Goal: Task Accomplishment & Management: Complete application form

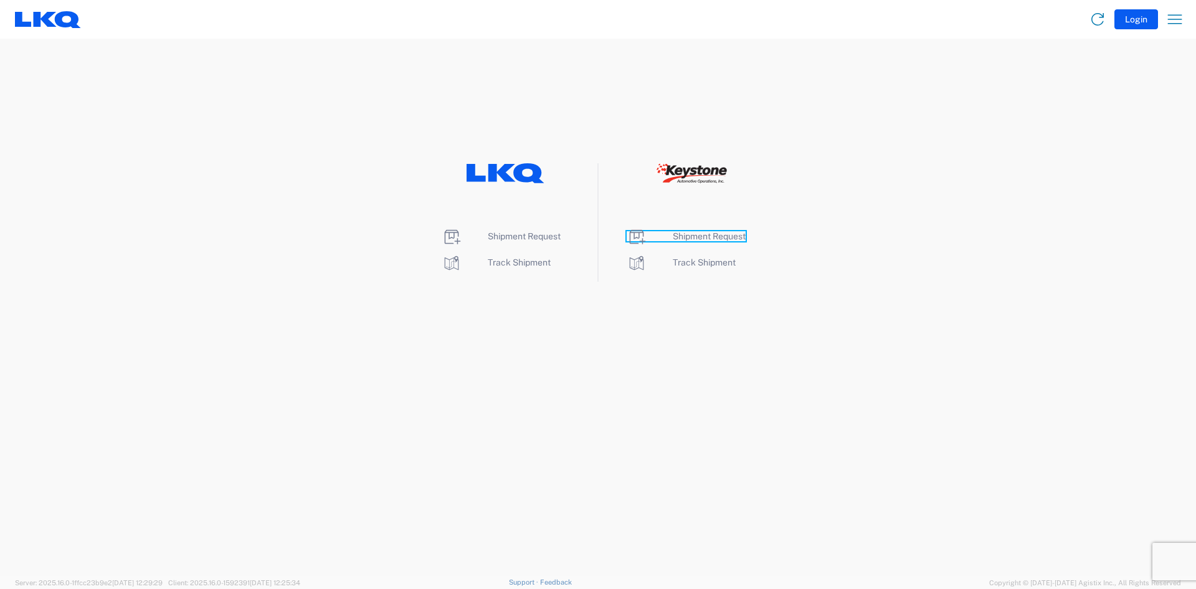
click at [718, 237] on span "Shipment Request" at bounding box center [709, 236] width 73 height 10
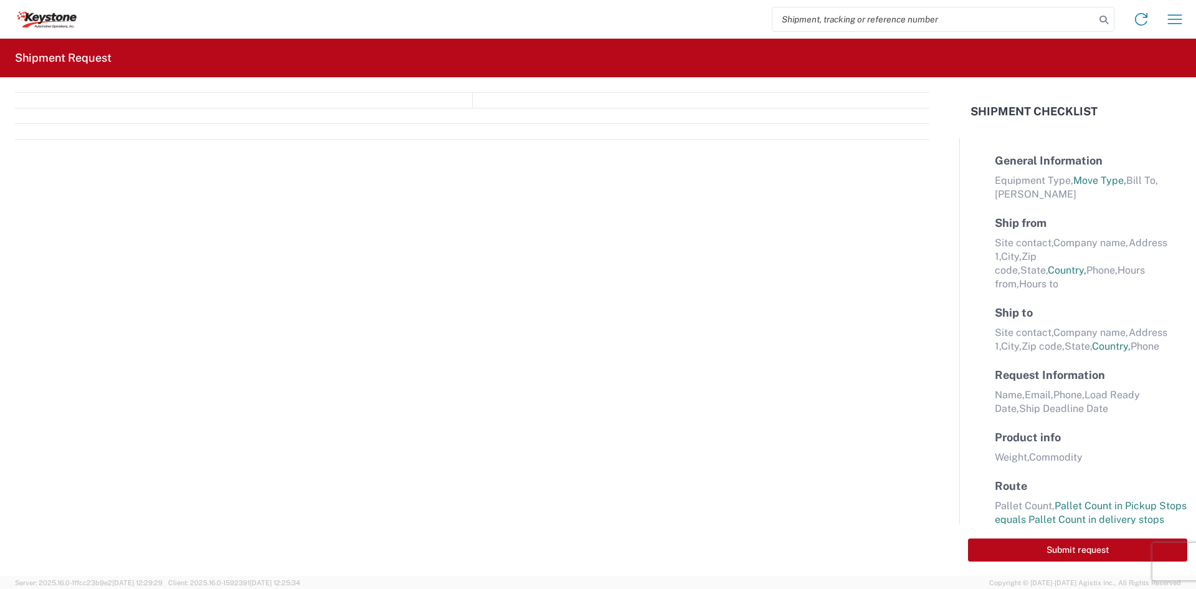
select select "FULL"
select select "LBS"
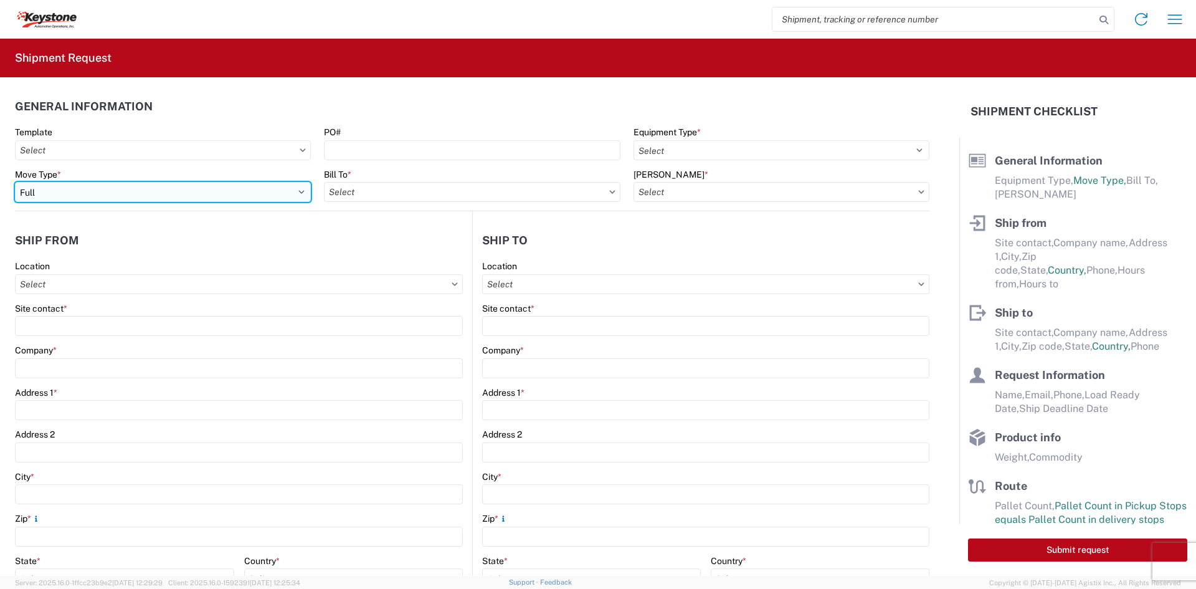
click at [245, 188] on select "Select Full Partial TL" at bounding box center [163, 192] width 296 height 20
select select "PARTIAL_TL"
click at [15, 182] on select "Select Full Partial TL" at bounding box center [163, 192] width 296 height 20
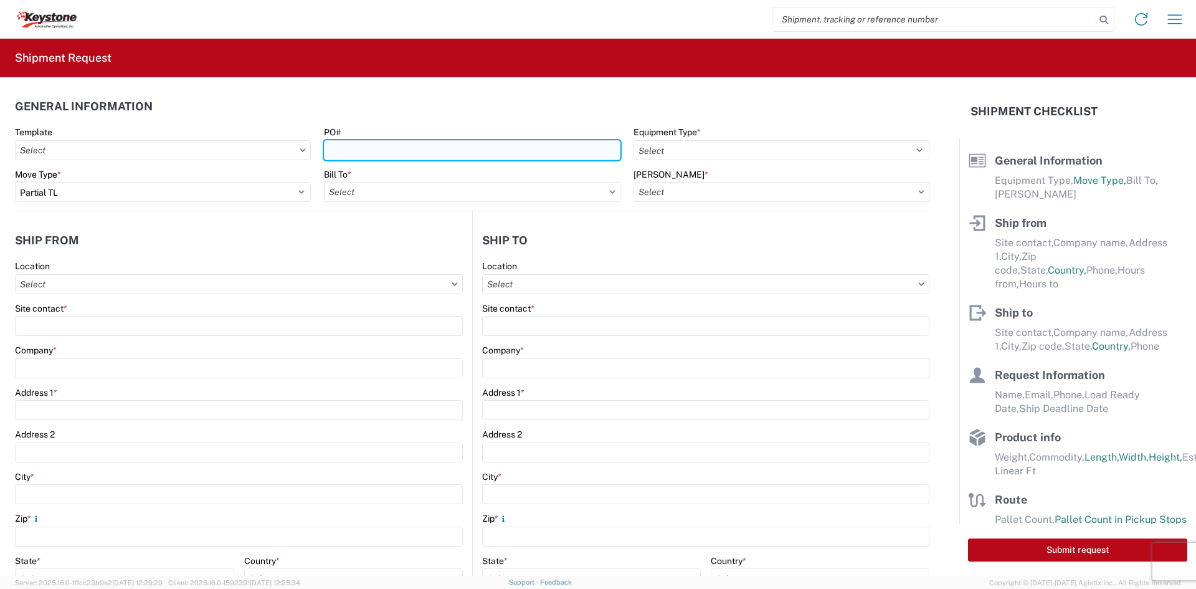
click at [447, 155] on input "PO#" at bounding box center [472, 150] width 296 height 20
paste input "4368801"
type input "4368801"
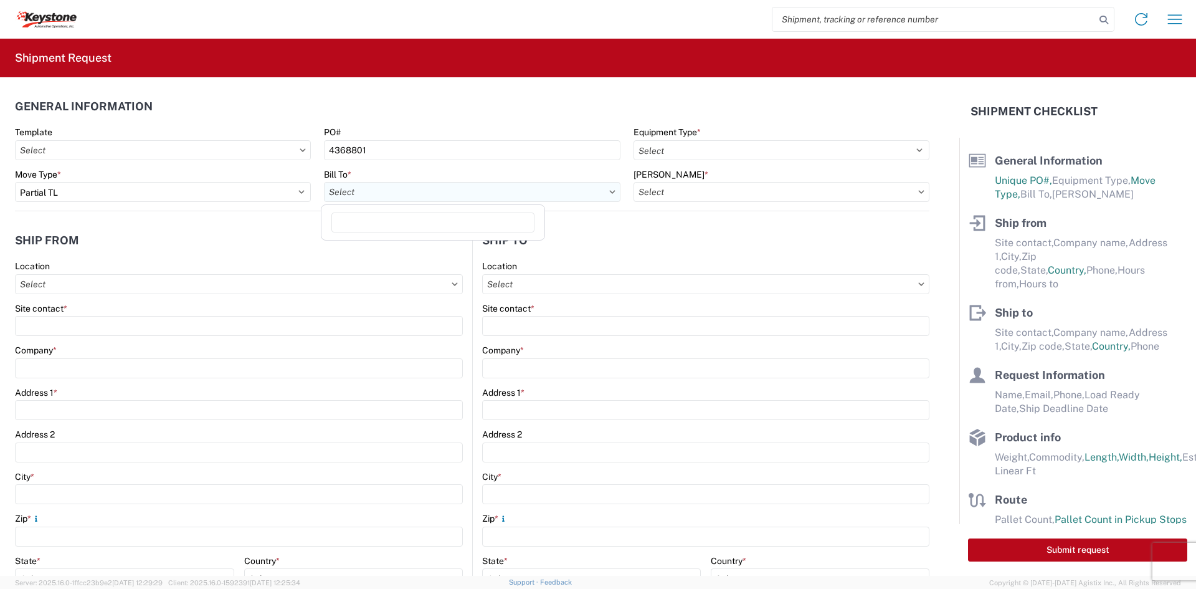
click at [406, 193] on input "Bill To *" at bounding box center [472, 192] width 296 height 20
type input "8401"
click at [393, 253] on div "8401 - [GEOGRAPHIC_DATA] - KAO Warehouse" at bounding box center [433, 247] width 218 height 20
type input "8401 - [GEOGRAPHIC_DATA] - KAO Warehouse"
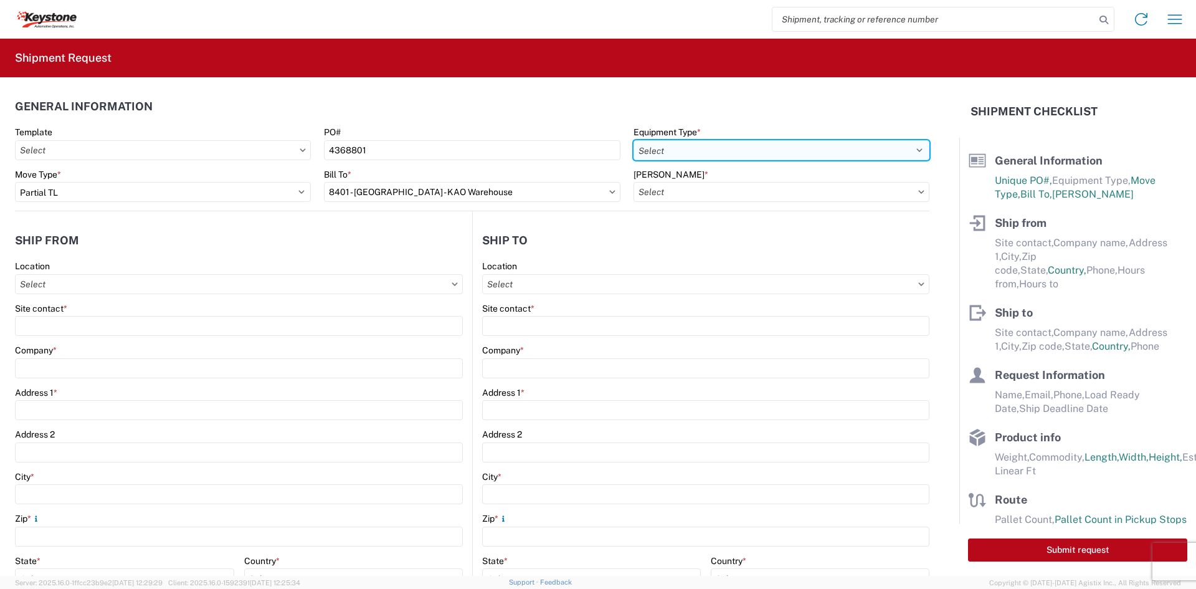
click at [692, 146] on select "Select 53’ Dry Van Flatbed Dropdeck (van) Lowboy (flatbed) Rail" at bounding box center [782, 150] width 296 height 20
select select "STDV"
click at [634, 140] on select "Select 53’ Dry Van Flatbed Dropdeck (van) Lowboy (flatbed) Rail" at bounding box center [782, 150] width 296 height 20
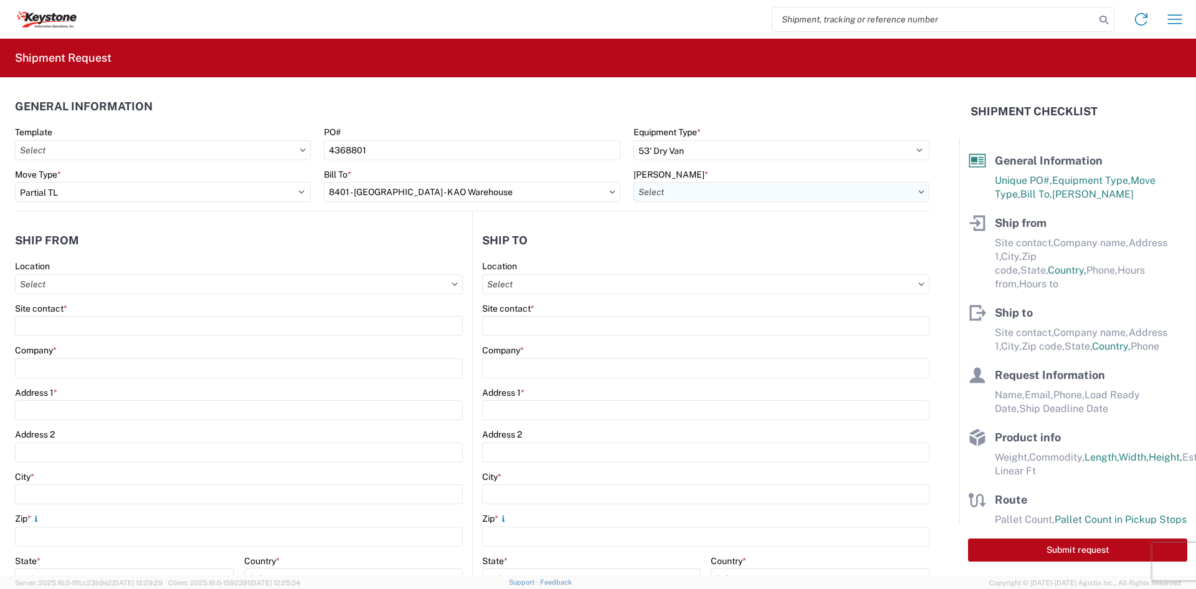
click at [683, 184] on input "[PERSON_NAME] *" at bounding box center [782, 192] width 296 height 20
type input "8401"
click at [691, 242] on div "8401-6300-66012-0000 - 8401 Transfers" at bounding box center [740, 247] width 218 height 20
type input "8401-6300-66012-0000 - 8401 Transfers, 8401-6300-66012-0000 - 8401 Transfers"
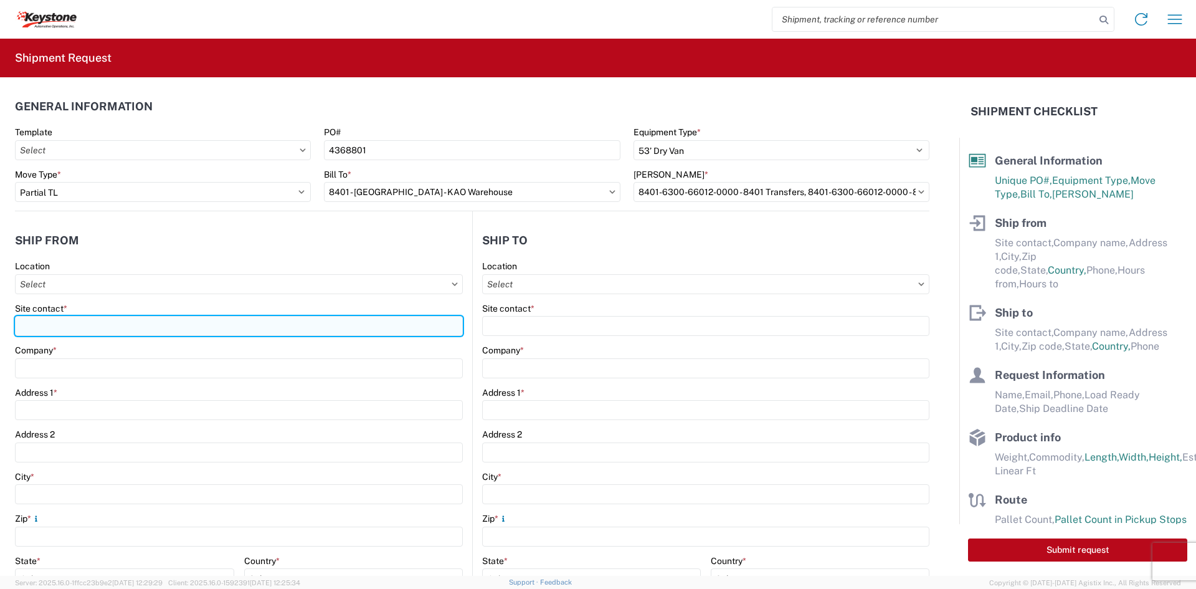
click at [181, 323] on input "Site contact *" at bounding box center [239, 326] width 448 height 20
type input "[PERSON_NAME]"
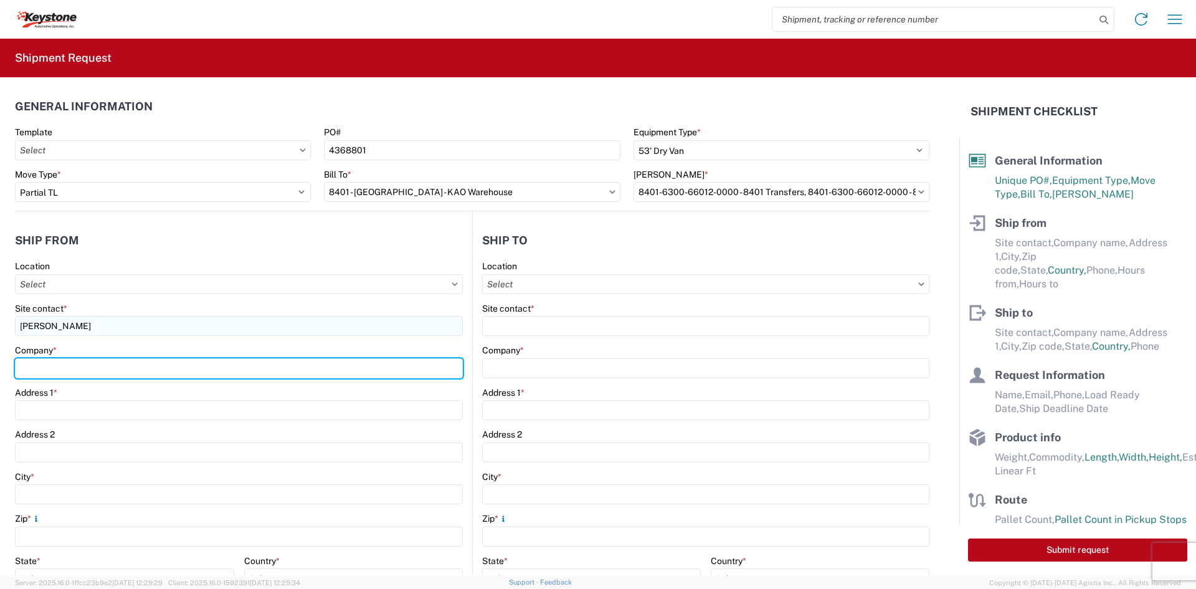
type input "Velarium Awnings"
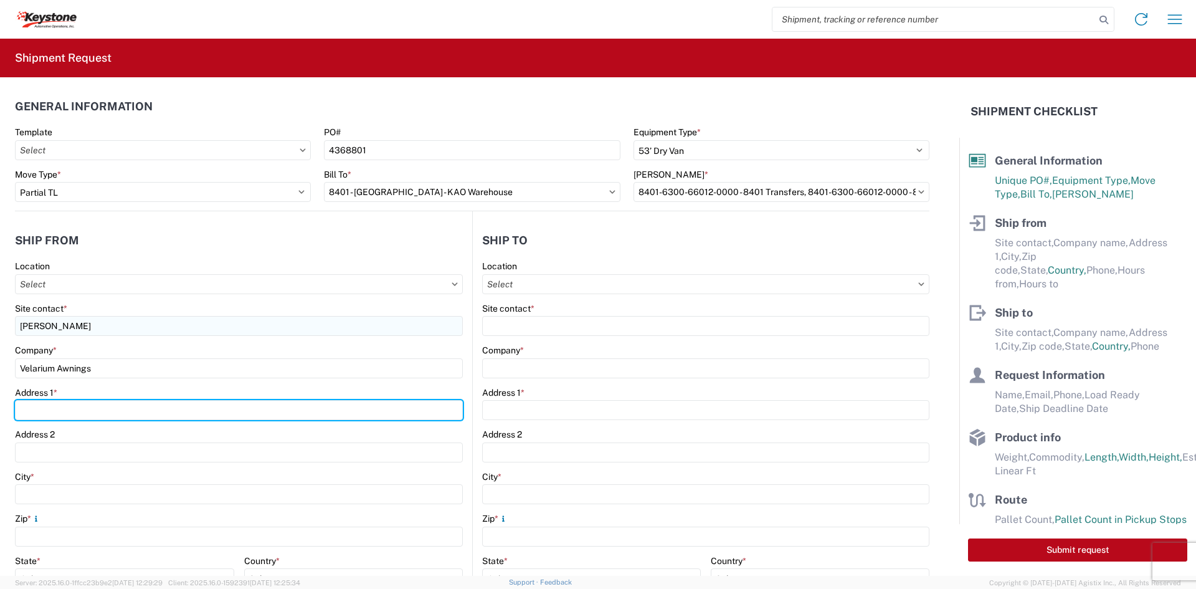
type input "[STREET_ADDRESS][PERSON_NAME]"
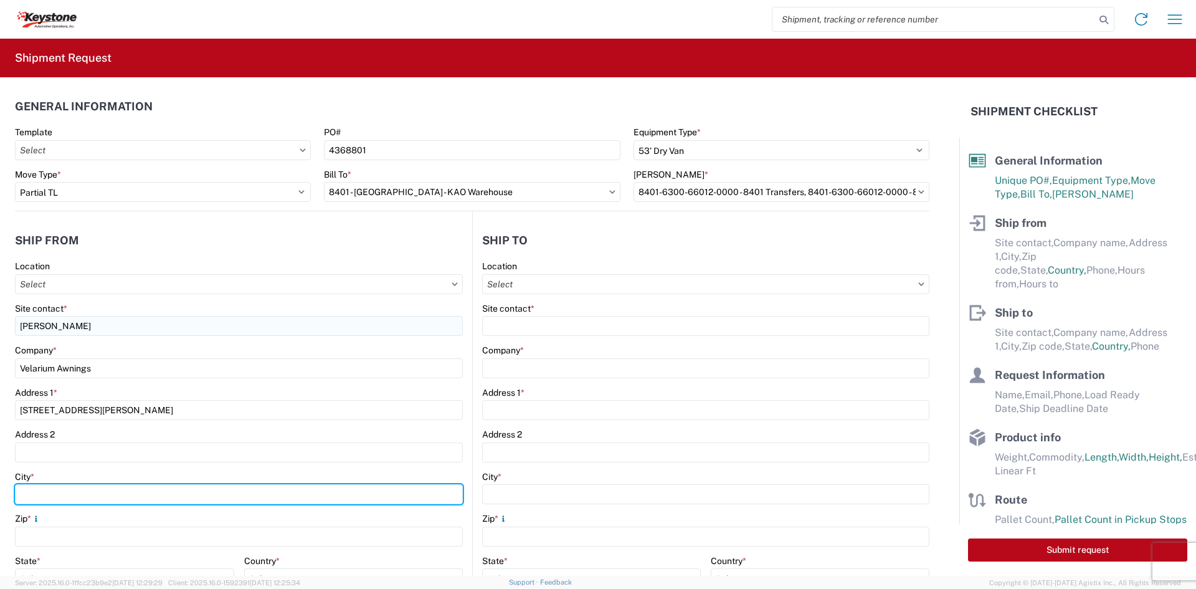
type input "Elkhart"
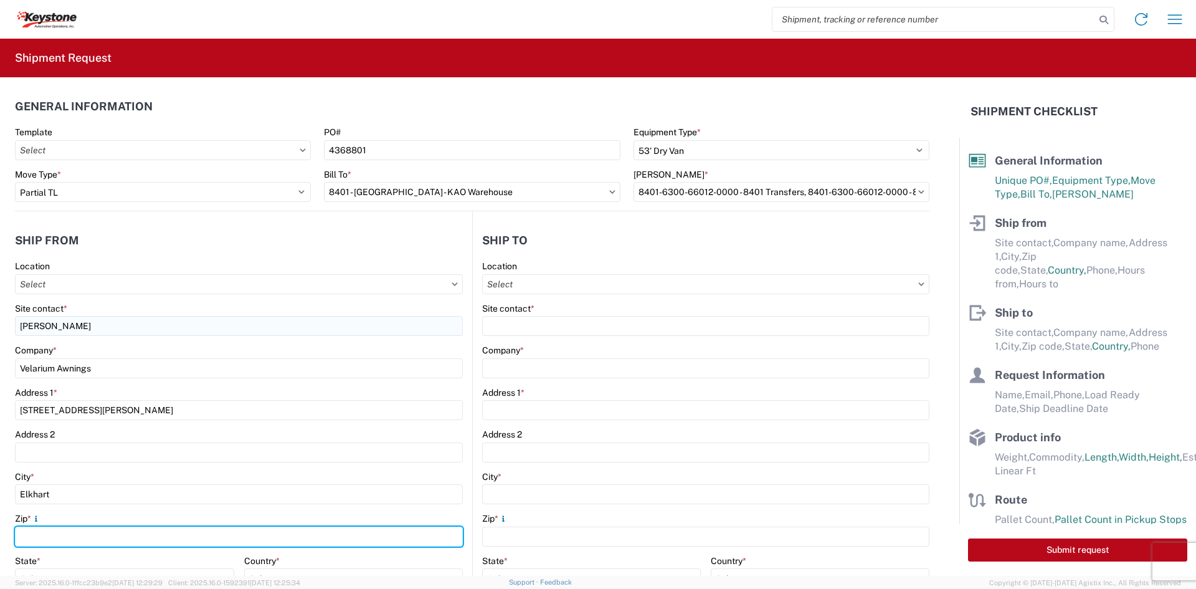
type input "46514"
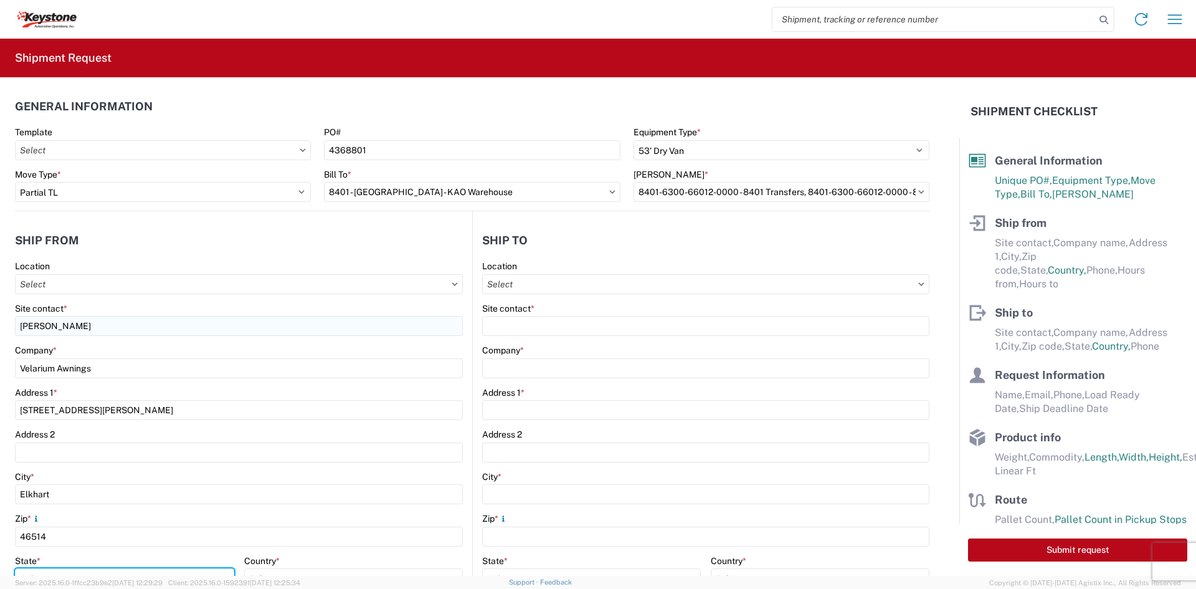
select select "IN"
type input "[EMAIL_ADDRESS][DOMAIN_NAME]"
type input "5745969410"
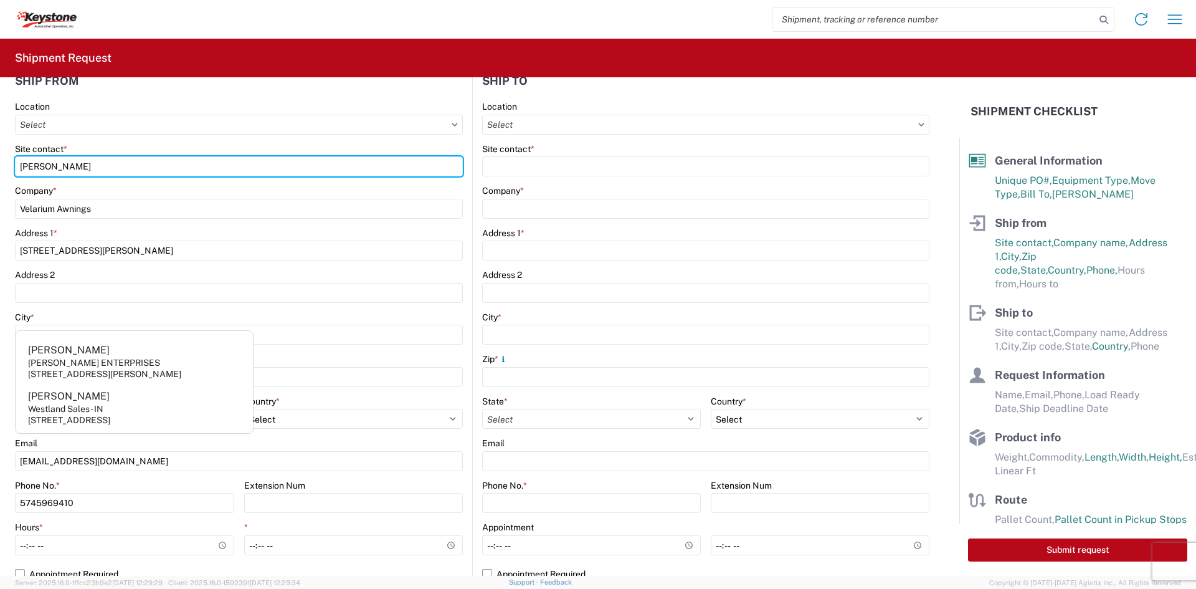
scroll to position [187, 0]
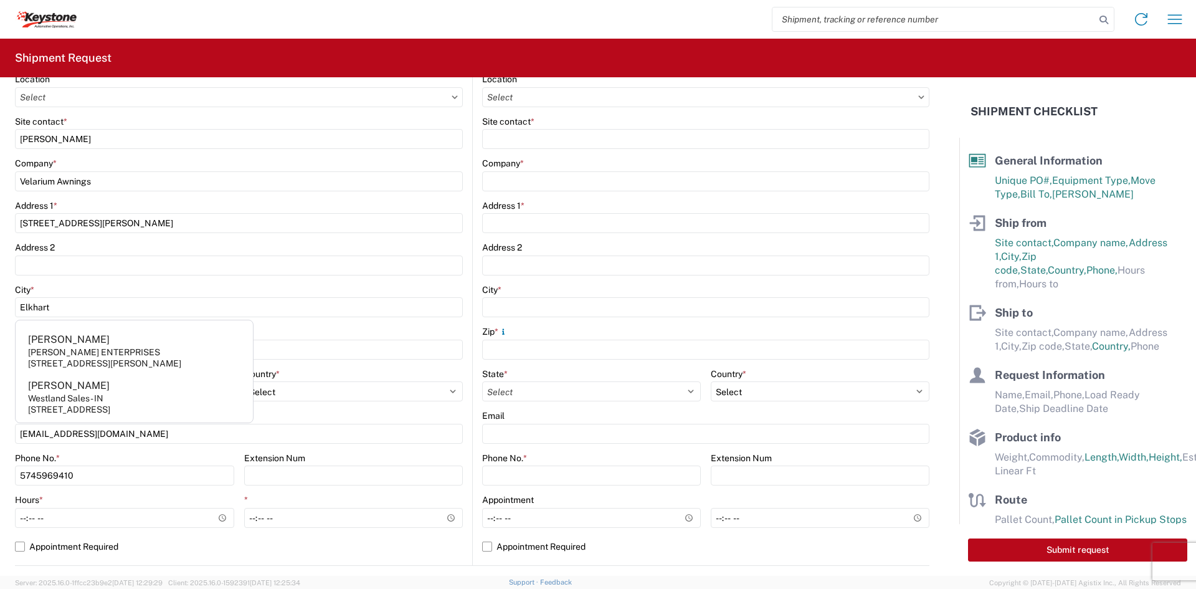
click at [14, 519] on form "General Information Template PO# 4368801 Equipment Type * Select 53’ Dry Van Fl…" at bounding box center [479, 326] width 959 height 498
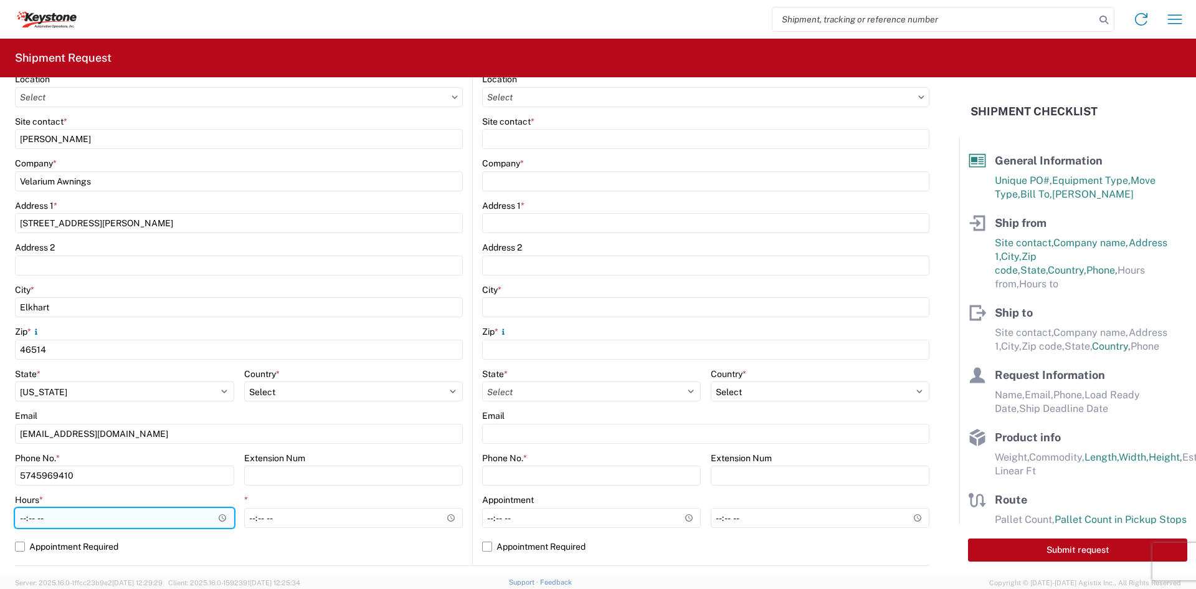
click at [22, 516] on input "Hours *" at bounding box center [124, 518] width 219 height 20
type input "05:00"
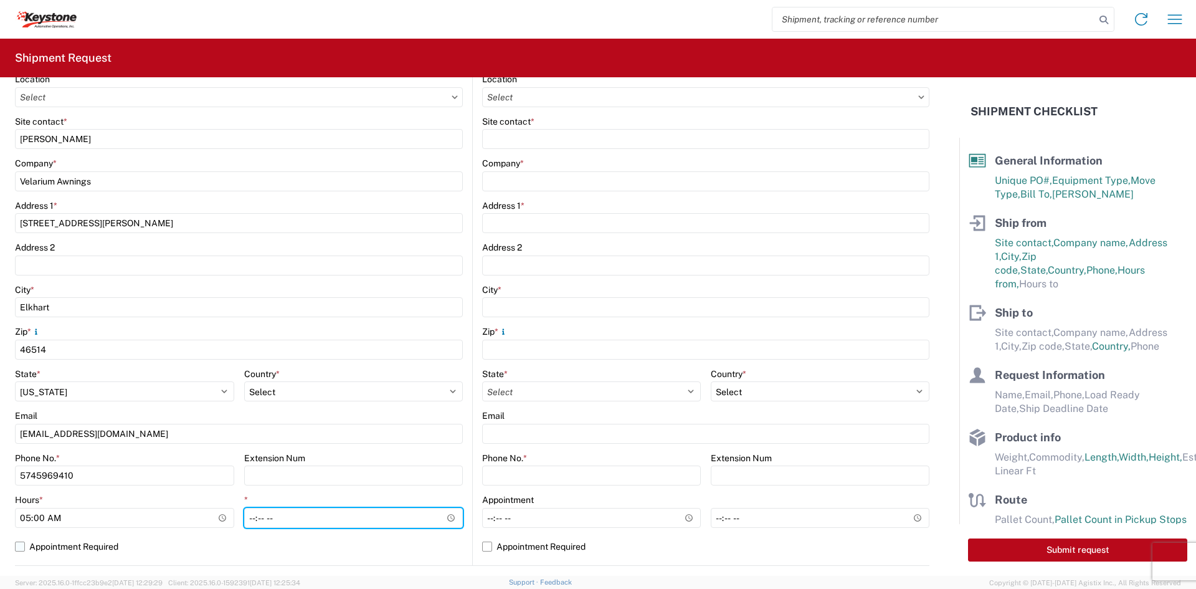
type input "14:00"
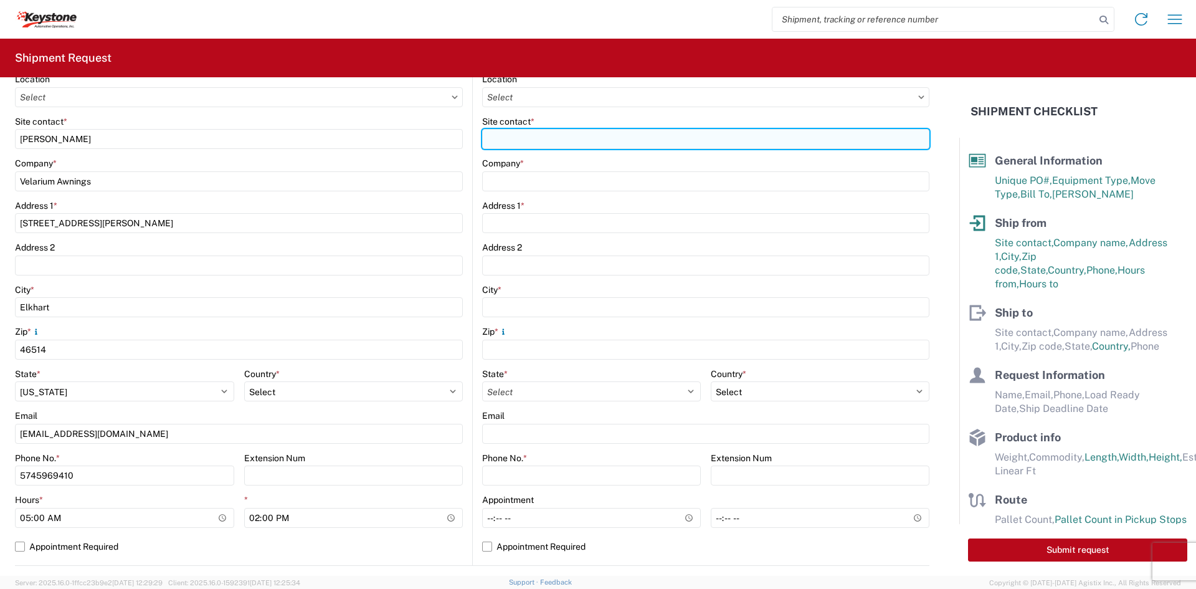
click at [525, 136] on input "Site contact *" at bounding box center [705, 139] width 447 height 20
type input "[PERSON_NAME]"
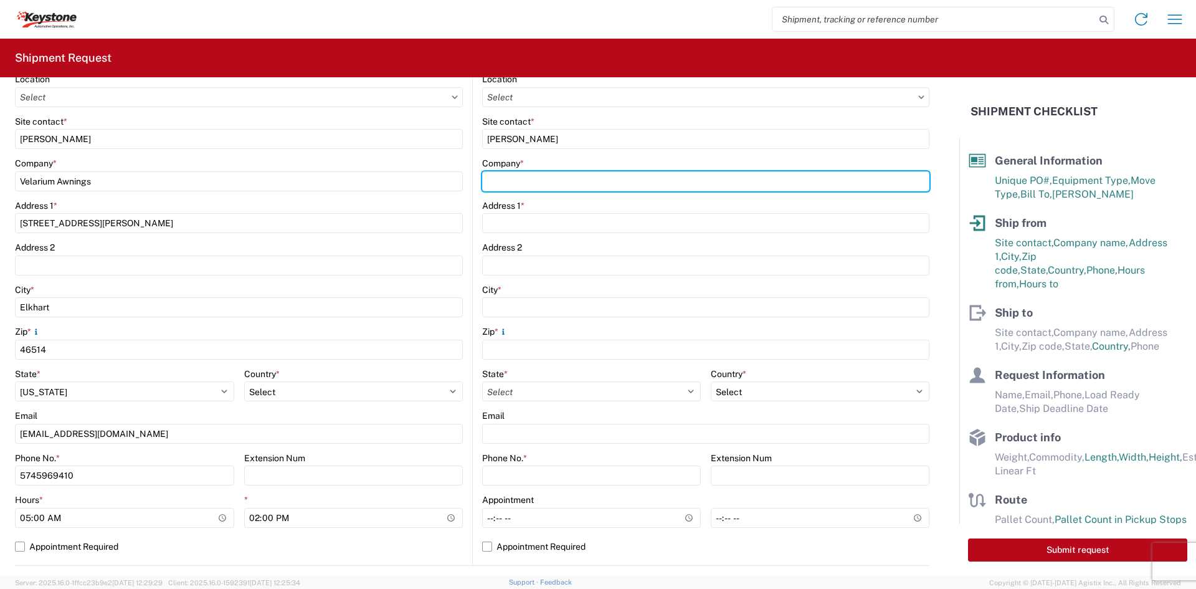
type input "Keystone Automotive Operations"
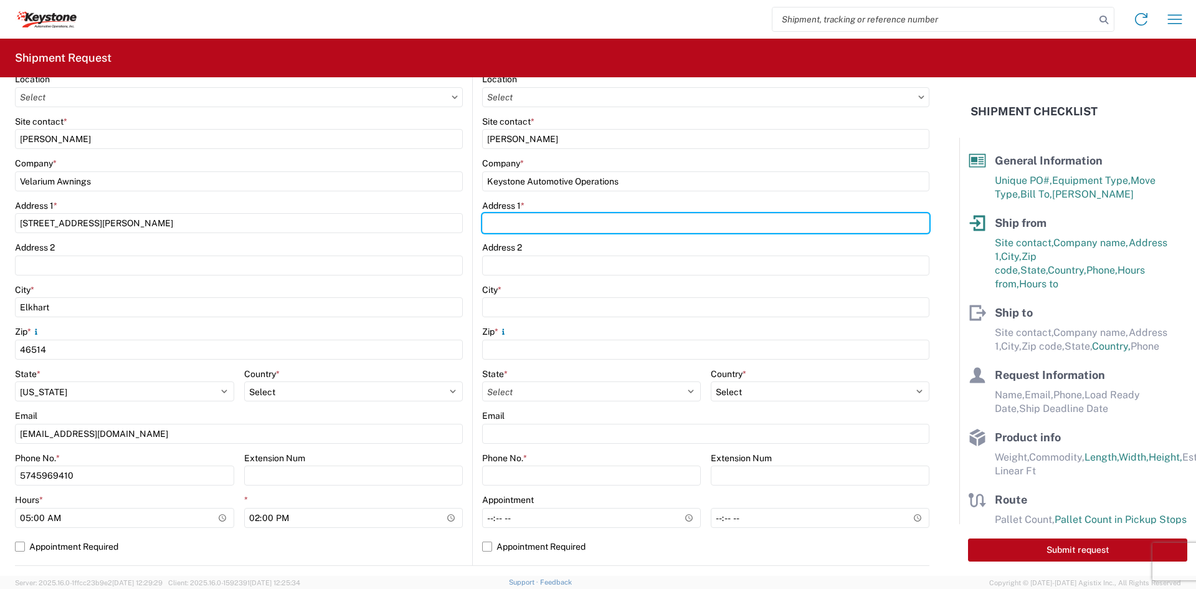
type input "[STREET_ADDRESS][PERSON_NAME]"
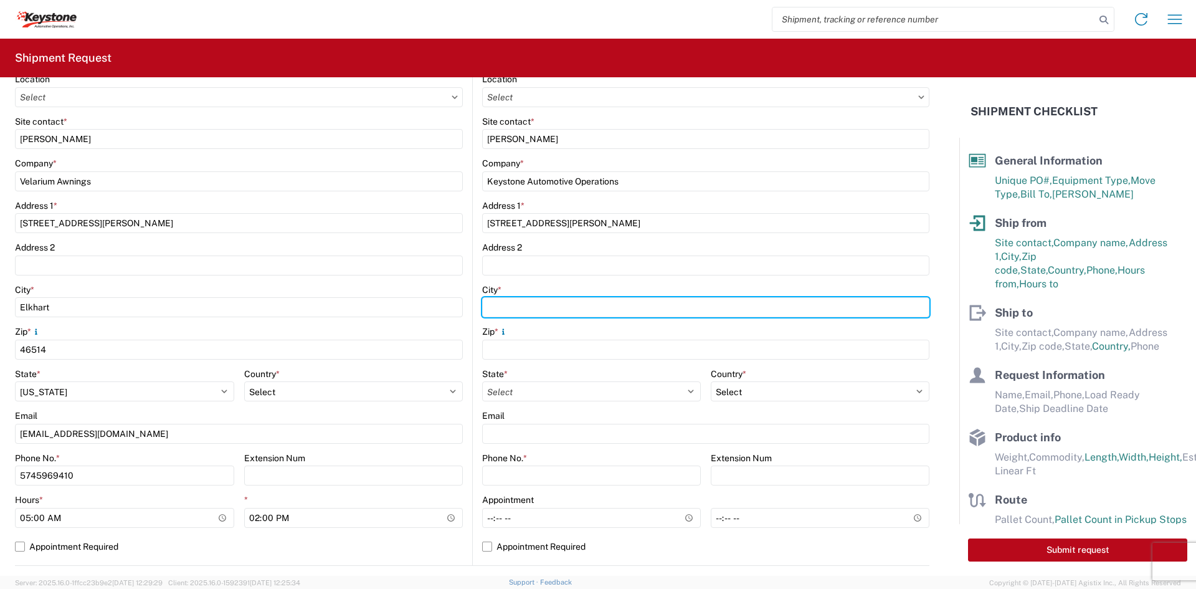
type input "Eastvale"
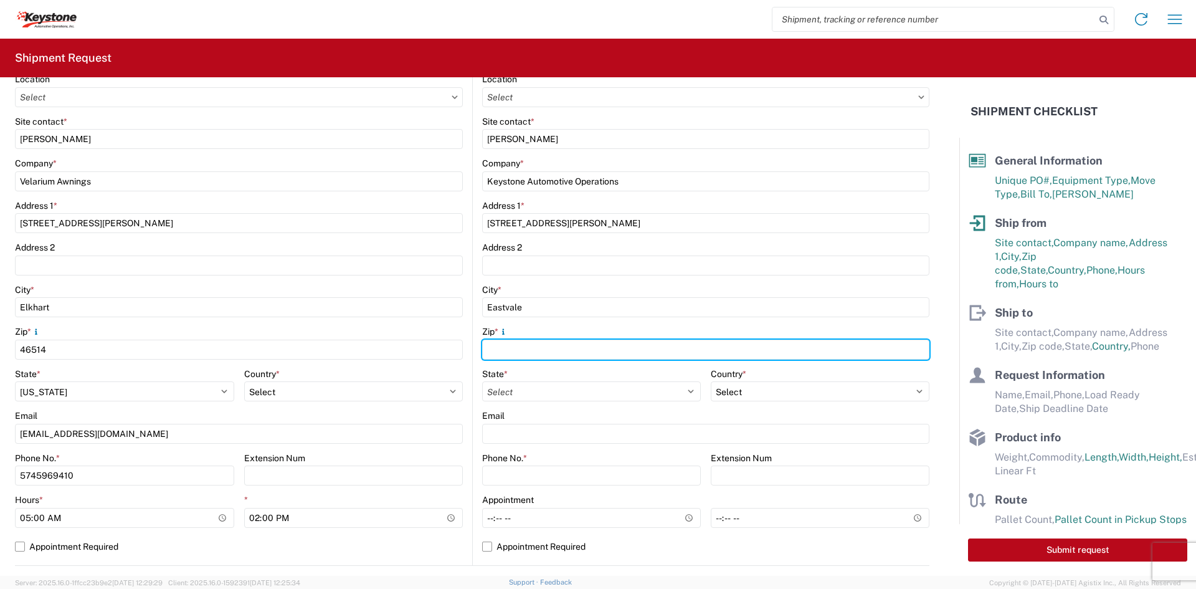
type input "91752"
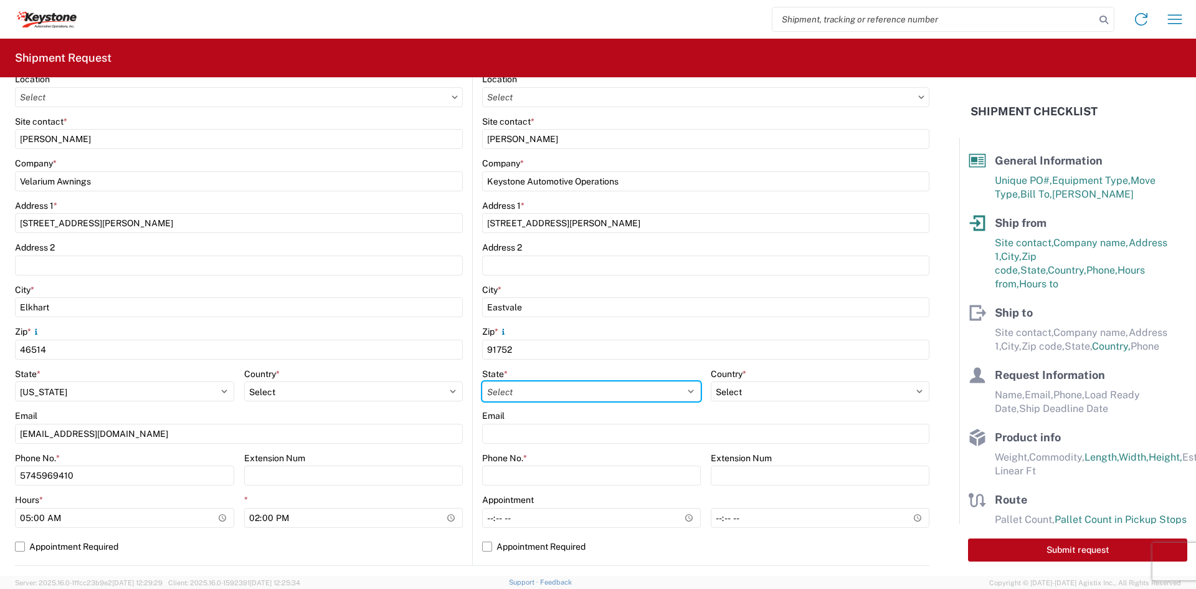
select select "CA"
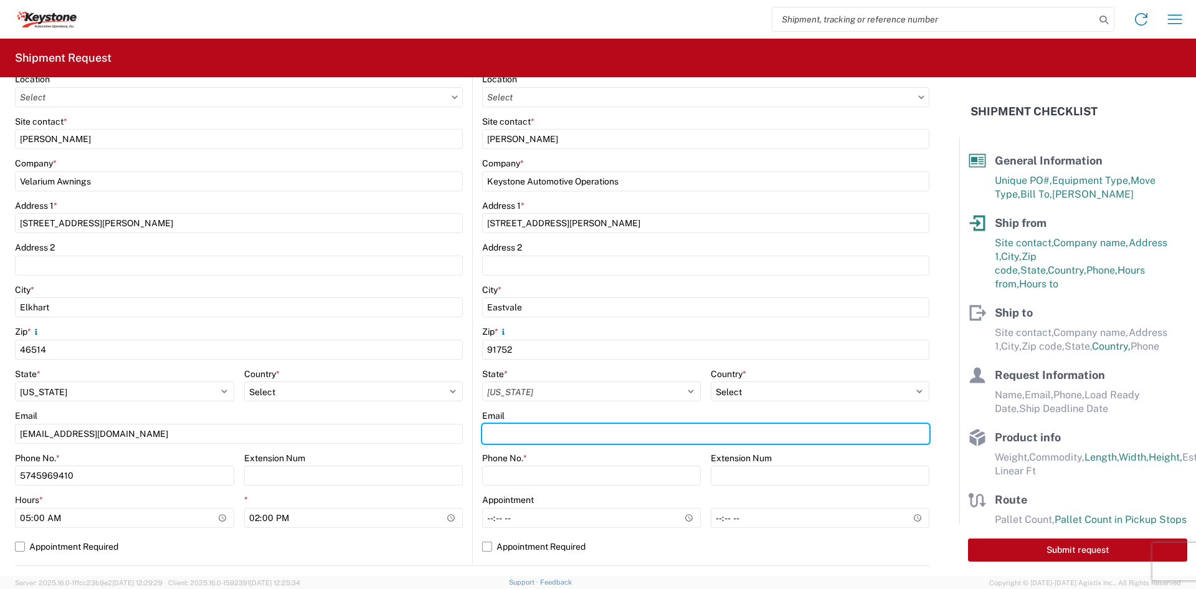
type input "[EMAIL_ADDRESS][DOMAIN_NAME]"
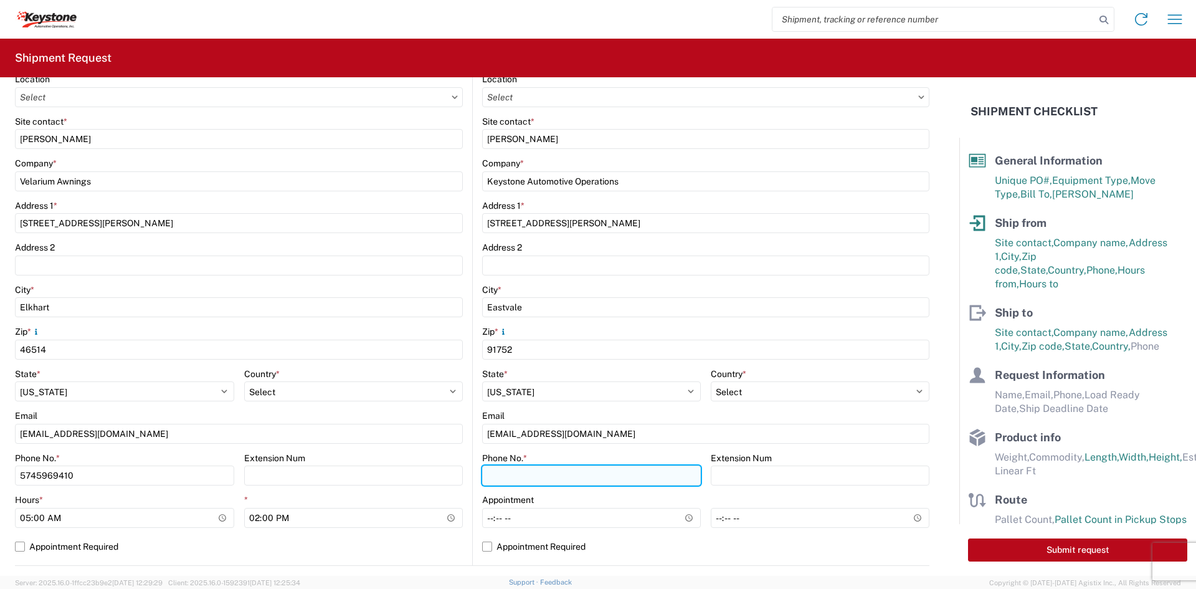
click at [564, 469] on input "Phone No. *" at bounding box center [591, 475] width 219 height 20
type input "9512775237"
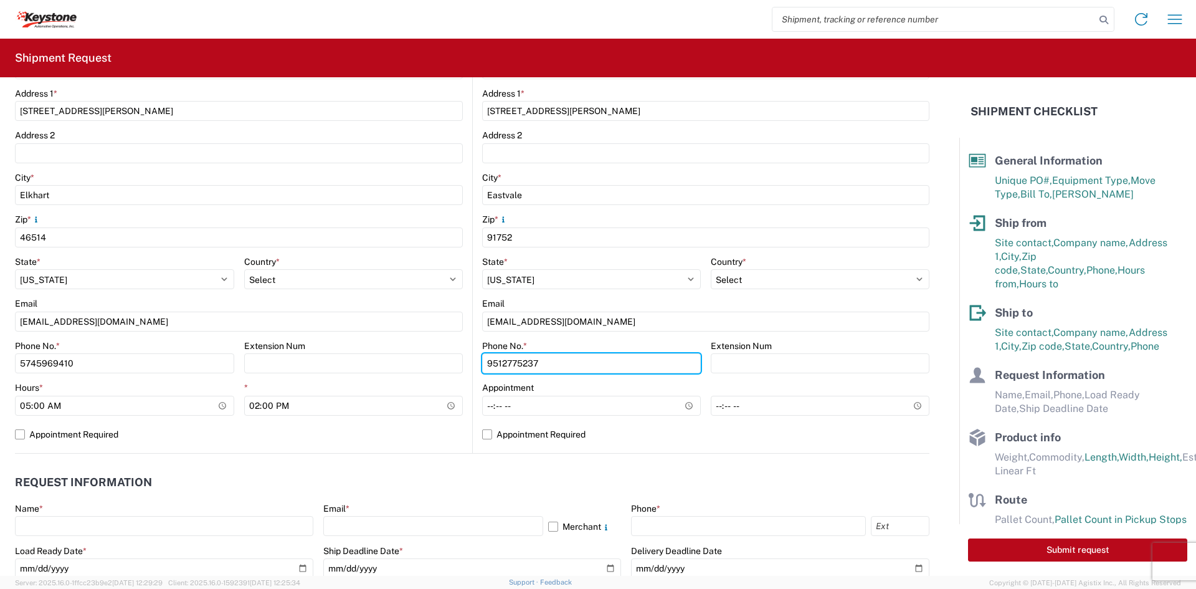
scroll to position [374, 0]
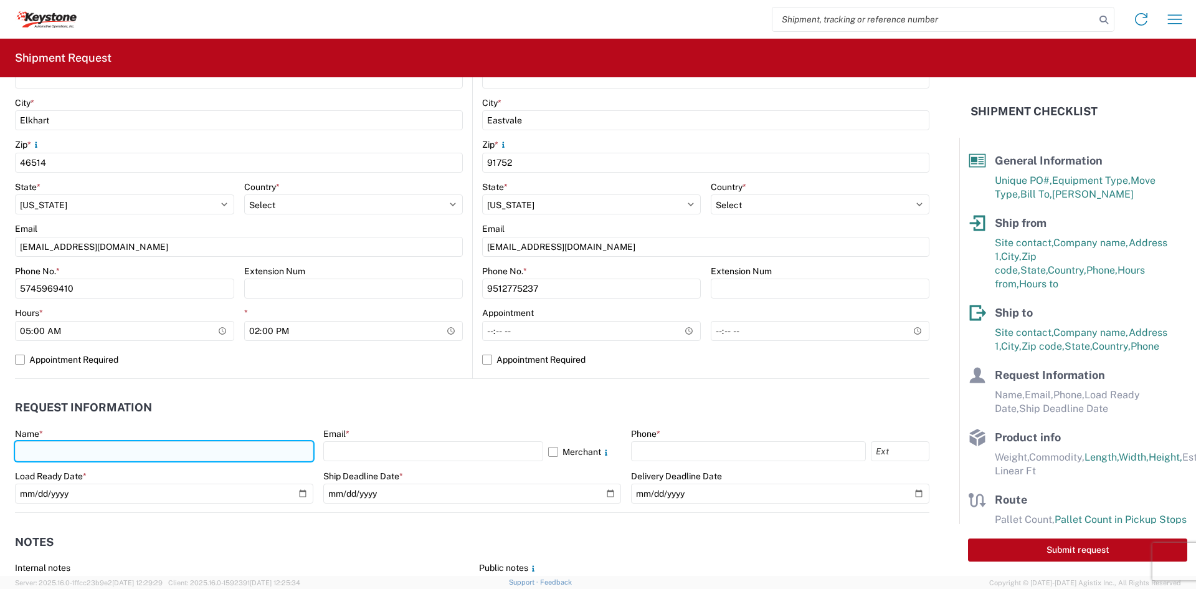
click at [169, 450] on input "text" at bounding box center [164, 451] width 298 height 20
type input "[PERSON_NAME]"
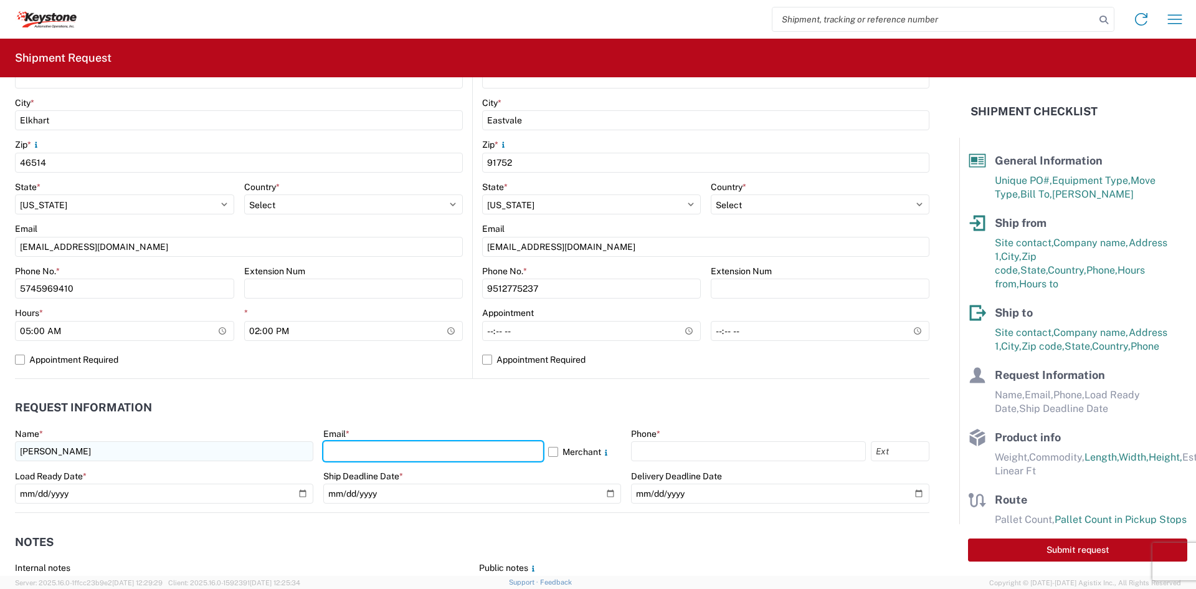
type input "[EMAIL_ADDRESS][DOMAIN_NAME]"
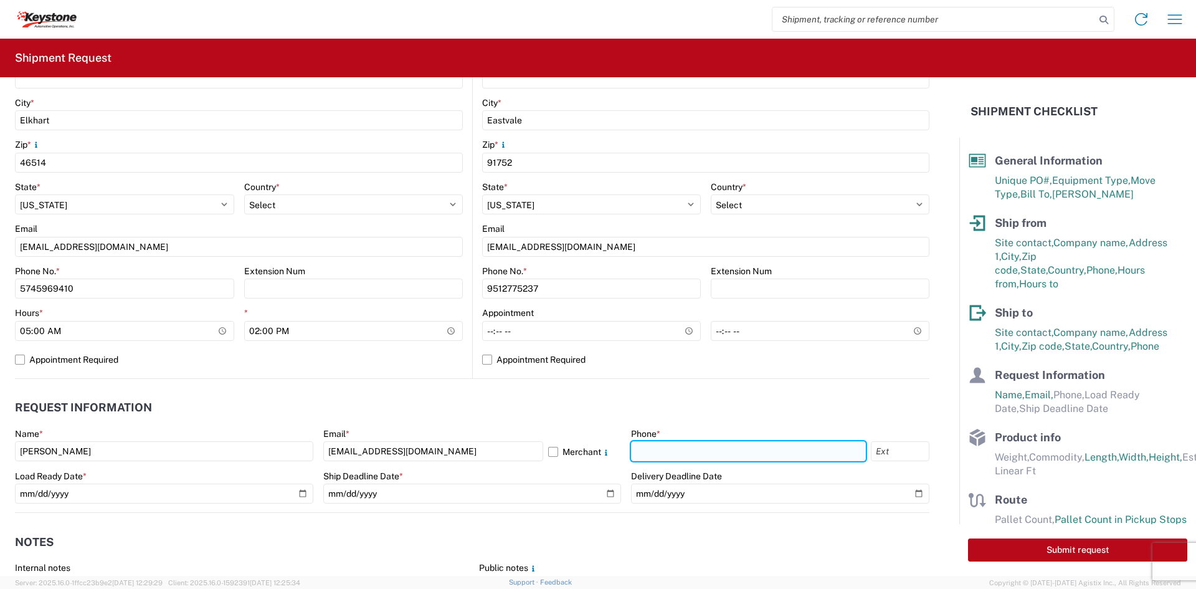
click at [687, 457] on input "text" at bounding box center [748, 451] width 235 height 20
type input "9512775237"
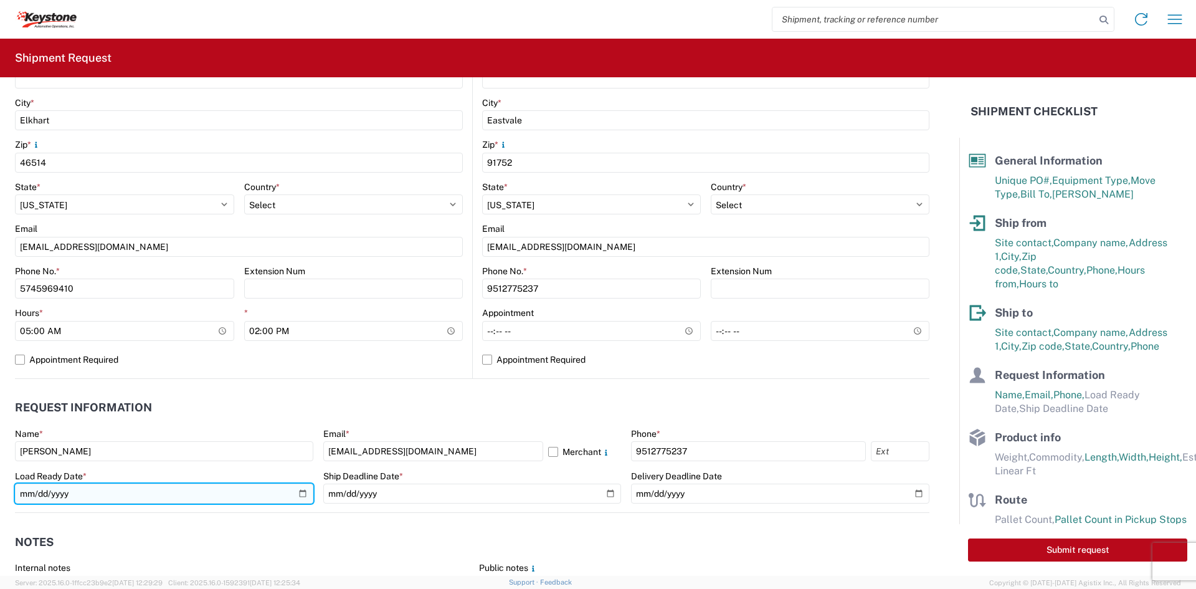
click at [299, 490] on input "date" at bounding box center [164, 493] width 298 height 20
type input "[DATE]"
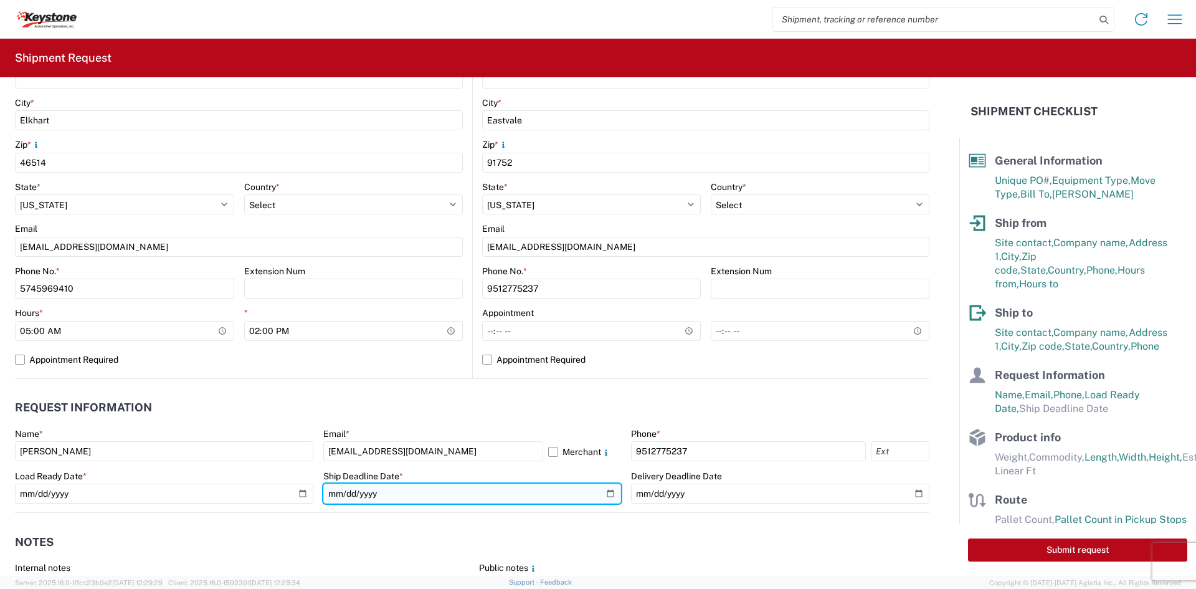
click at [602, 492] on input "date" at bounding box center [472, 493] width 298 height 20
type input "[DATE]"
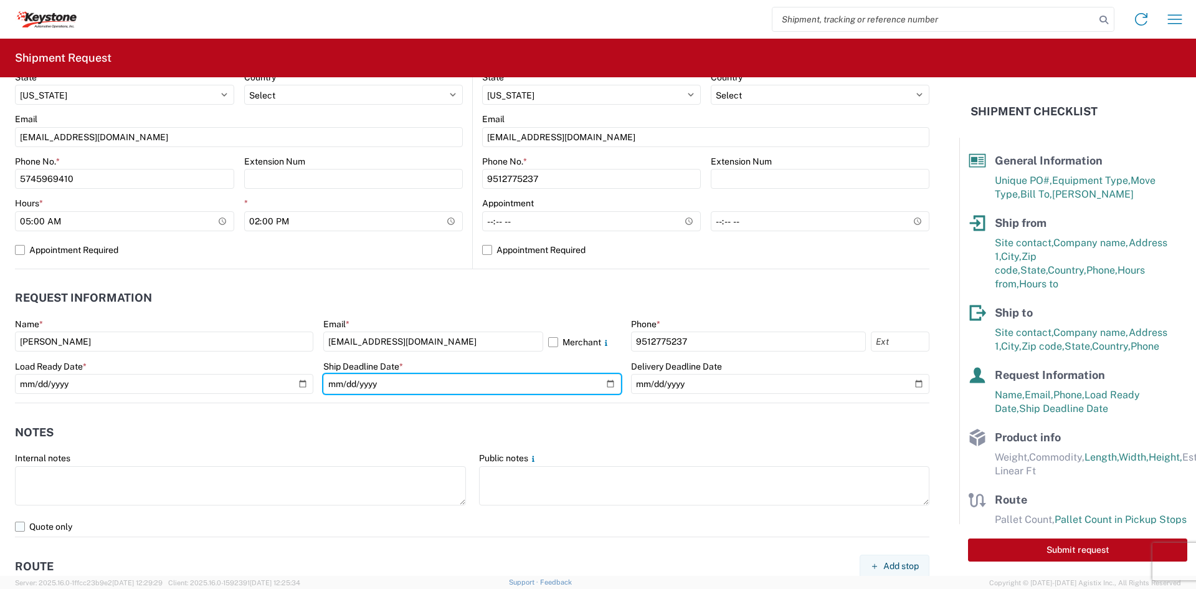
scroll to position [498, 0]
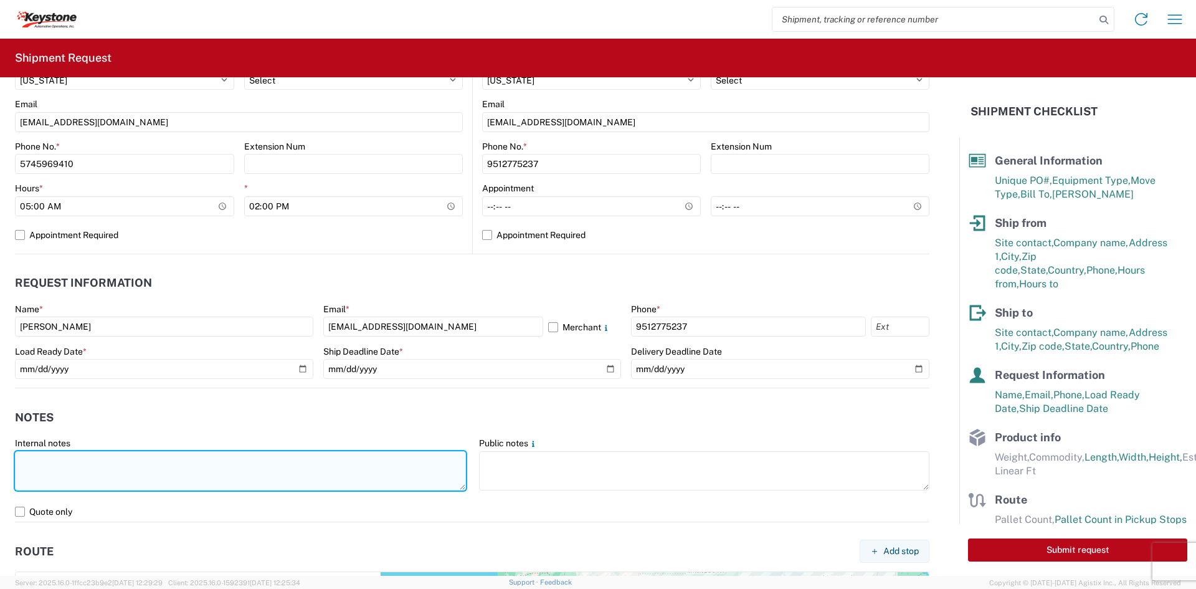
click at [178, 478] on textarea at bounding box center [240, 470] width 451 height 39
drag, startPoint x: 142, startPoint y: 464, endPoint x: 3, endPoint y: 459, distance: 139.0
click at [3, 459] on form "General Information Template PO# 4368801 Equipment Type * Select 53’ Dry Van Fl…" at bounding box center [479, 326] width 959 height 498
click at [85, 460] on textarea "141" x 44" x 20" 310LBS" at bounding box center [240, 470] width 451 height 39
drag, startPoint x: 140, startPoint y: 459, endPoint x: 7, endPoint y: 463, distance: 132.8
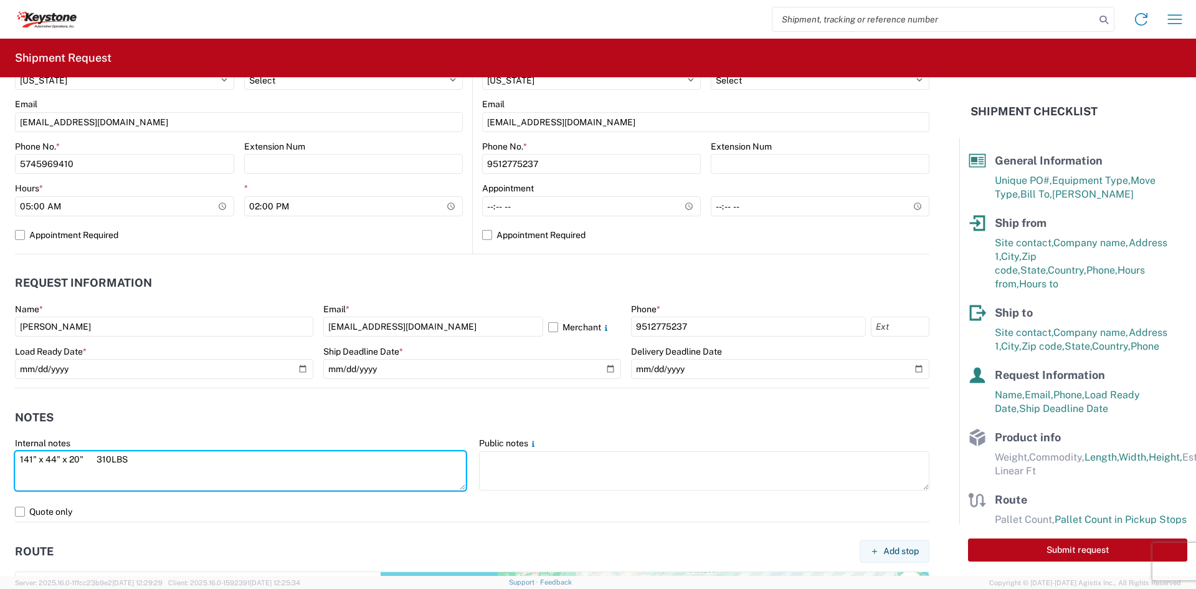
click at [7, 463] on form "General Information Template PO# 4368801 Equipment Type * Select 53’ Dry Van Fl…" at bounding box center [479, 326] width 959 height 498
type textarea "141" x 44" x 20" 310LBS"
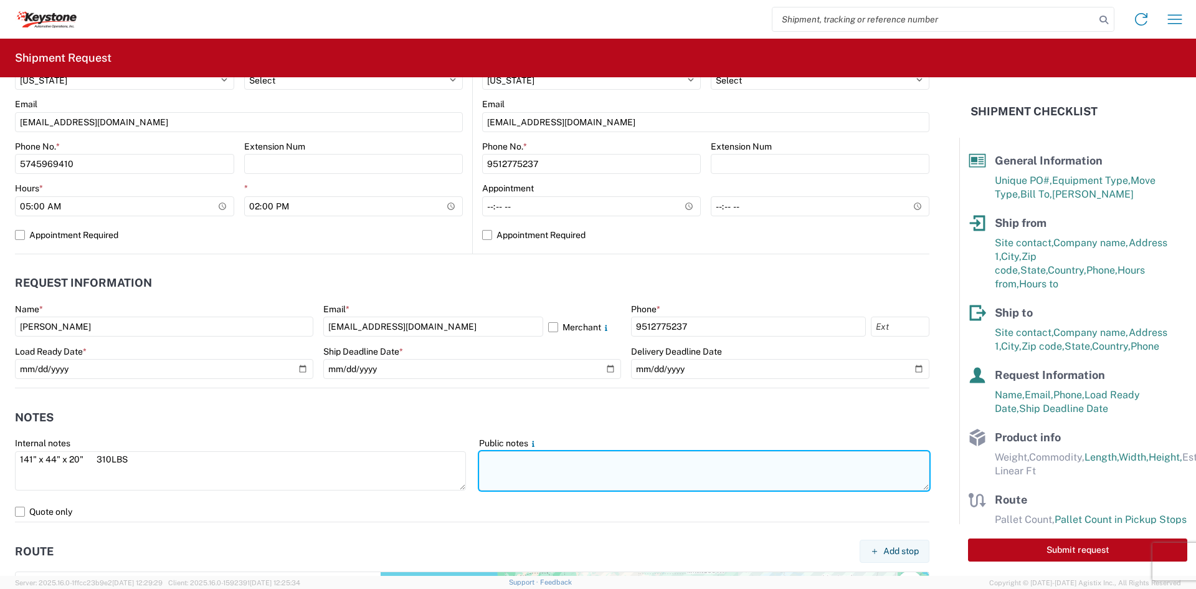
click at [528, 478] on textarea at bounding box center [704, 470] width 451 height 39
paste textarea "141" x 44" x 20" 310LBS"
type textarea "141" x 44" x 20" 310LBS"
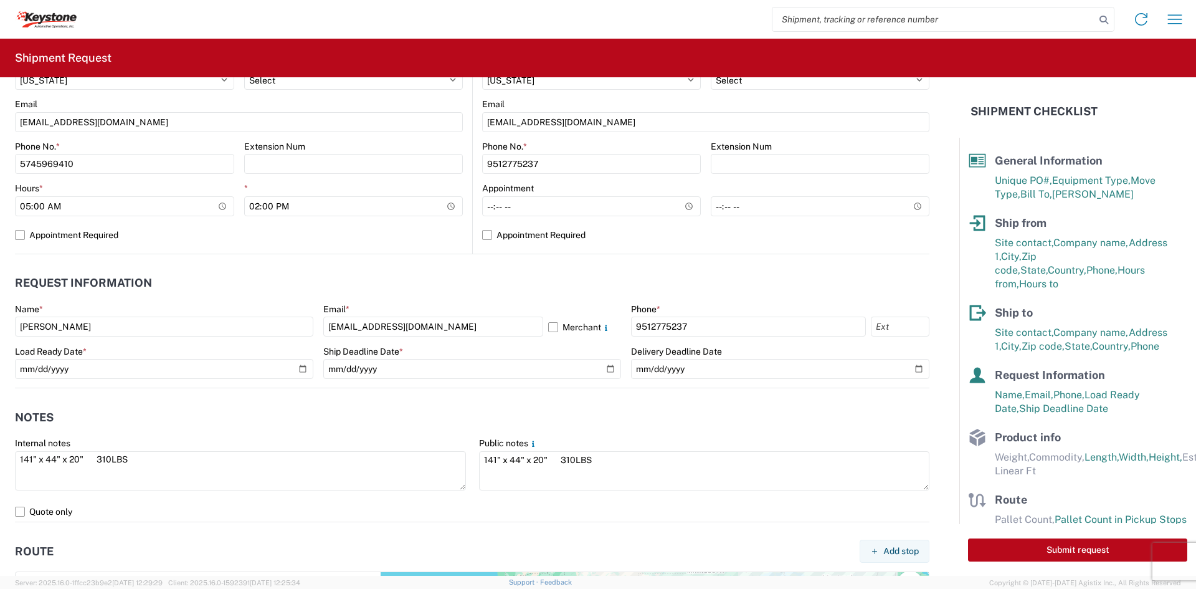
click at [495, 411] on header "Notes" at bounding box center [472, 417] width 915 height 28
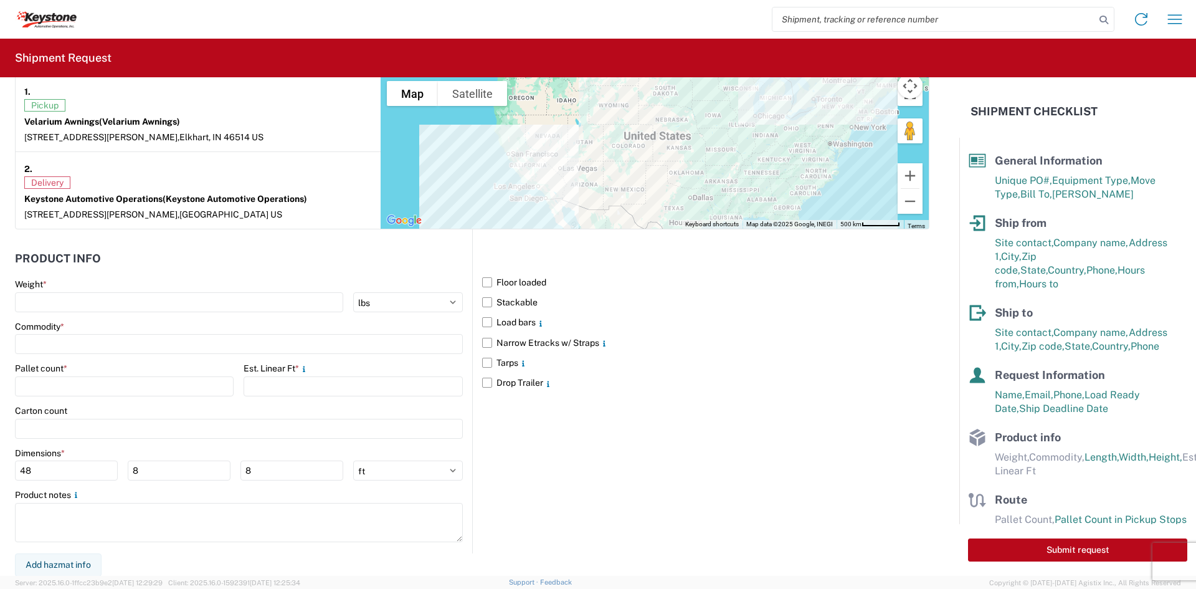
scroll to position [996, 0]
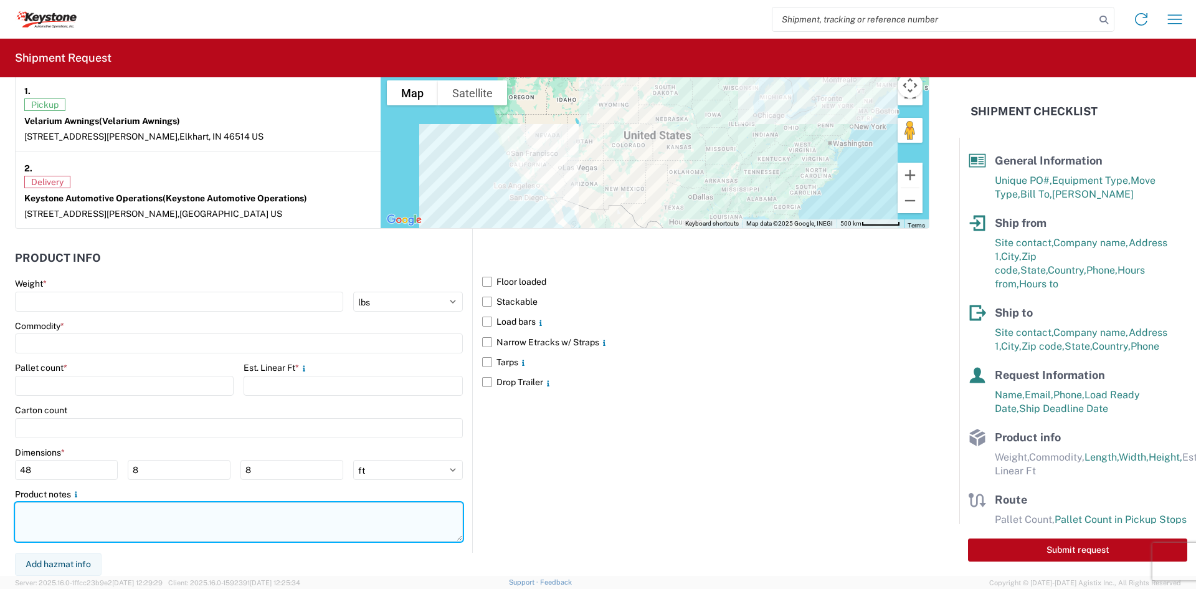
click at [158, 526] on textarea at bounding box center [239, 521] width 448 height 39
paste textarea "141" x 44" x 20" 310LBS"
type textarea "141" x 44" x 20" 310LBS"
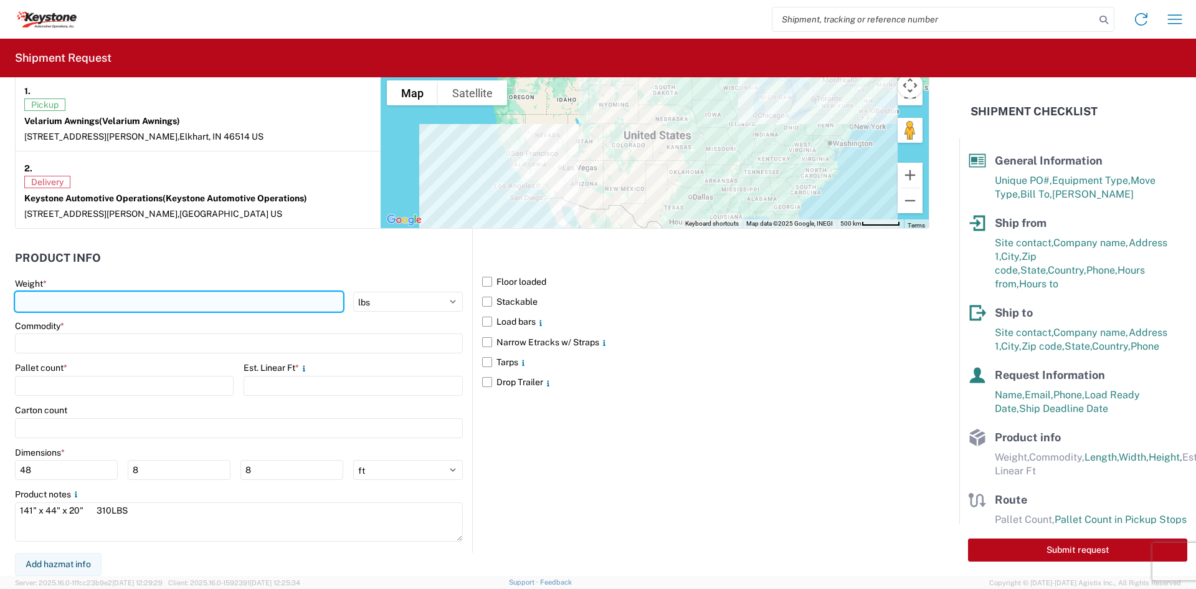
click at [148, 304] on input "number" at bounding box center [179, 302] width 328 height 20
type input "310"
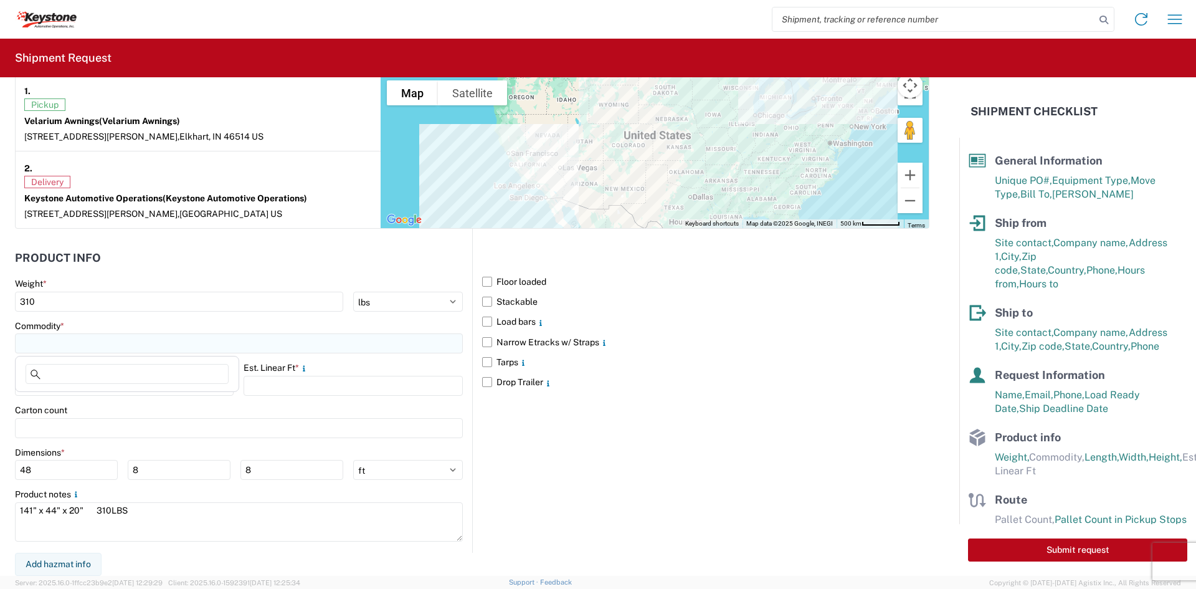
click at [150, 346] on input at bounding box center [239, 343] width 448 height 20
type input "awnings"
click at [109, 430] on span "Add new "awnings"..." at bounding box center [81, 427] width 84 height 11
type input "awnings"
click at [52, 386] on input "number" at bounding box center [124, 386] width 219 height 20
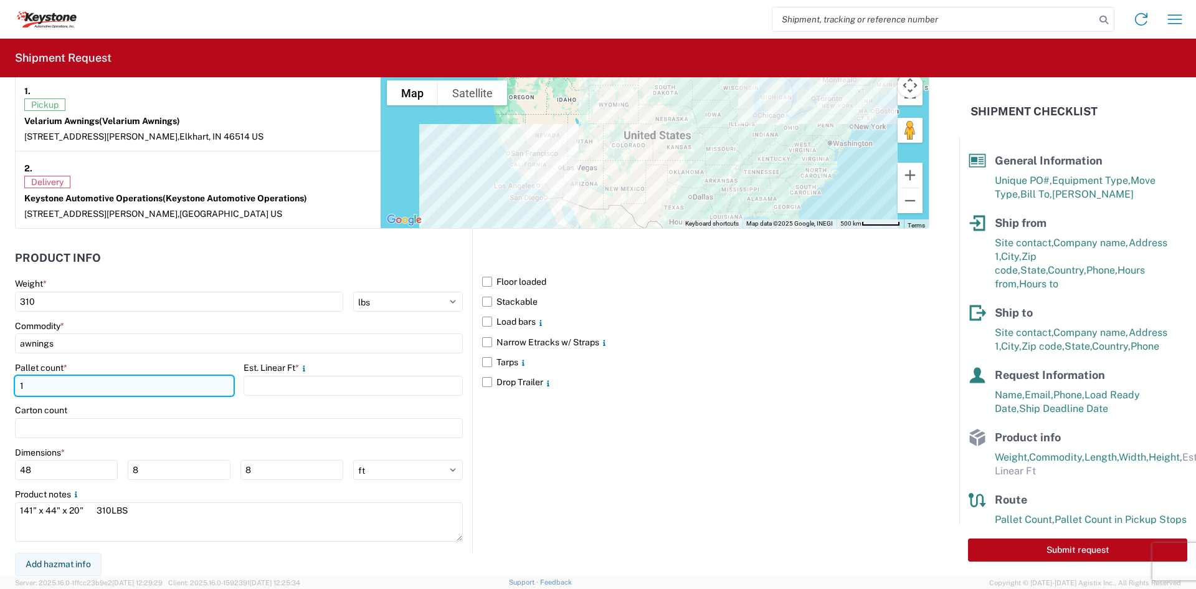
type input "1"
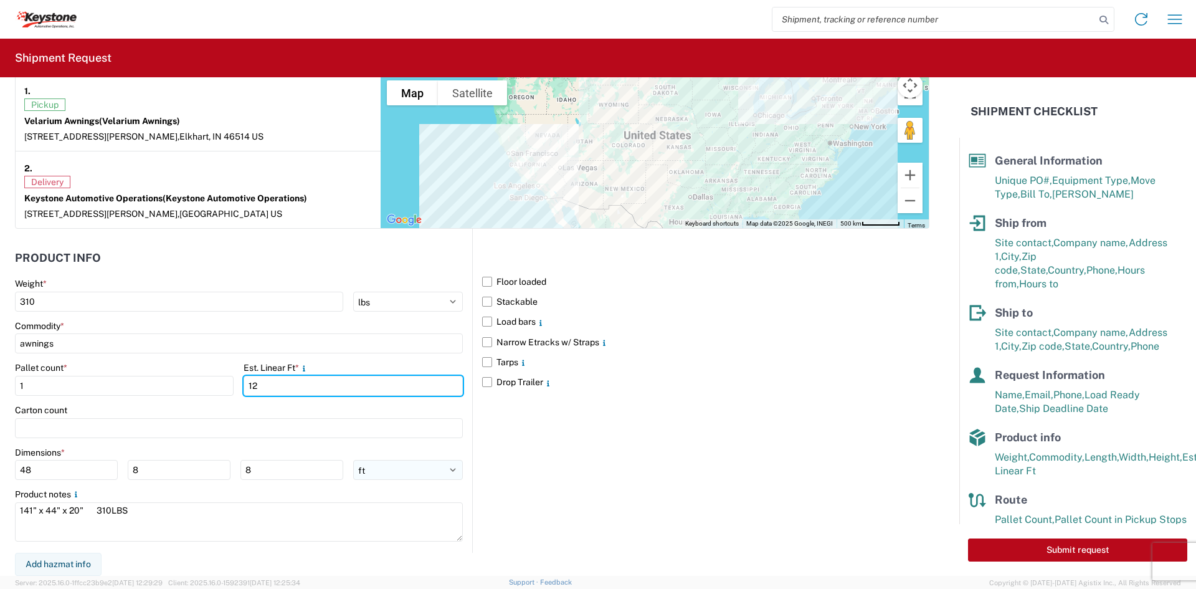
type input "12"
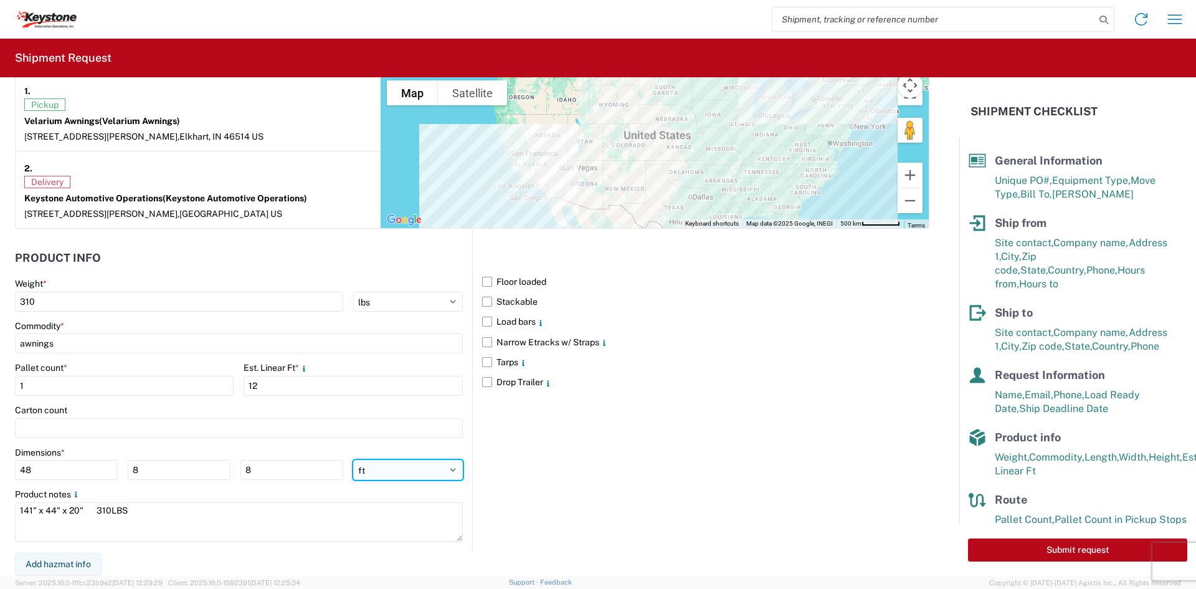
click at [433, 477] on select "ft in cm" at bounding box center [408, 470] width 110 height 20
select select "IN"
click at [353, 460] on select "ft in cm" at bounding box center [408, 470] width 110 height 20
type input "576"
type input "96"
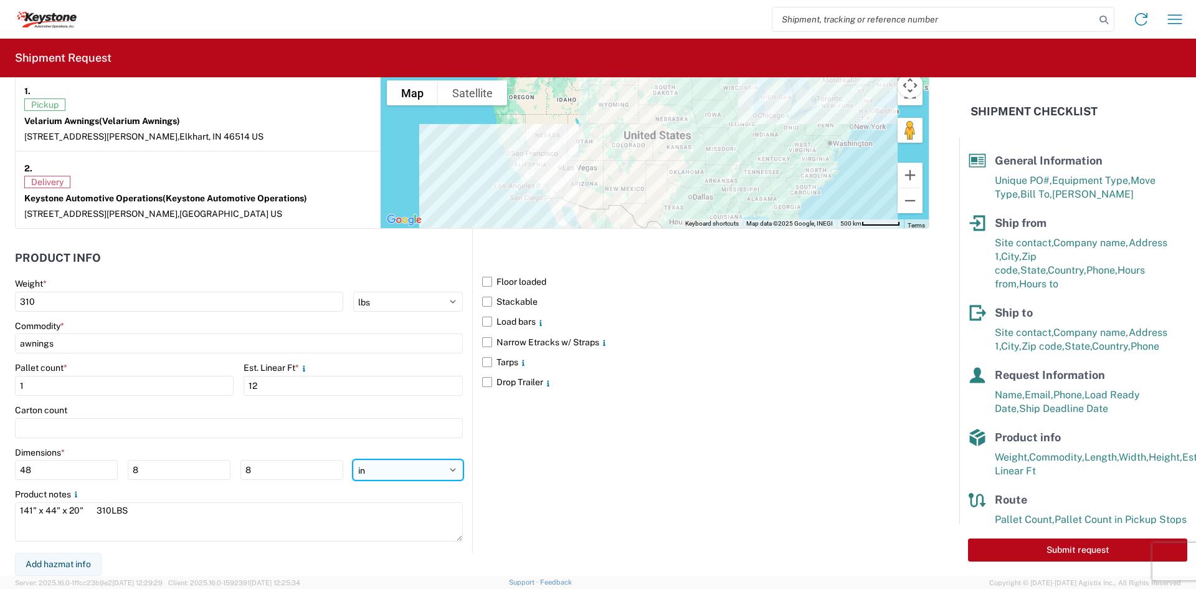
type input "96"
click at [29, 471] on input "576" at bounding box center [66, 470] width 103 height 20
type input "141"
type input "44"
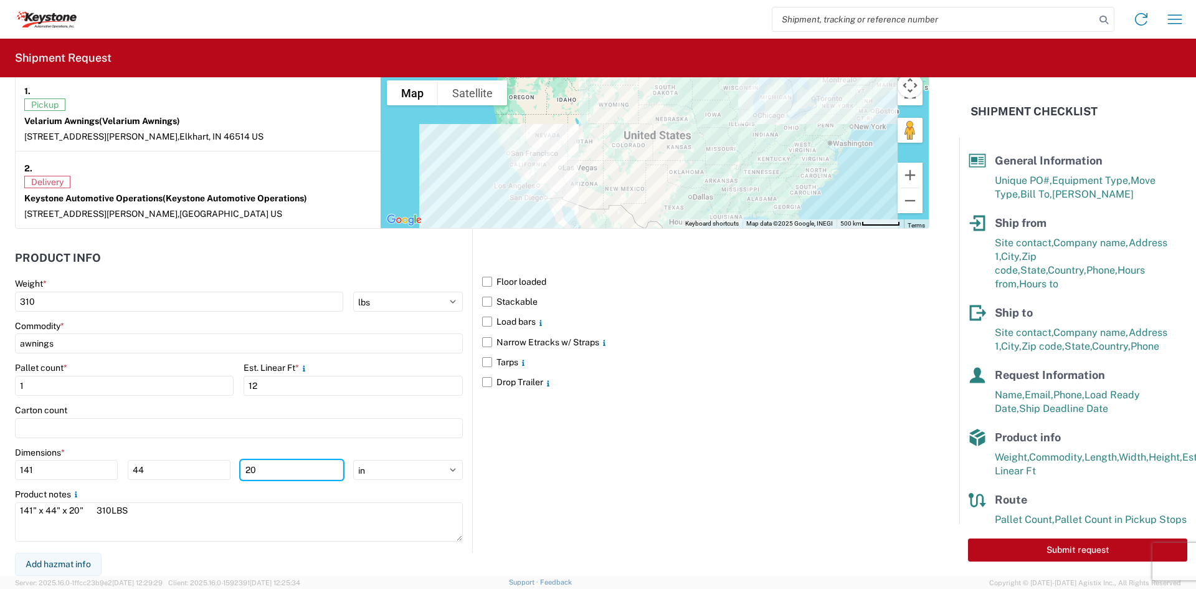
type input "20"
click at [688, 421] on div "Floor loaded Stackable Load bars Narrow Etracks w/ Straps Tarps Drop Trailer" at bounding box center [700, 391] width 457 height 324
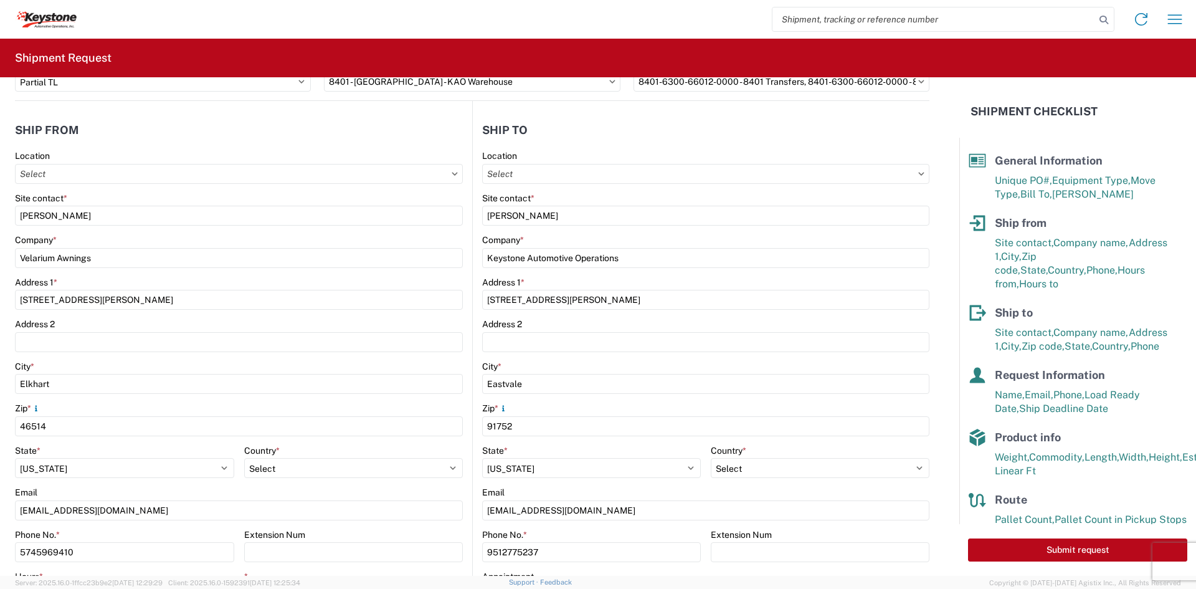
scroll to position [0, 0]
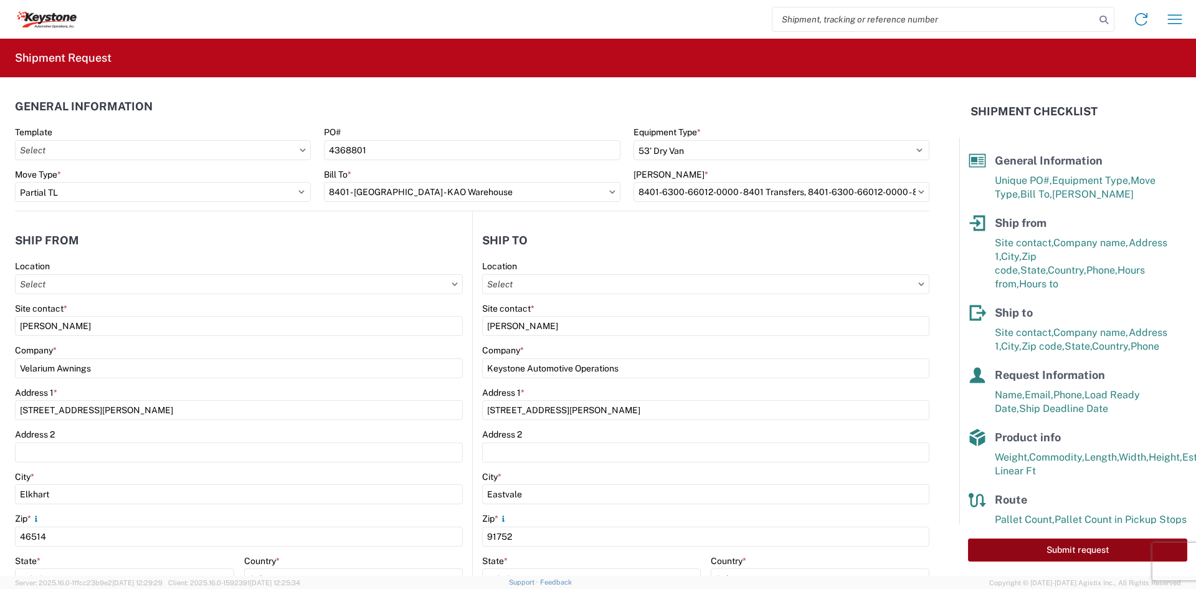
click at [983, 548] on button "Submit request" at bounding box center [1077, 549] width 219 height 23
select select "IN"
select select "US"
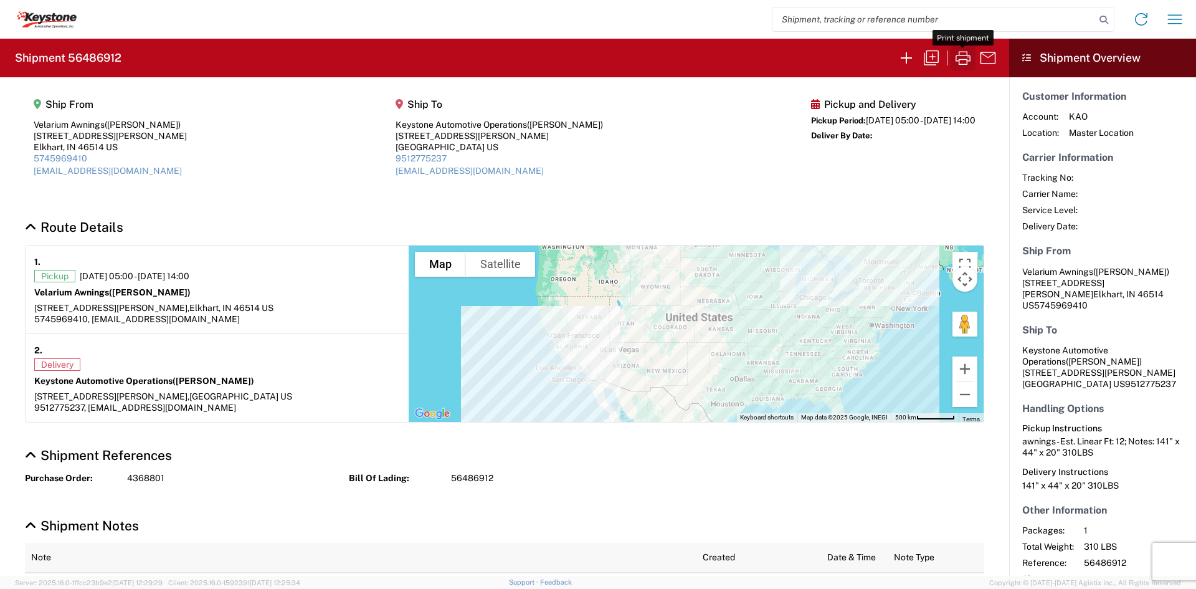
click at [953, 65] on icon "button" at bounding box center [963, 58] width 20 height 20
click at [897, 65] on icon "button" at bounding box center [907, 58] width 20 height 20
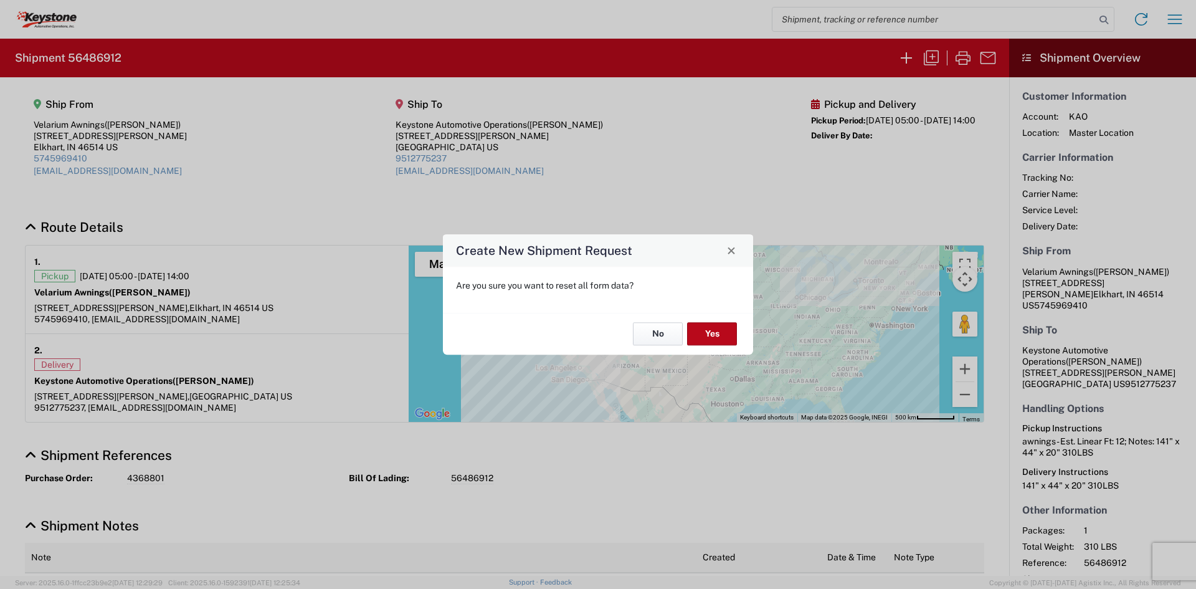
click at [664, 331] on button "No" at bounding box center [658, 334] width 50 height 23
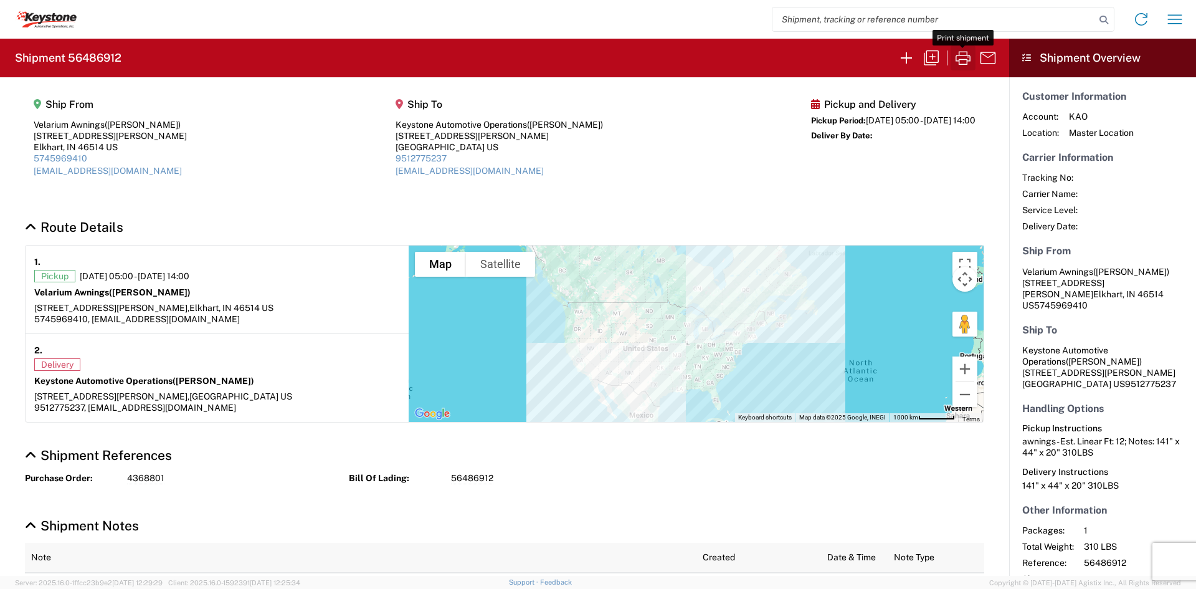
click at [960, 61] on icon "button" at bounding box center [963, 58] width 20 height 20
click at [912, 55] on icon "button" at bounding box center [907, 58] width 20 height 20
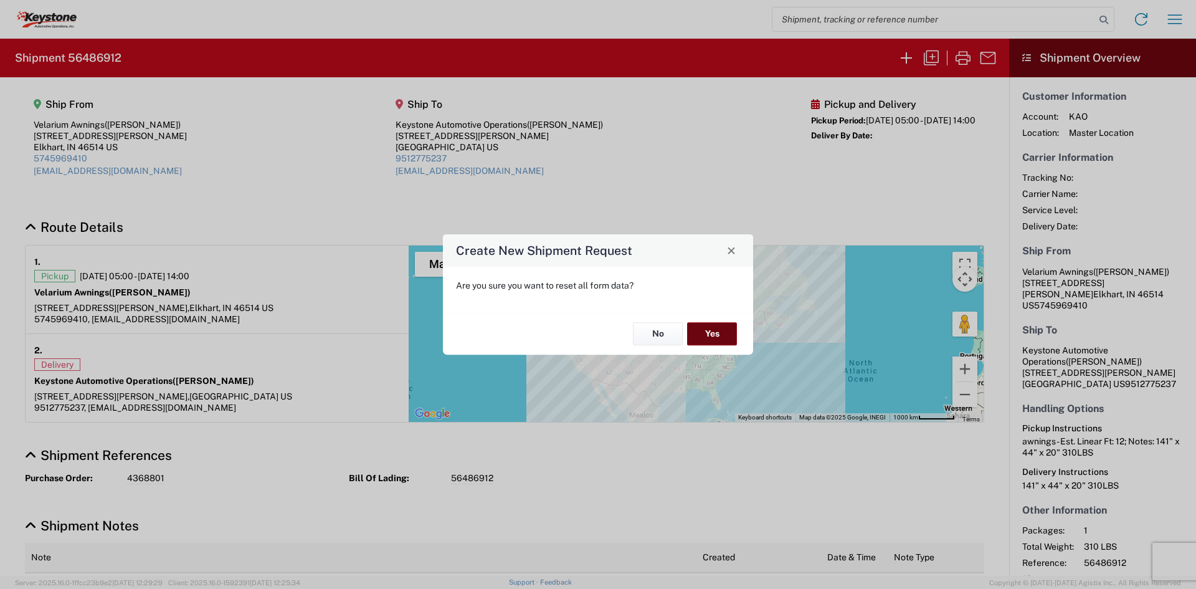
click at [725, 328] on button "Yes" at bounding box center [712, 334] width 50 height 23
select select "FULL"
select select "US"
select select "LBS"
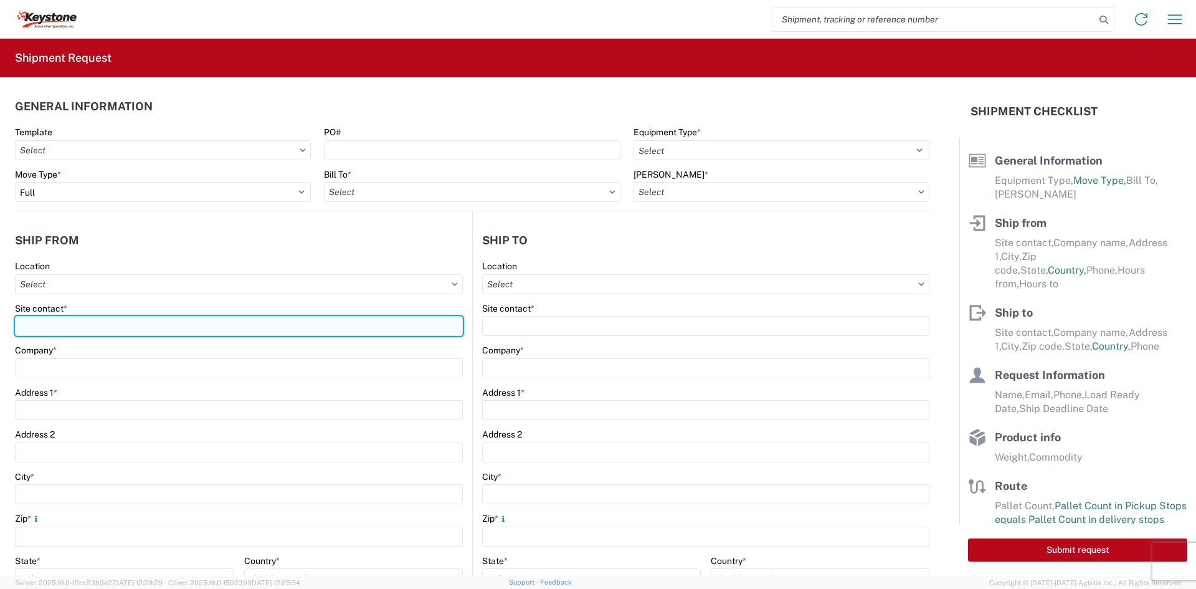
click at [70, 325] on input "Site contact *" at bounding box center [239, 326] width 448 height 20
type input "[PERSON_NAME]"
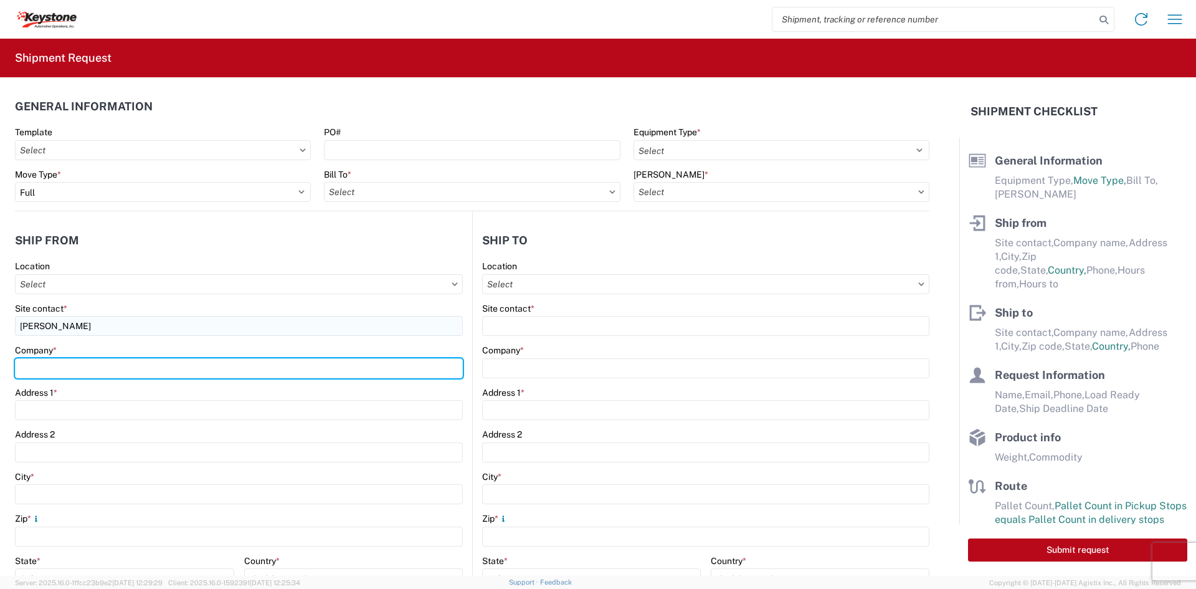
type input "Velarium Awnings"
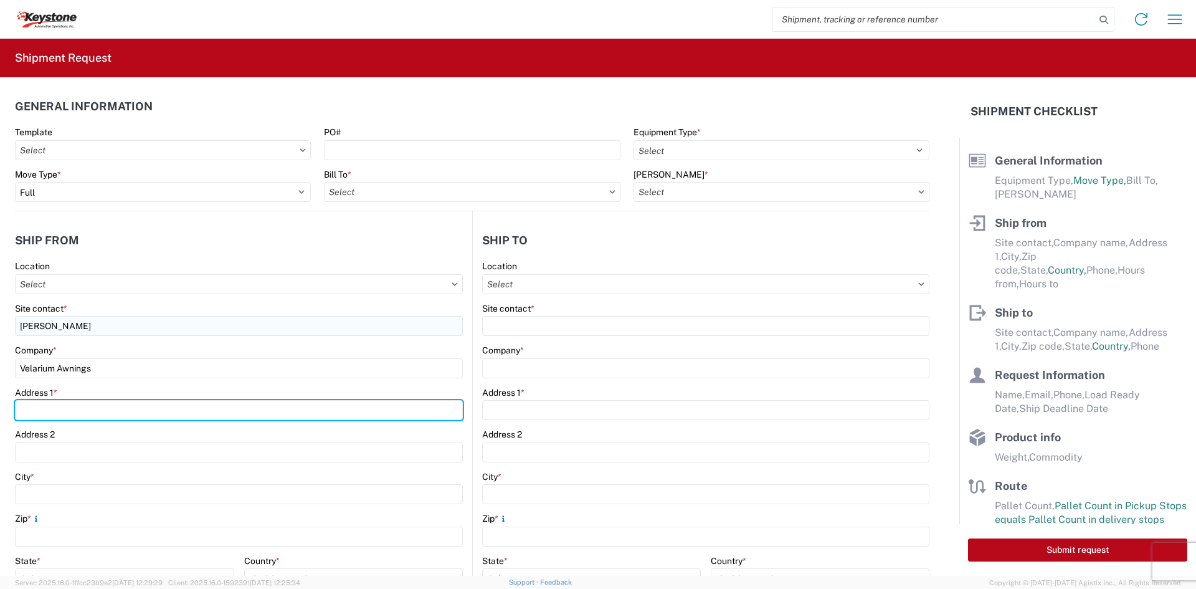
type input "[STREET_ADDRESS][PERSON_NAME]"
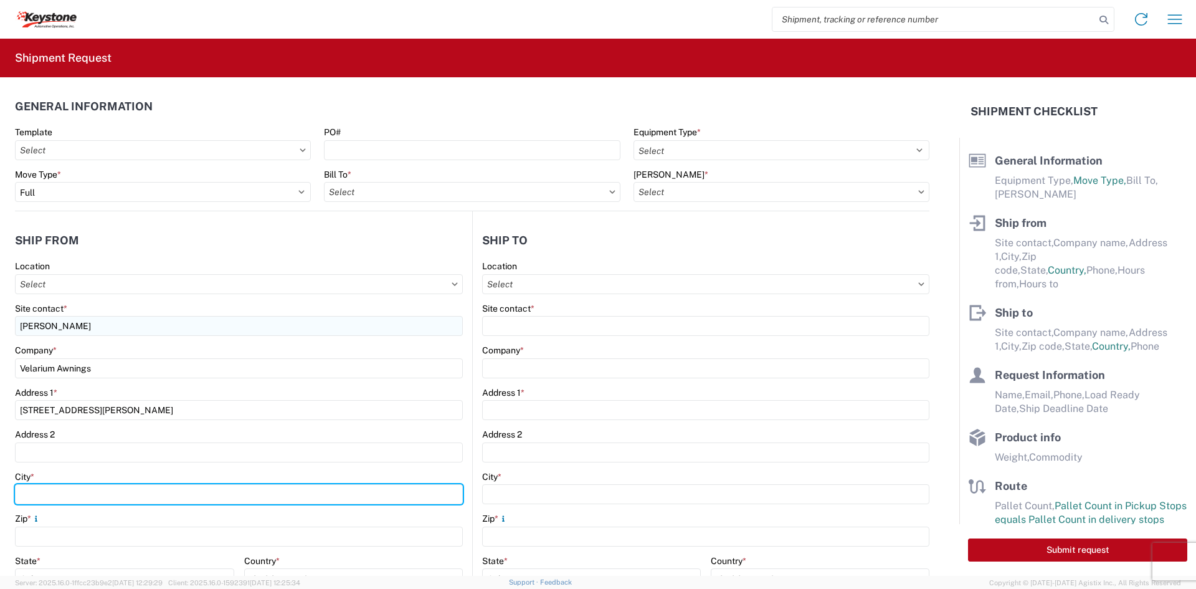
type input "Elkhart"
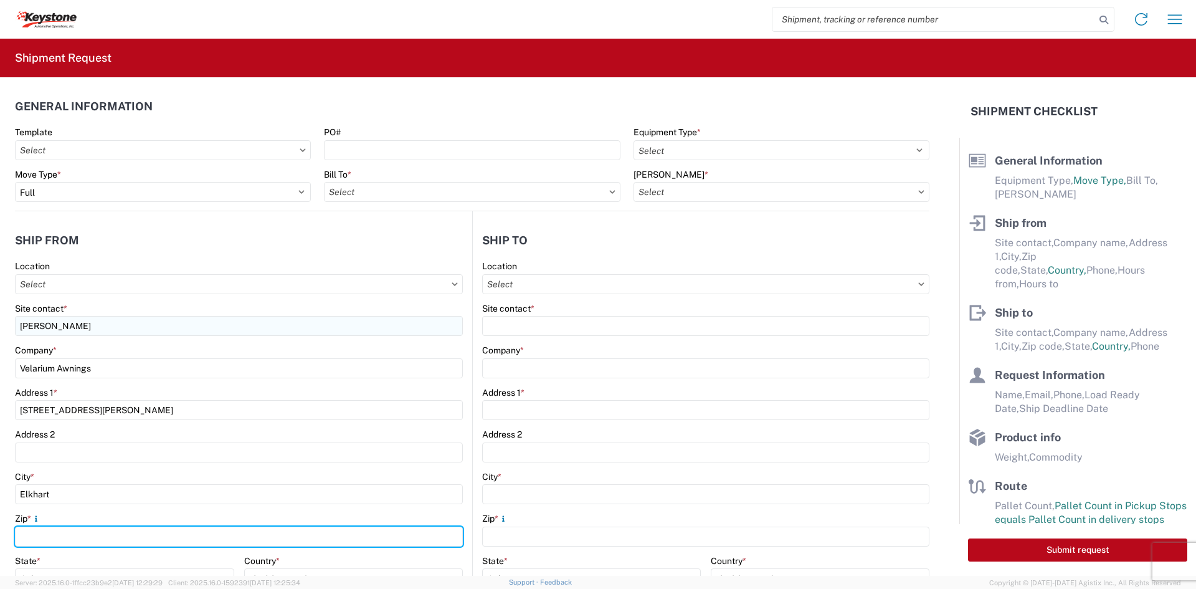
type input "46514"
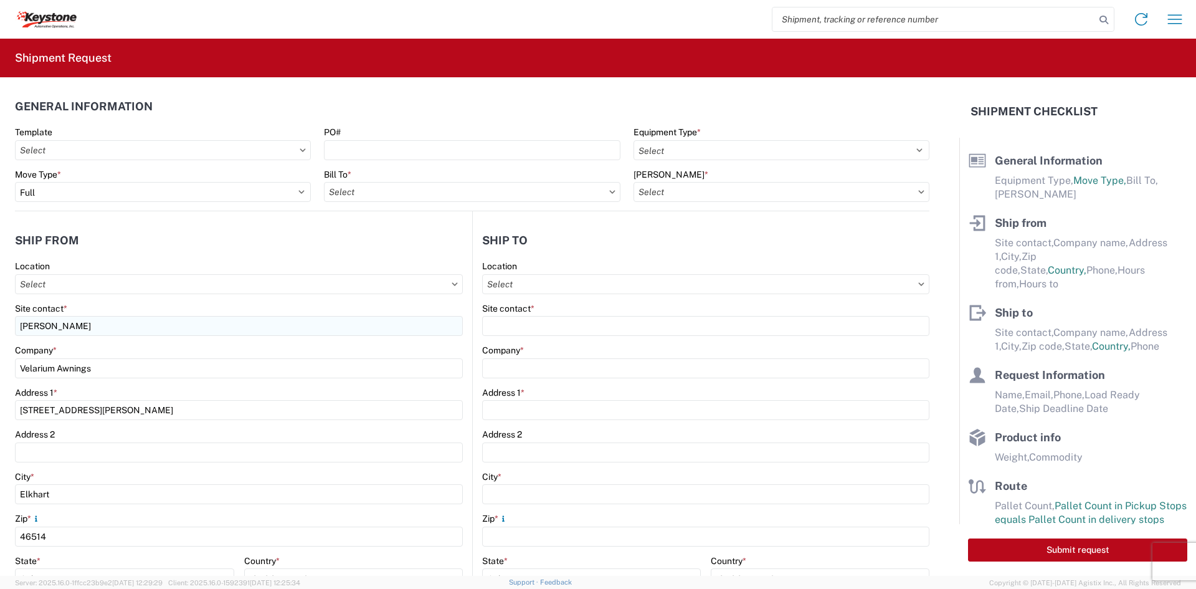
type input "[EMAIL_ADDRESS][DOMAIN_NAME]"
type input "5745969410"
select select "IN"
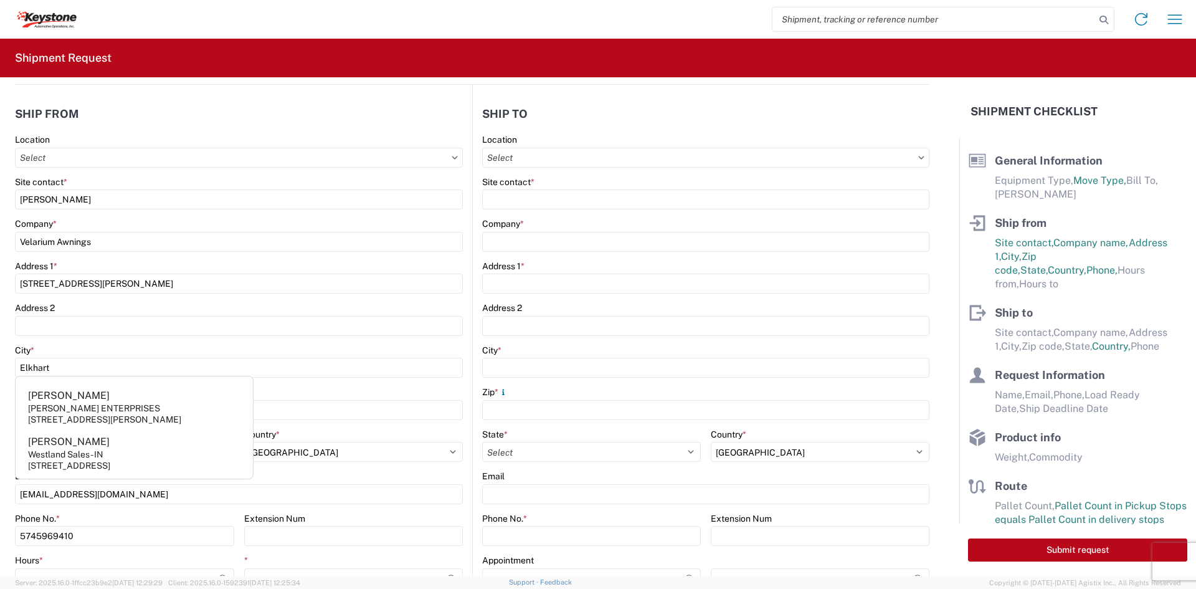
scroll to position [187, 0]
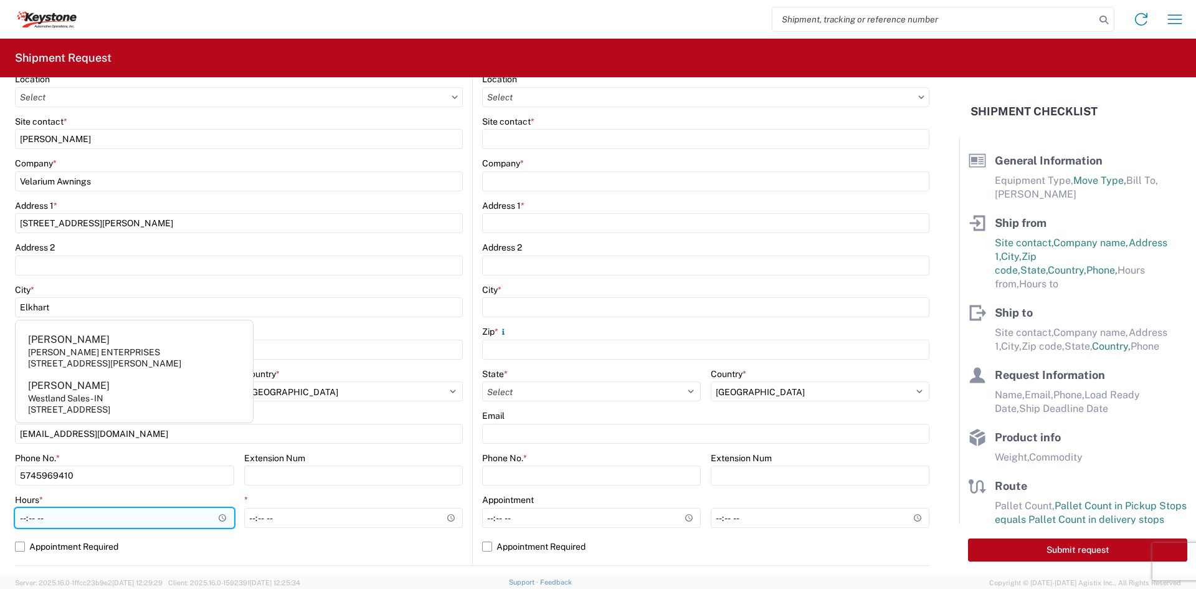
click at [95, 523] on input "Hours *" at bounding box center [124, 518] width 219 height 20
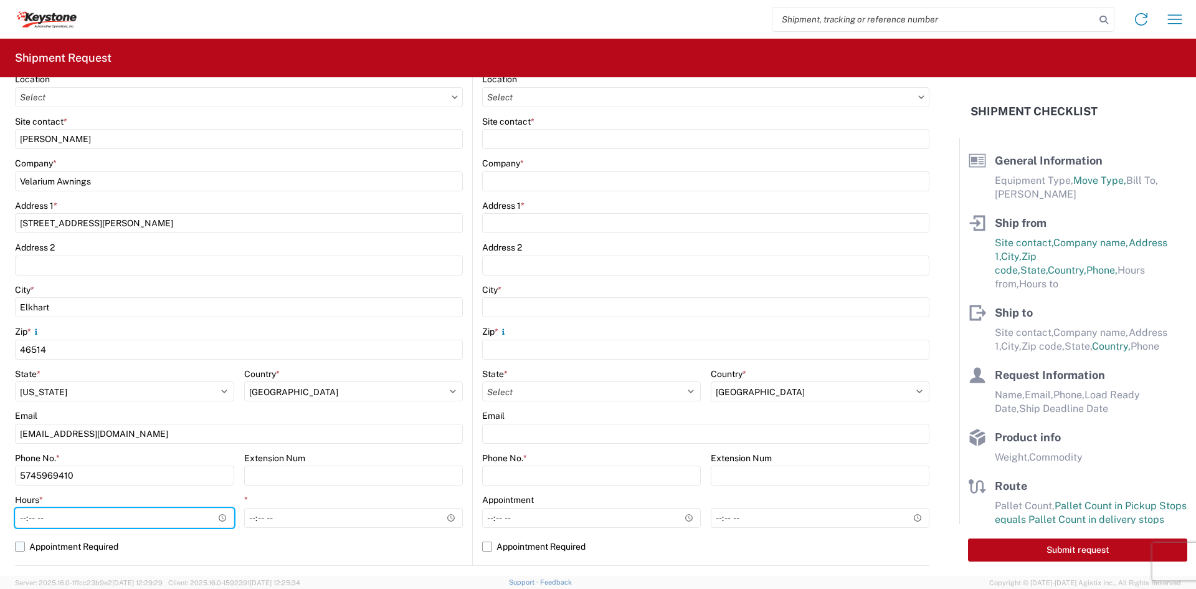
type input "05:00"
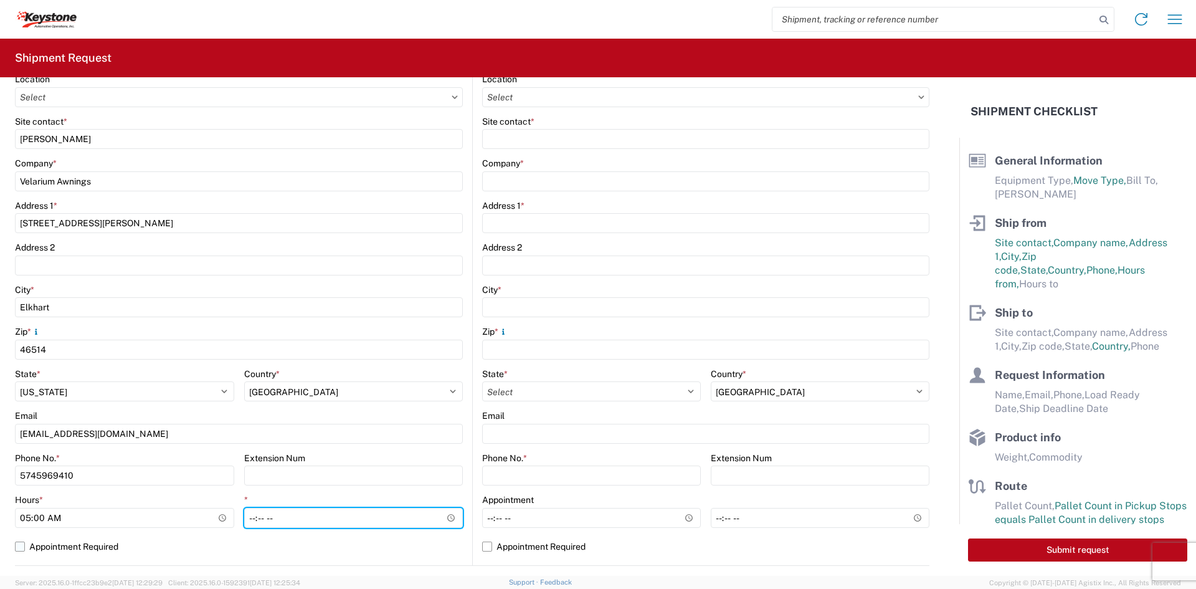
type input "14:00"
click at [336, 543] on label "Appointment Required" at bounding box center [239, 546] width 448 height 20
click at [0, 0] on input "Appointment Required" at bounding box center [0, 0] width 0 height 0
select select "US"
click at [381, 541] on label "Appointment Required" at bounding box center [239, 546] width 448 height 20
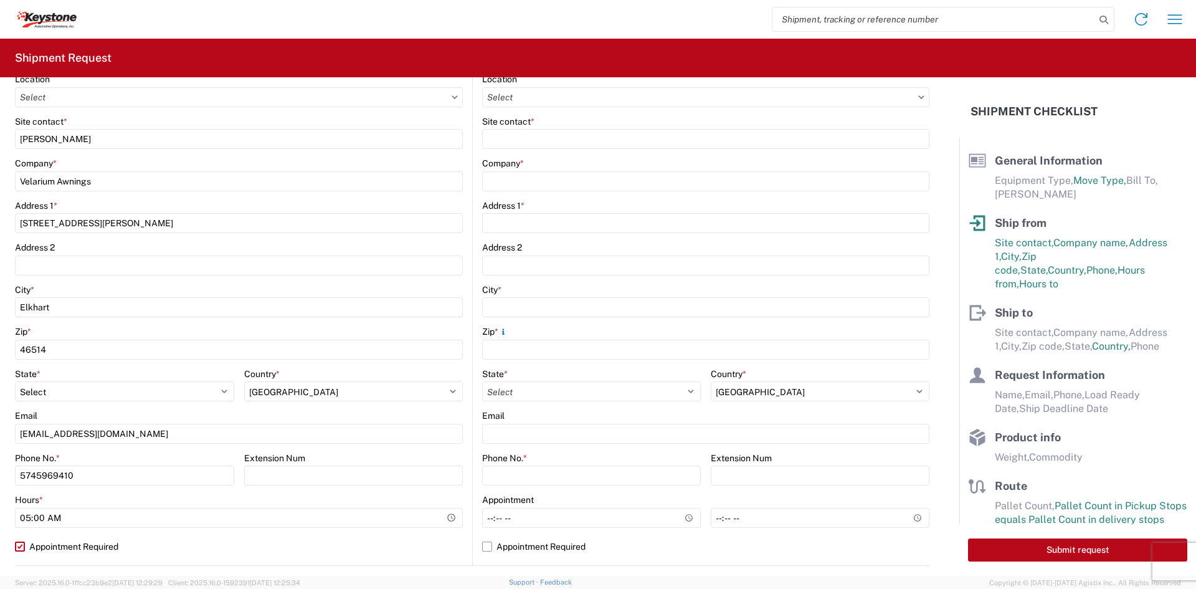
click at [0, 0] on input "Appointment Required" at bounding box center [0, 0] width 0 height 0
select select "IN"
select select "US"
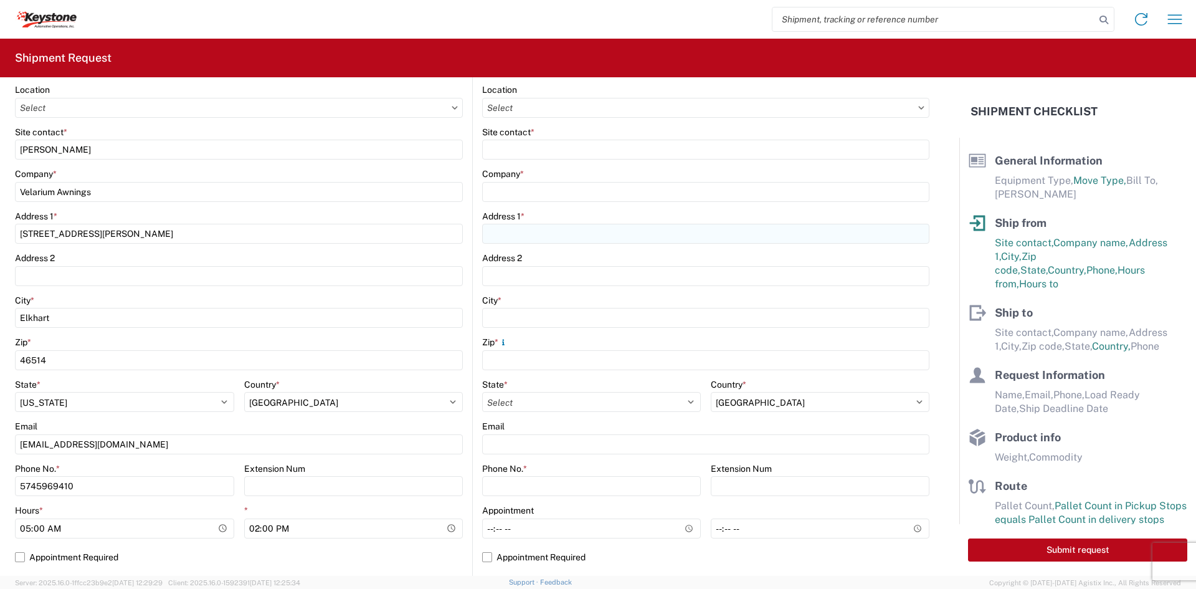
scroll to position [62, 0]
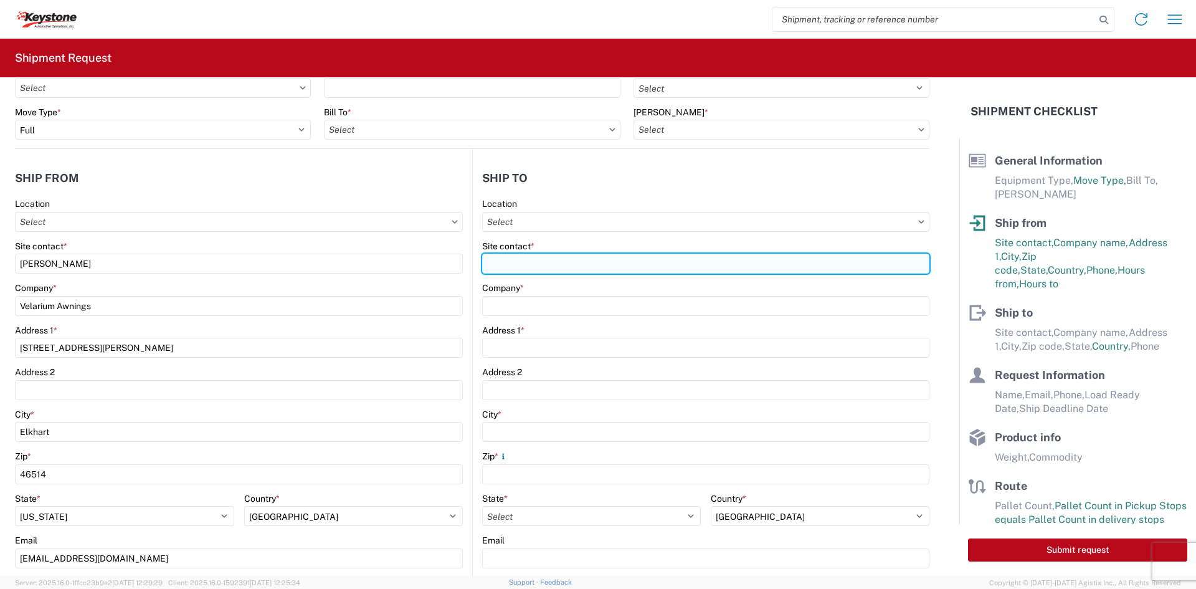
click at [586, 262] on input "Site contact *" at bounding box center [705, 264] width 447 height 20
type input "[PERSON_NAME]"
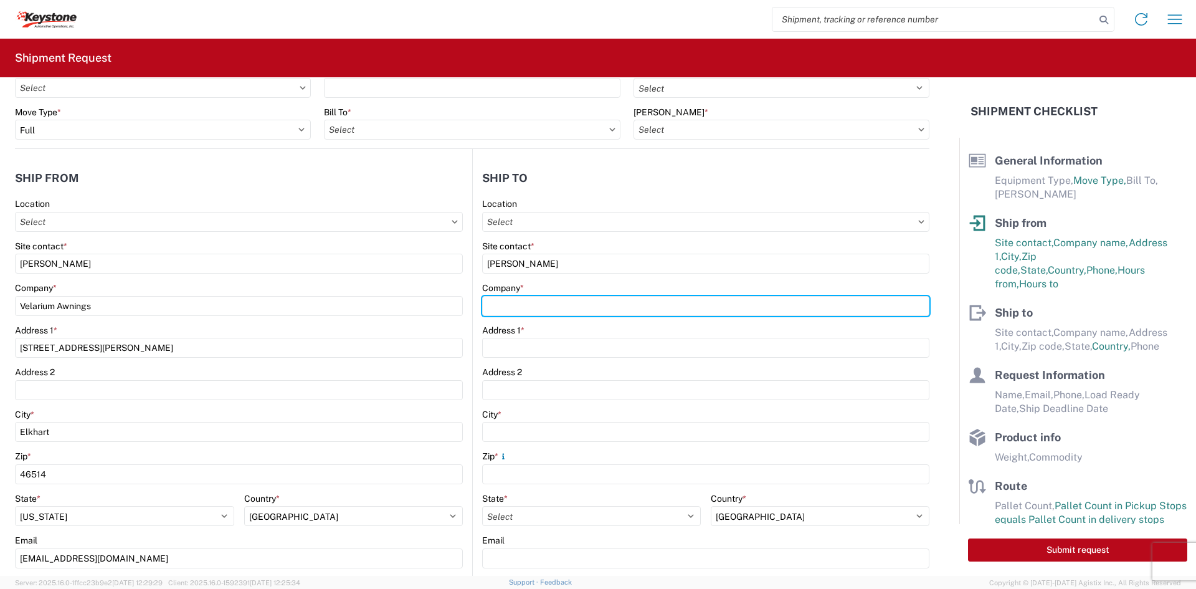
type input "Keystone Automotive Operations"
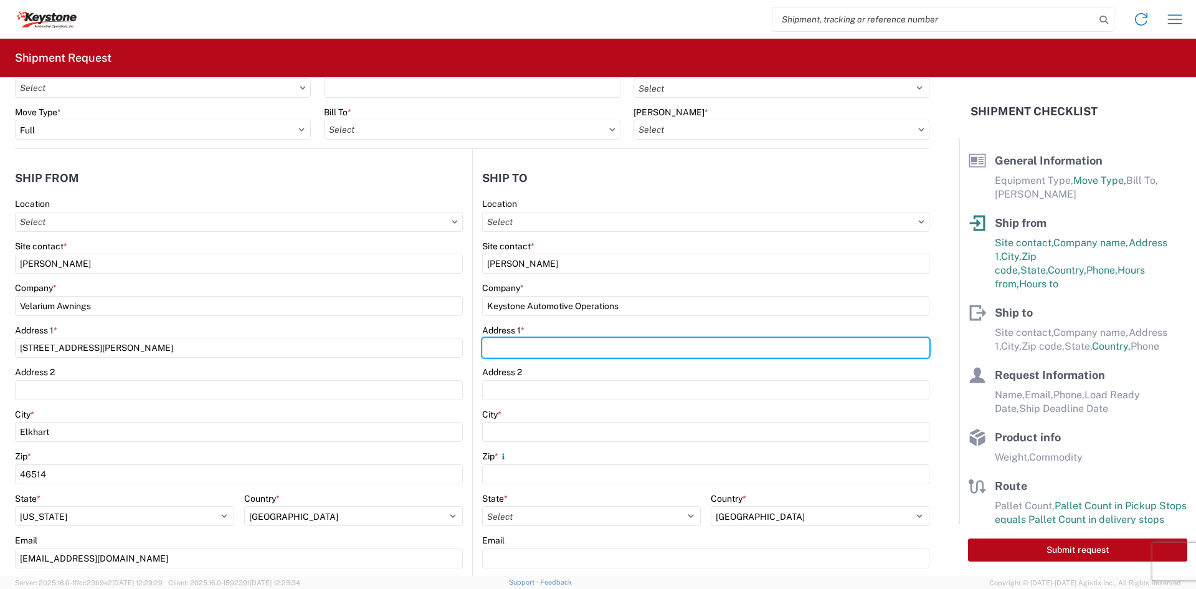
type input "[STREET_ADDRESS][PERSON_NAME]"
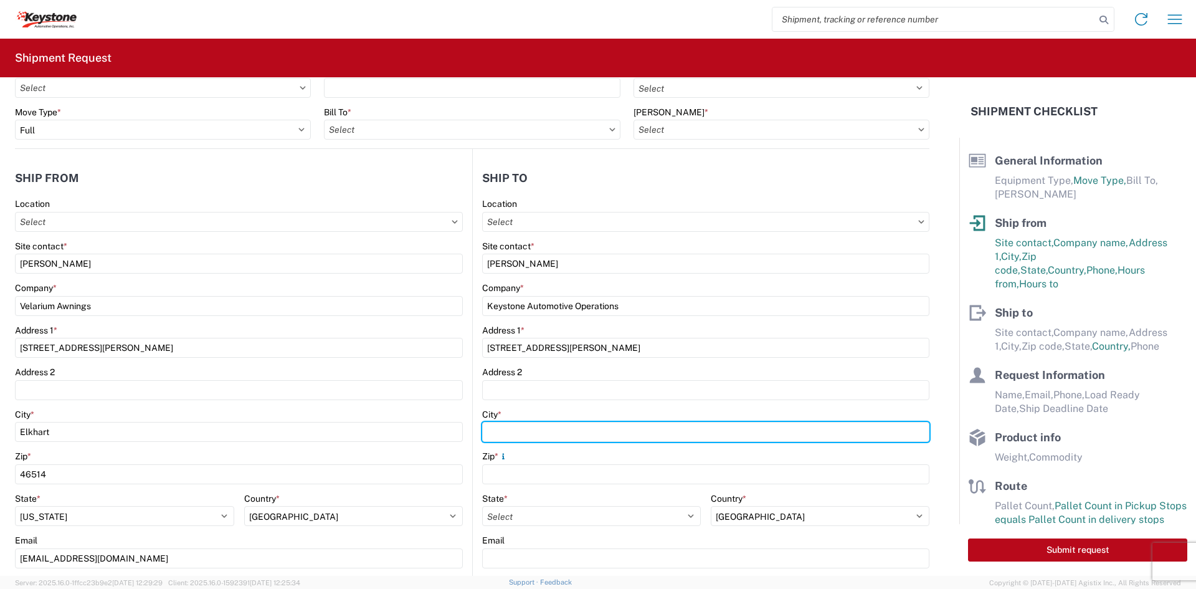
type input "[GEOGRAPHIC_DATA]"
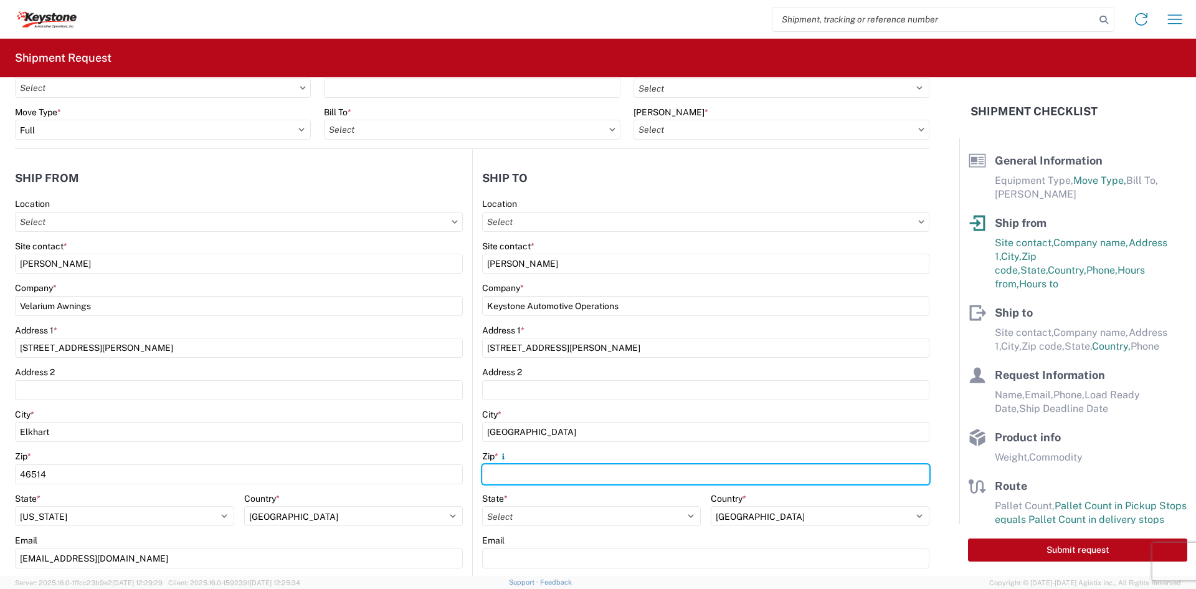
type input "99224"
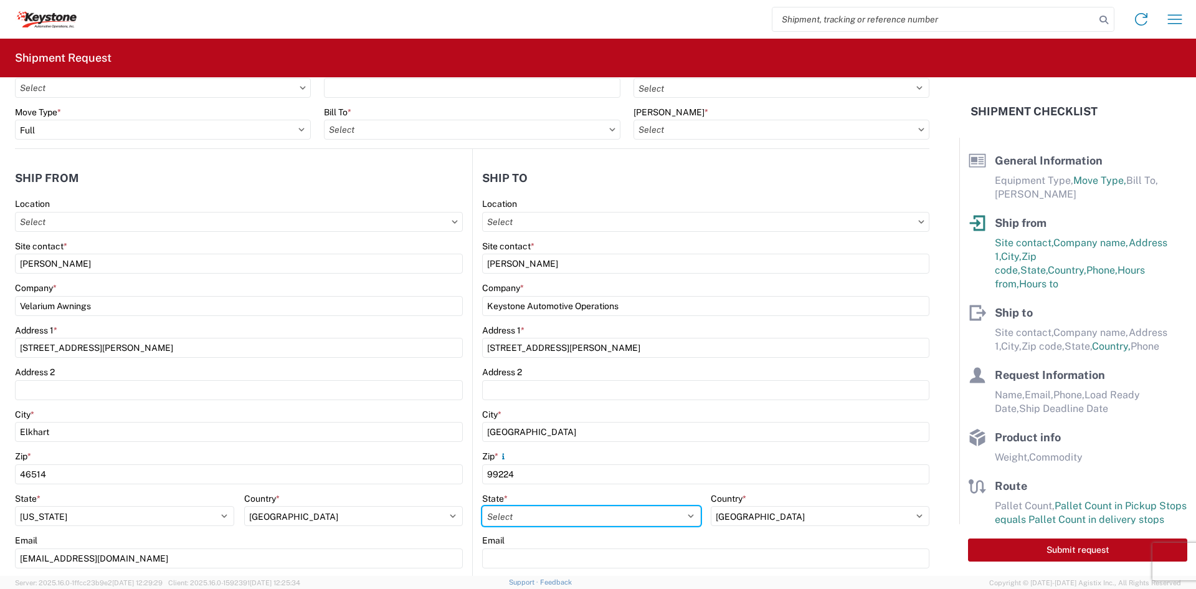
select select "WA"
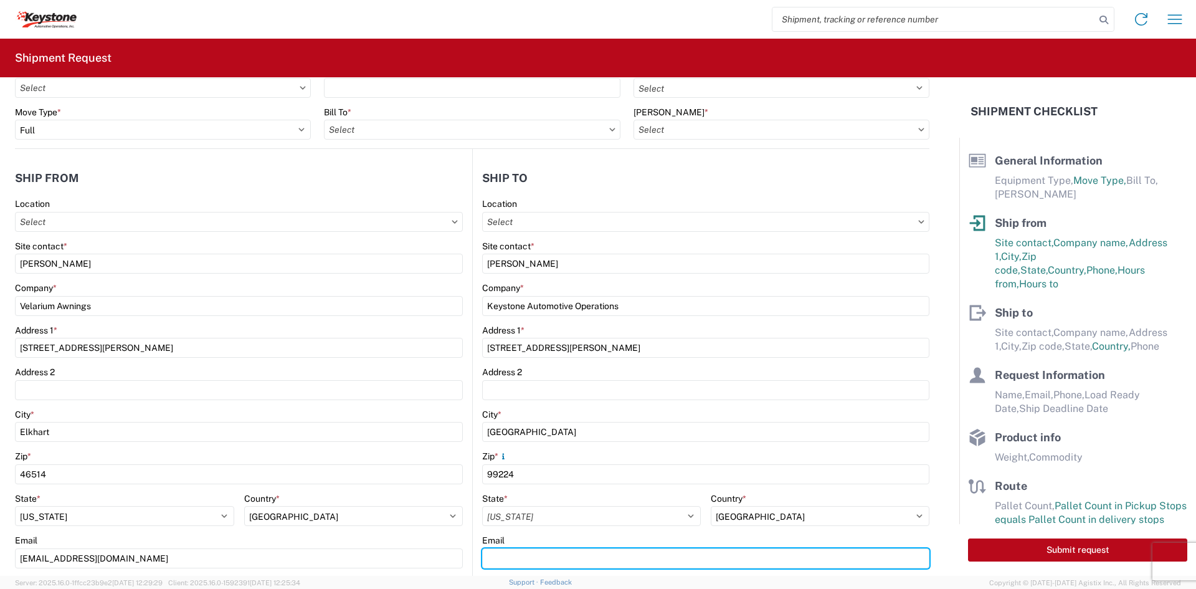
type input "[EMAIL_ADDRESS][DOMAIN_NAME]"
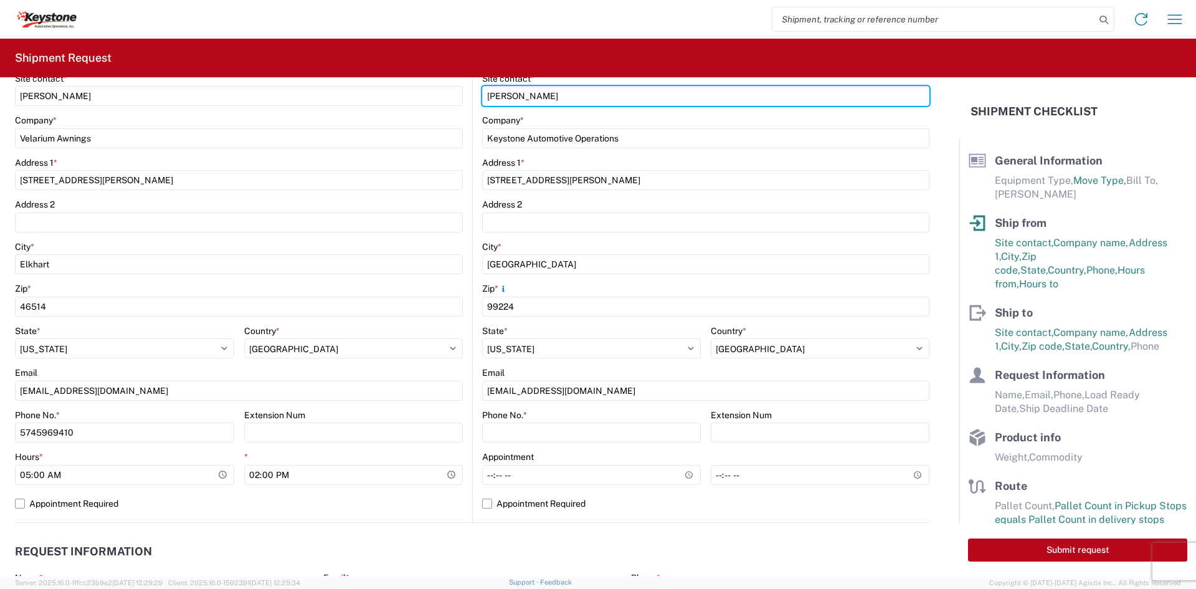
scroll to position [249, 0]
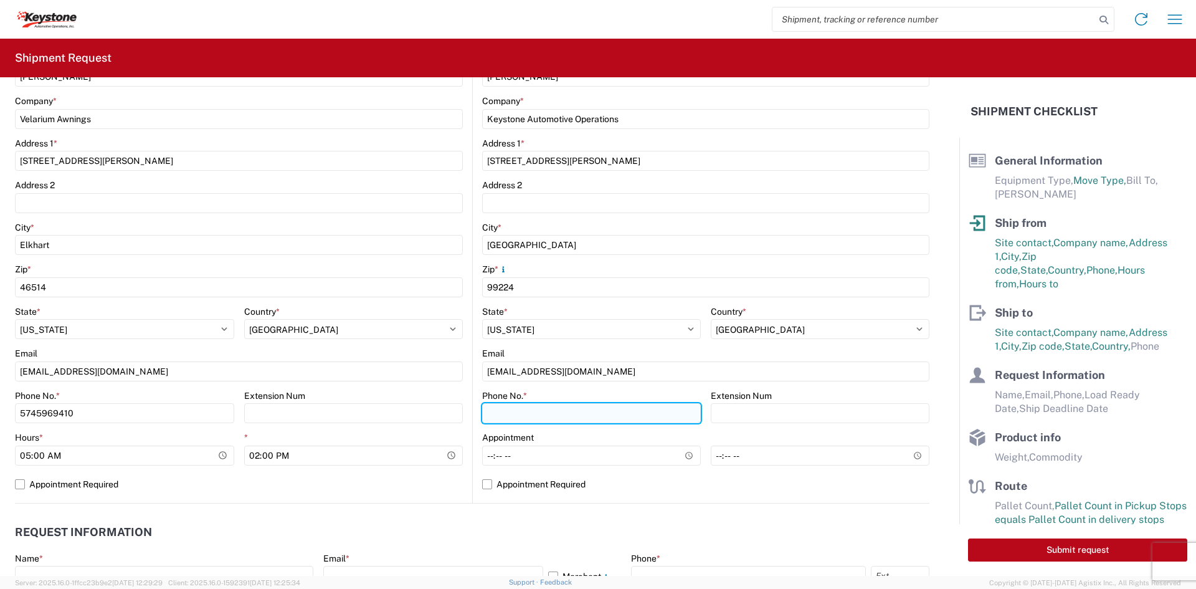
click at [616, 411] on input "Phone No. *" at bounding box center [591, 413] width 219 height 20
type input "5706554514"
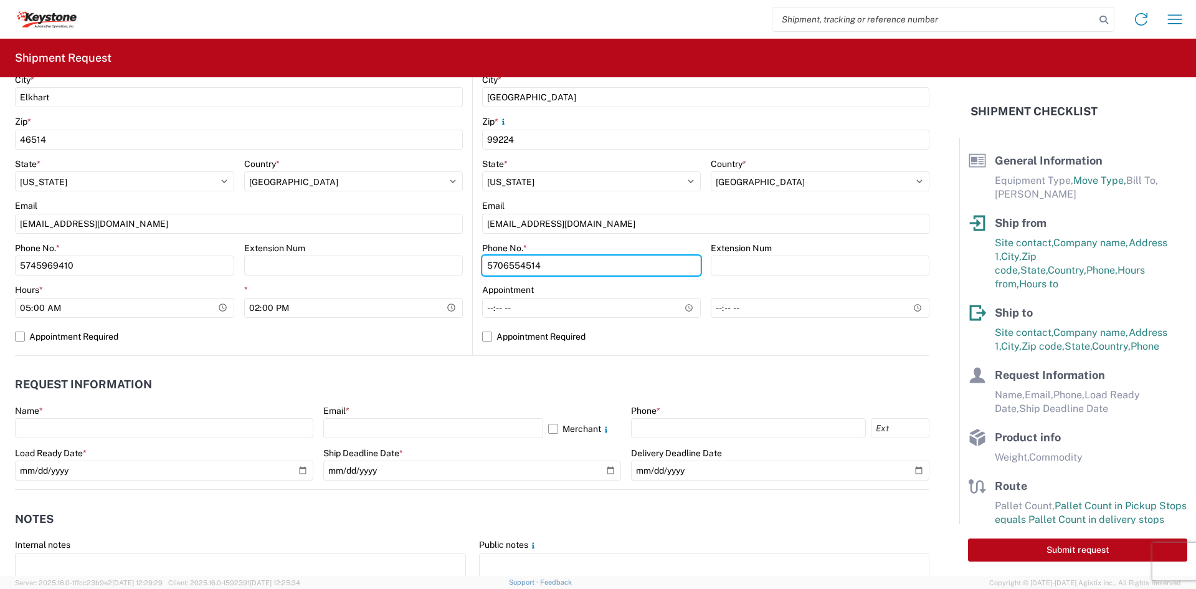
scroll to position [436, 0]
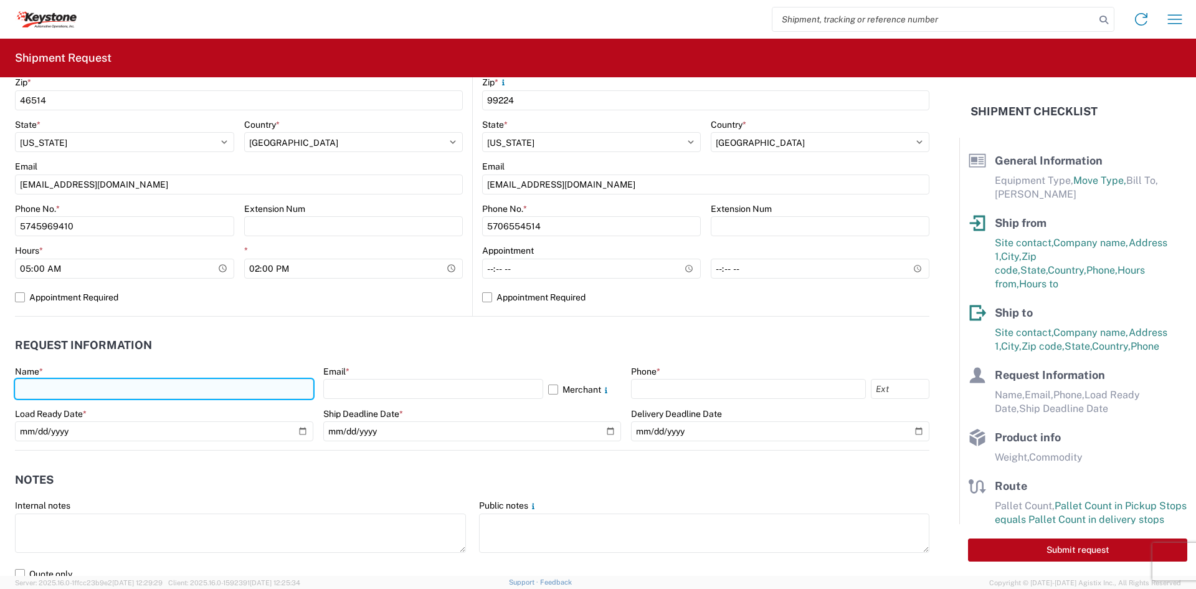
click at [175, 394] on input "text" at bounding box center [164, 389] width 298 height 20
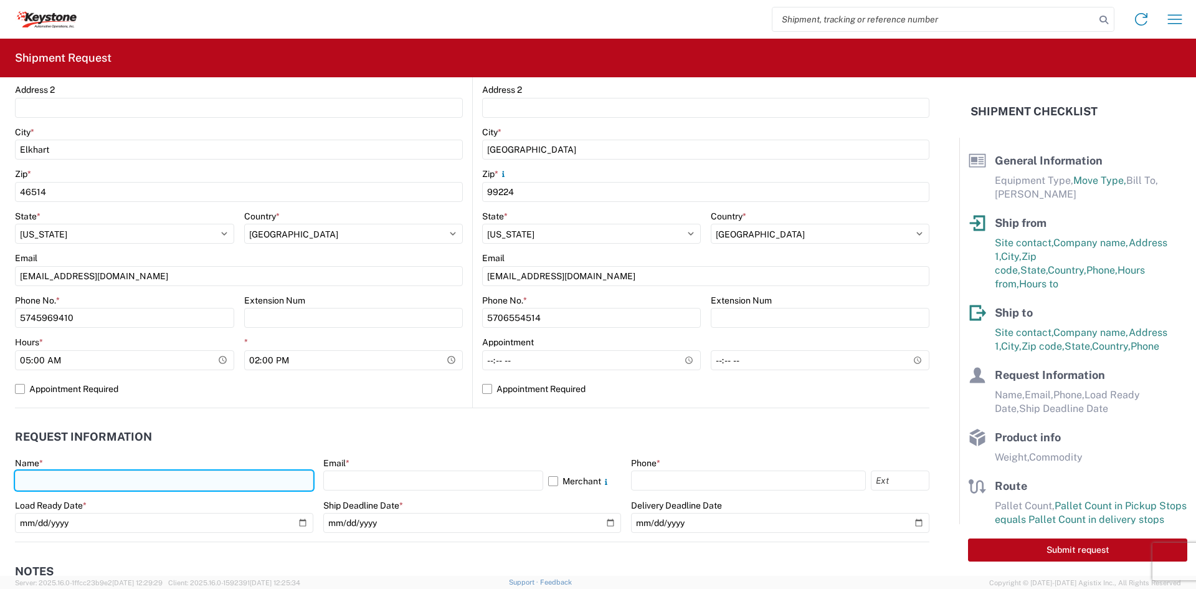
scroll to position [312, 0]
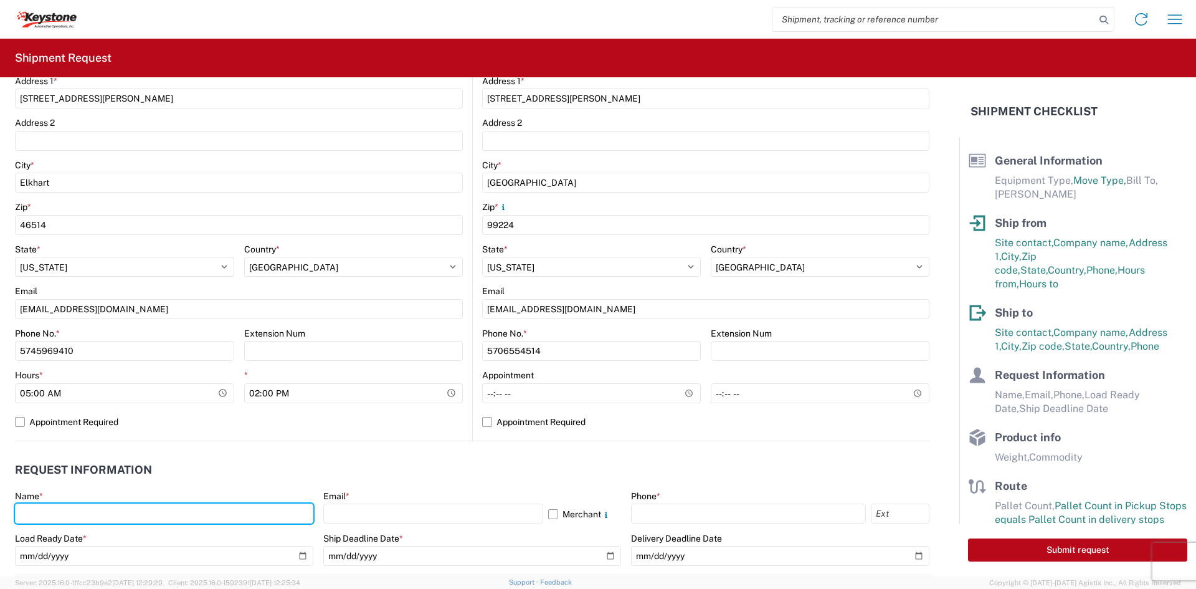
type input "[PERSON_NAME]"
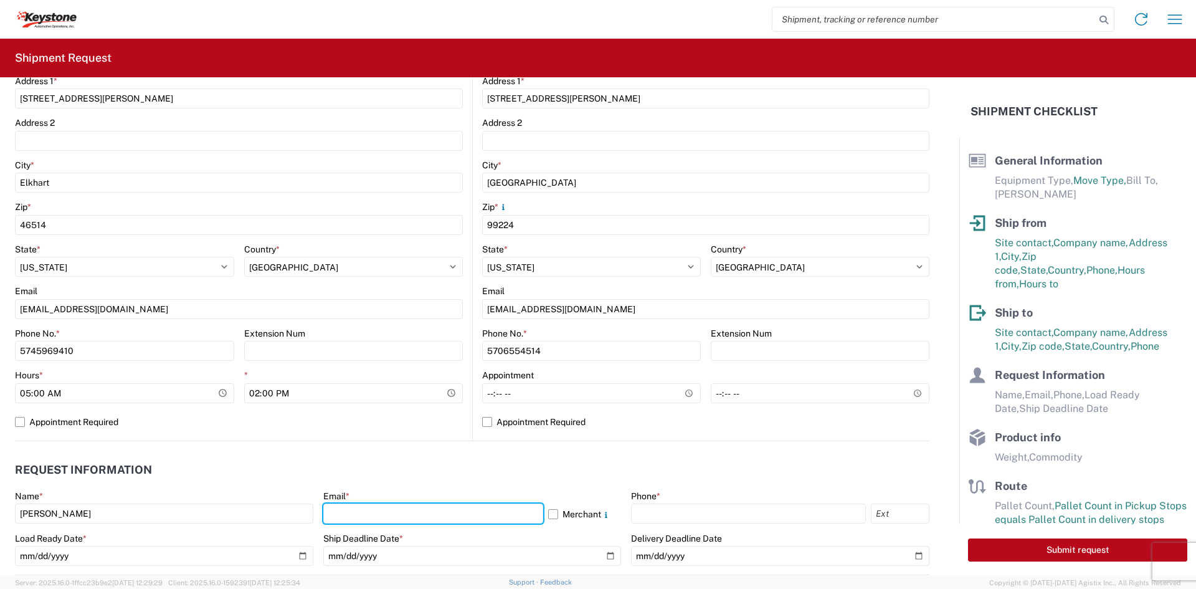
type input "[EMAIL_ADDRESS][DOMAIN_NAME]"
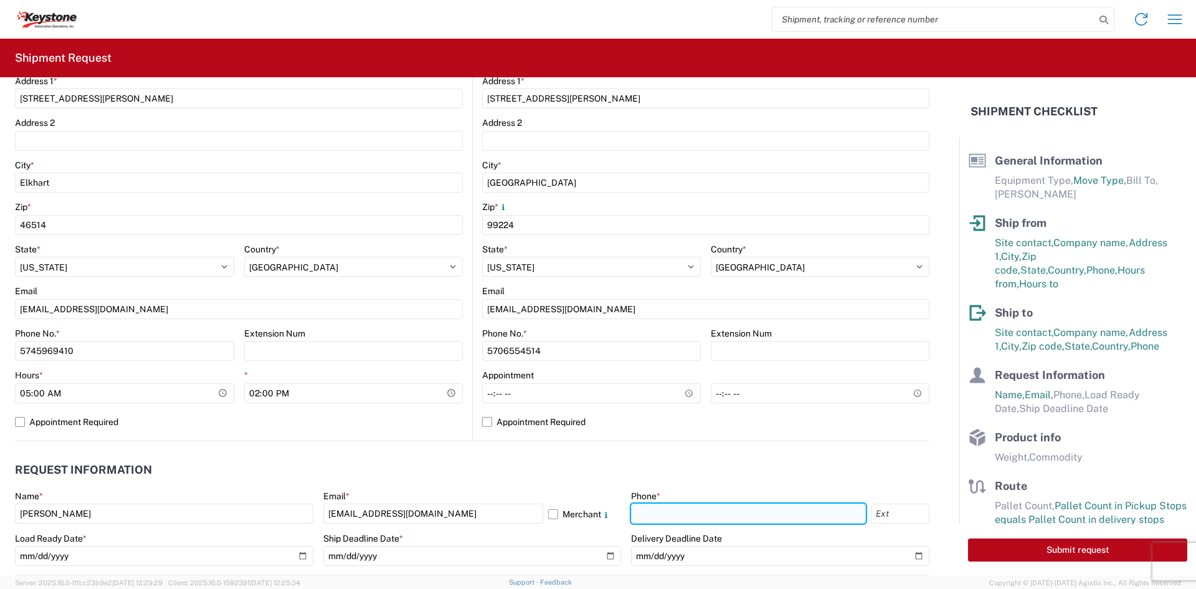
click at [660, 512] on input "text" at bounding box center [748, 513] width 235 height 20
type input "5706554514"
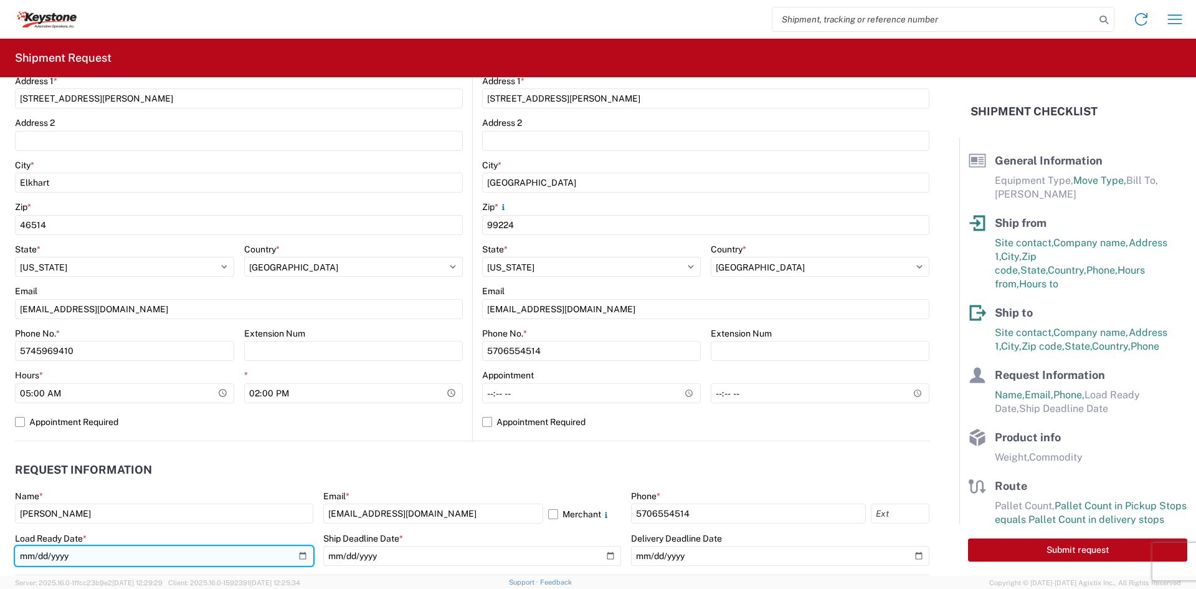
click at [295, 555] on input "date" at bounding box center [164, 556] width 298 height 20
type input "[DATE]"
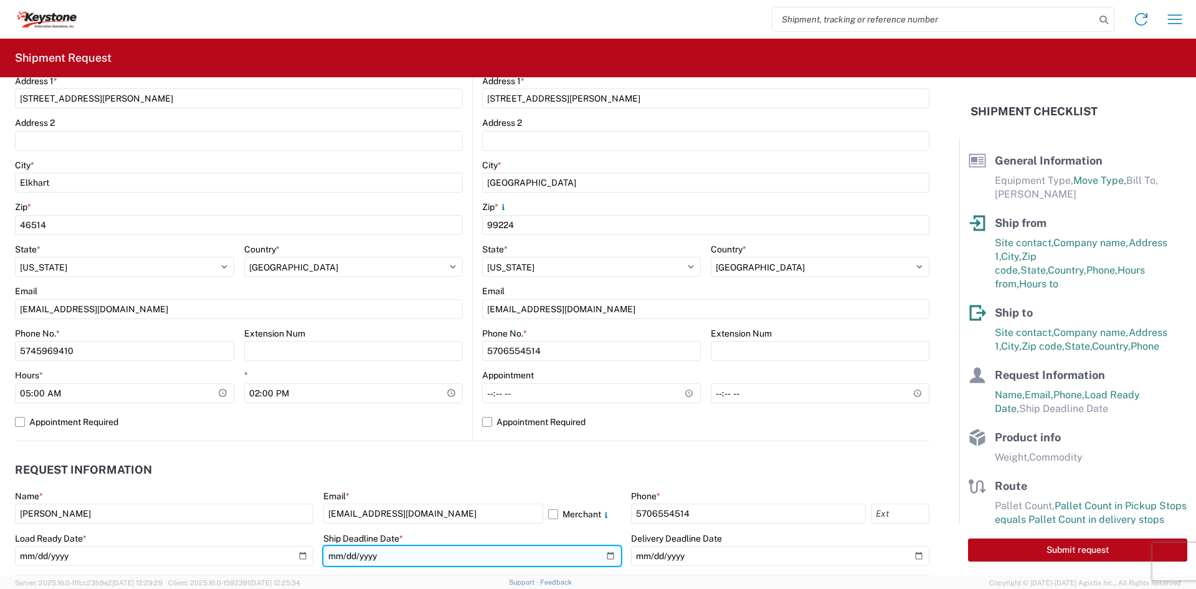
click at [607, 561] on input "date" at bounding box center [472, 556] width 298 height 20
type input "[DATE]"
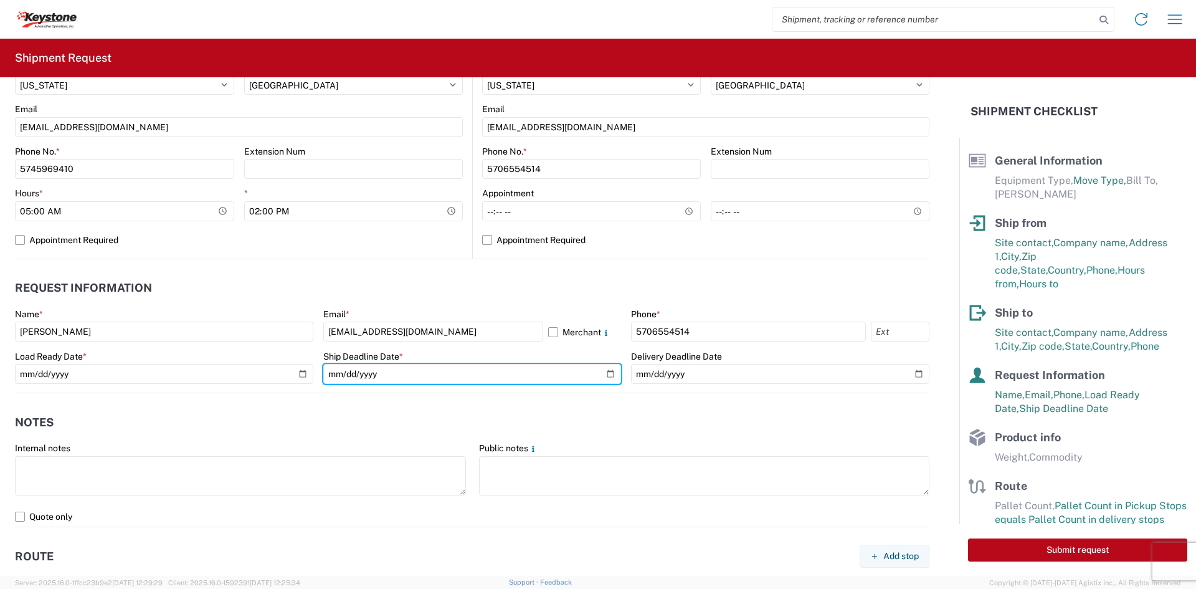
scroll to position [498, 0]
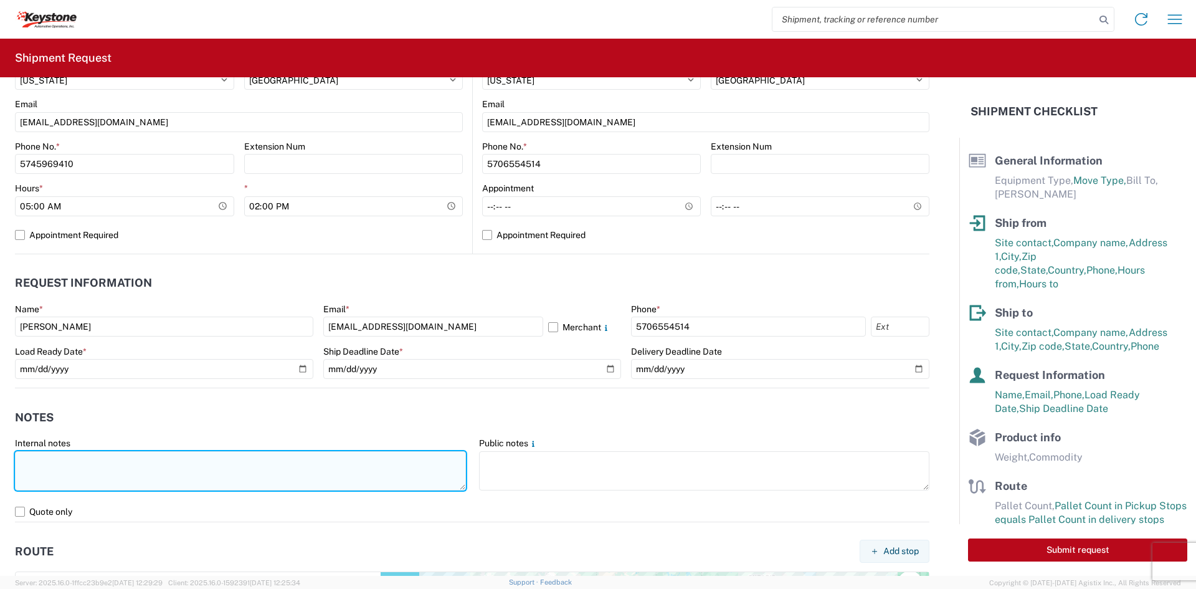
click at [303, 475] on textarea at bounding box center [240, 470] width 451 height 39
drag, startPoint x: 221, startPoint y: 457, endPoint x: -29, endPoint y: 450, distance: 250.6
click at [0, 450] on html "Home Shipment request Shipment tracking Shipment Request General Information Te…" at bounding box center [598, 294] width 1196 height 589
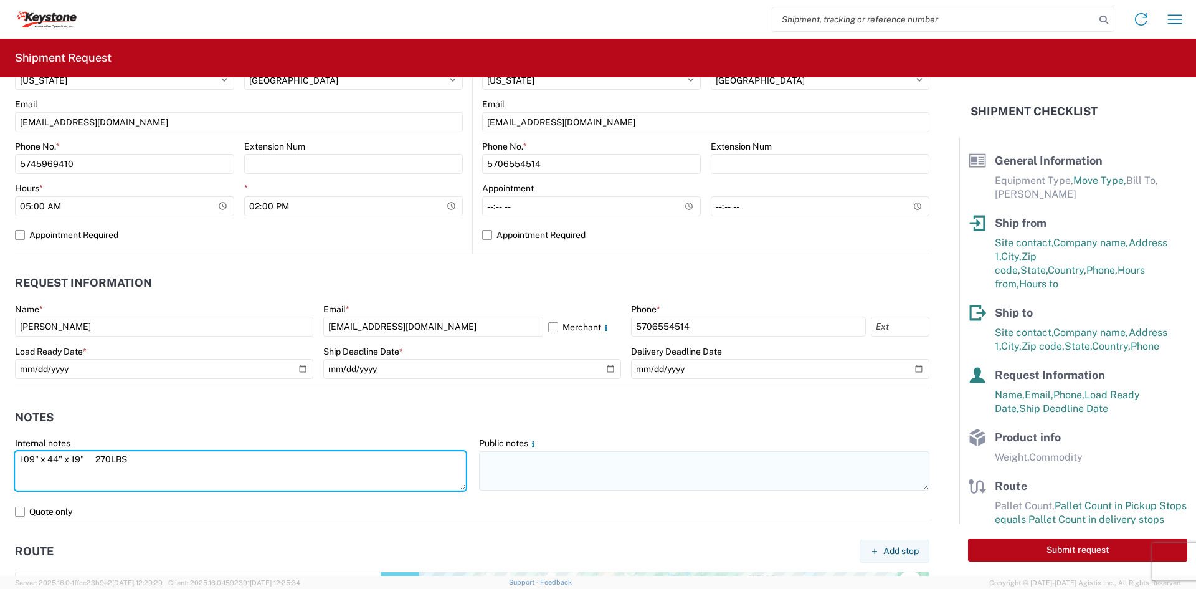
type textarea "109" x 44" x 19" 270LBS"
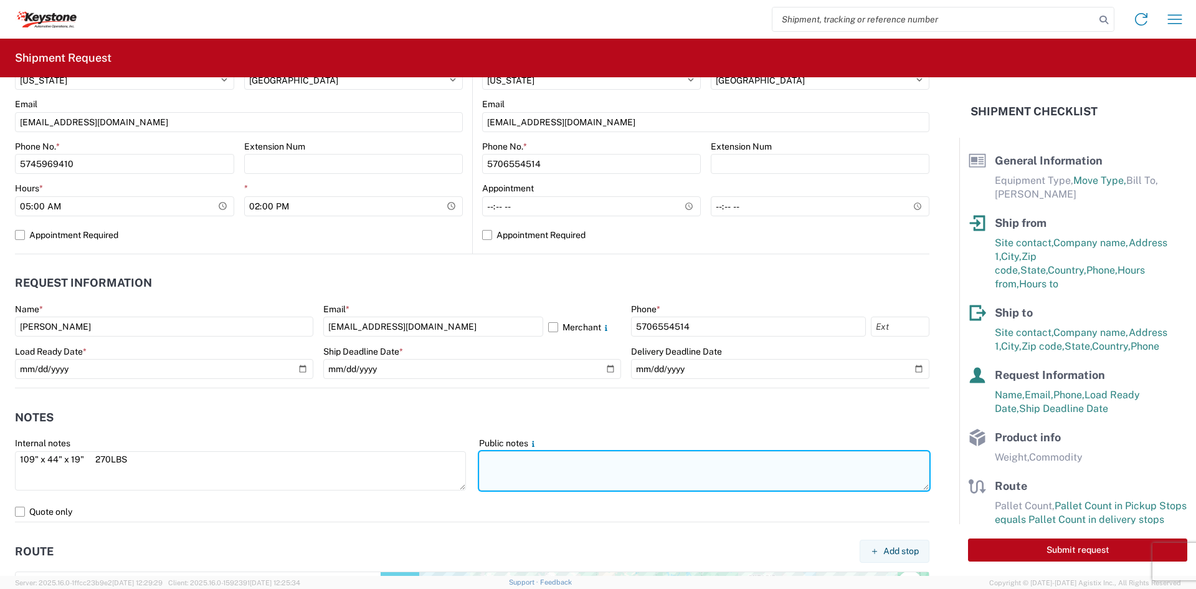
click at [726, 485] on textarea at bounding box center [704, 470] width 451 height 39
paste textarea "109" x 44" x 19" 270LBS"
type textarea "109" x 44" x 19" 270LBS"
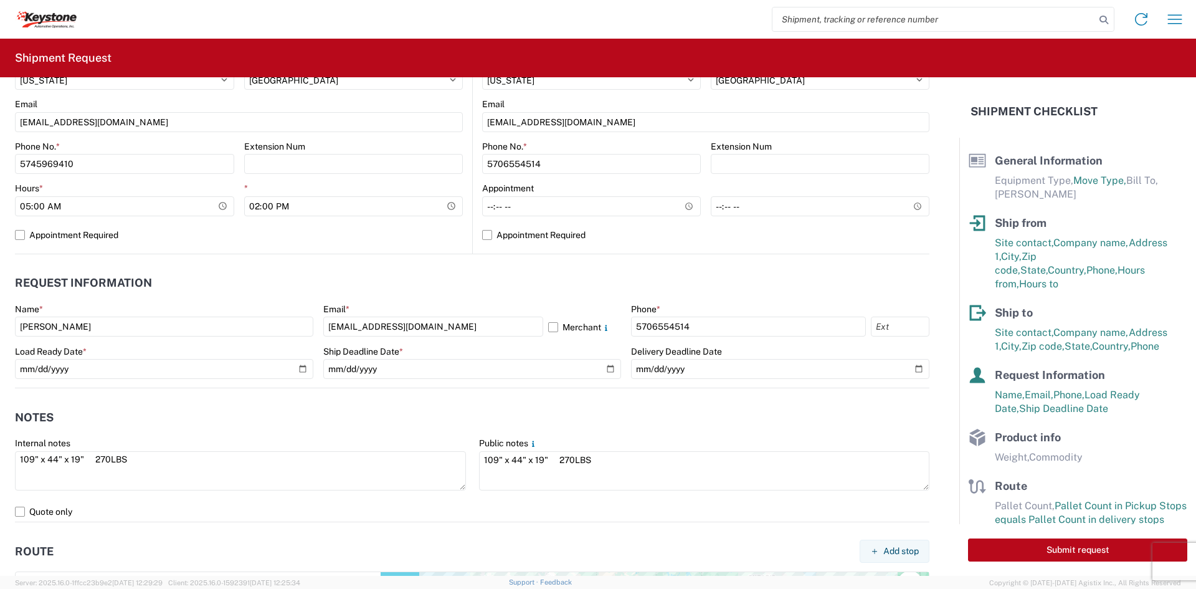
click at [651, 424] on header "Notes" at bounding box center [472, 417] width 915 height 28
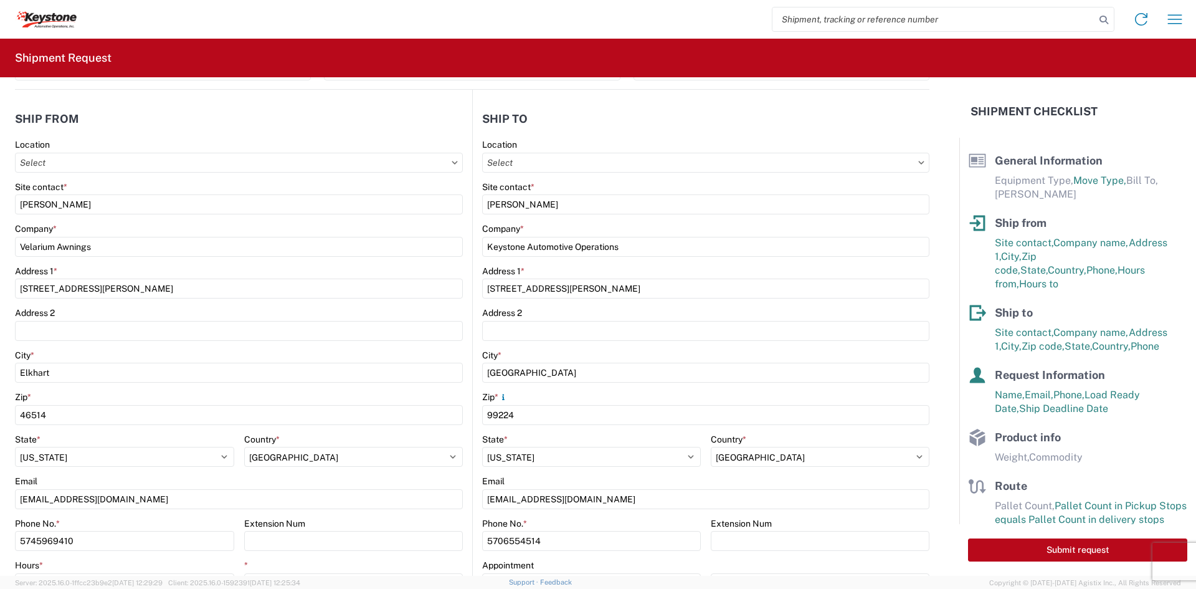
scroll to position [0, 0]
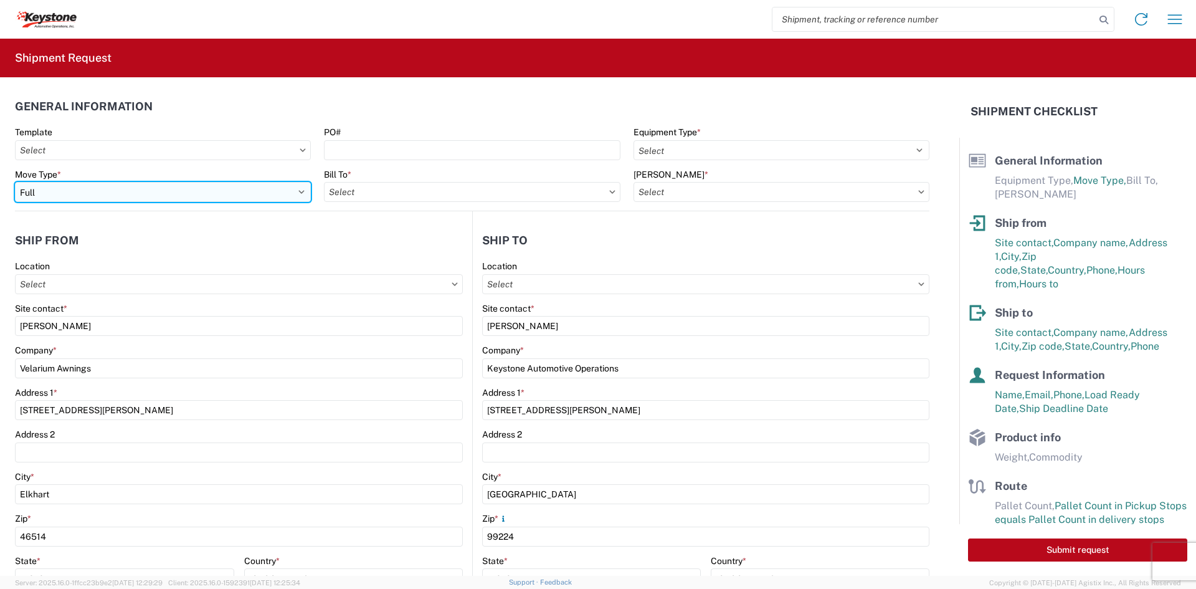
click at [235, 190] on select "Select Full Partial TL" at bounding box center [163, 192] width 296 height 20
select select "PARTIAL_TL"
click at [15, 182] on select "Select Full Partial TL" at bounding box center [163, 192] width 296 height 20
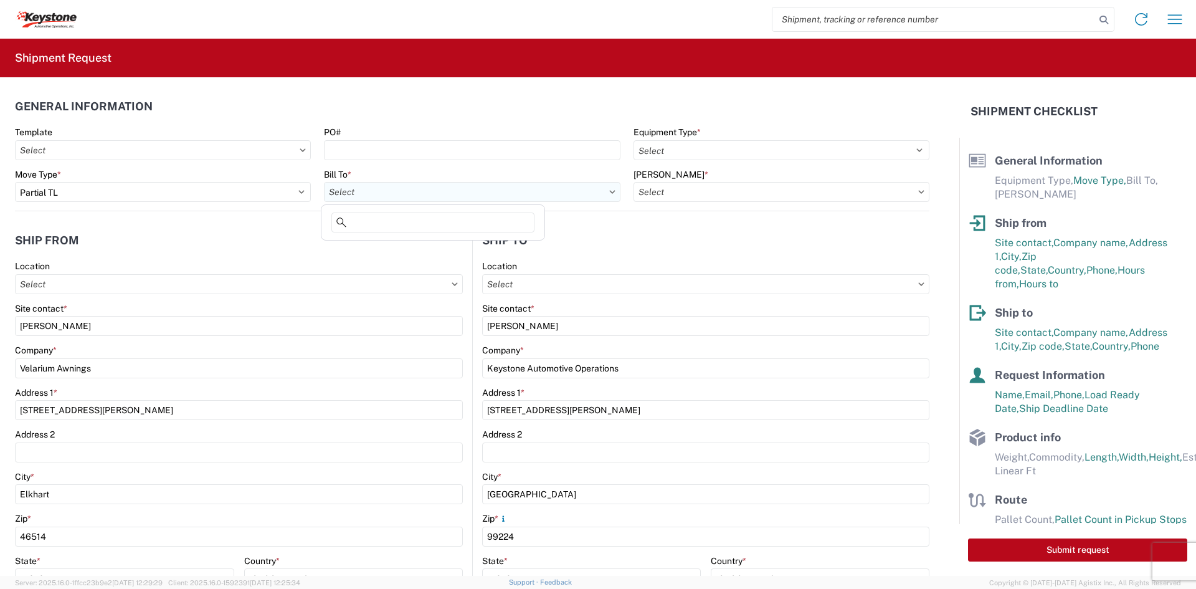
click at [358, 198] on input "Bill To *" at bounding box center [472, 192] width 296 height 20
type input "8401"
click at [377, 242] on div "8401 - [GEOGRAPHIC_DATA] - KAO Warehouse" at bounding box center [433, 247] width 218 height 20
type input "8401 - [GEOGRAPHIC_DATA] - KAO Warehouse"
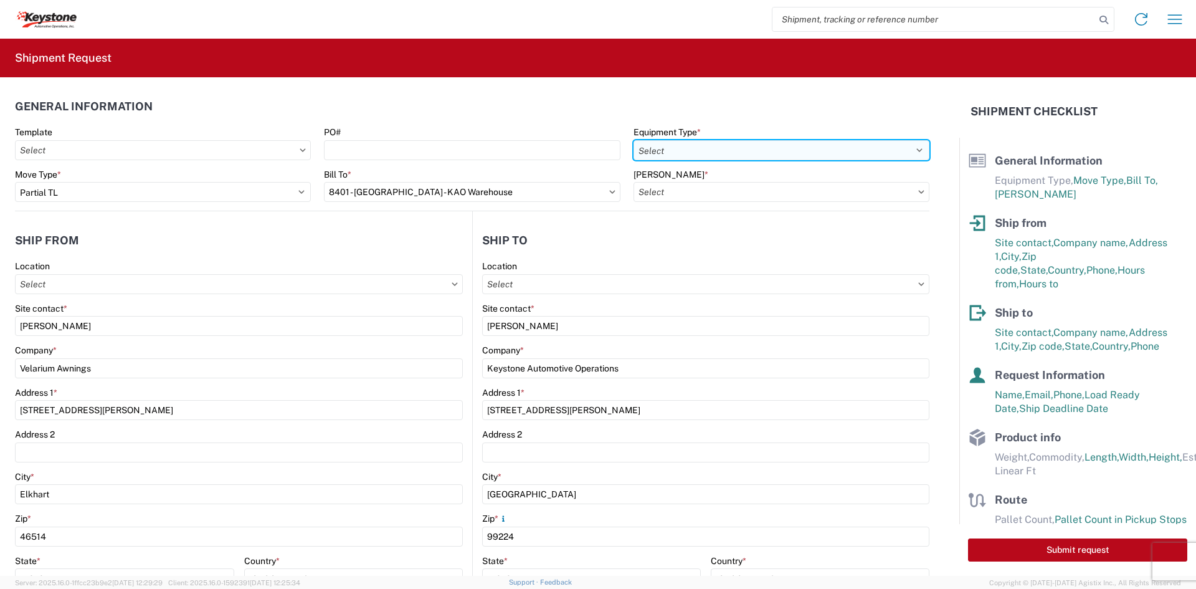
click at [740, 151] on select "Select 53’ Dry Van Flatbed Dropdeck (van) Lowboy (flatbed) Rail" at bounding box center [782, 150] width 296 height 20
click at [634, 140] on select "Select 53’ Dry Van Flatbed Dropdeck (van) Lowboy (flatbed) Rail" at bounding box center [782, 150] width 296 height 20
click at [725, 141] on select "Select 53’ Dry Van Flatbed Dropdeck (van) Lowboy (flatbed) Rail" at bounding box center [782, 150] width 296 height 20
select select "STDV"
click at [634, 140] on select "Select 53’ Dry Van Flatbed Dropdeck (van) Lowboy (flatbed) Rail" at bounding box center [782, 150] width 296 height 20
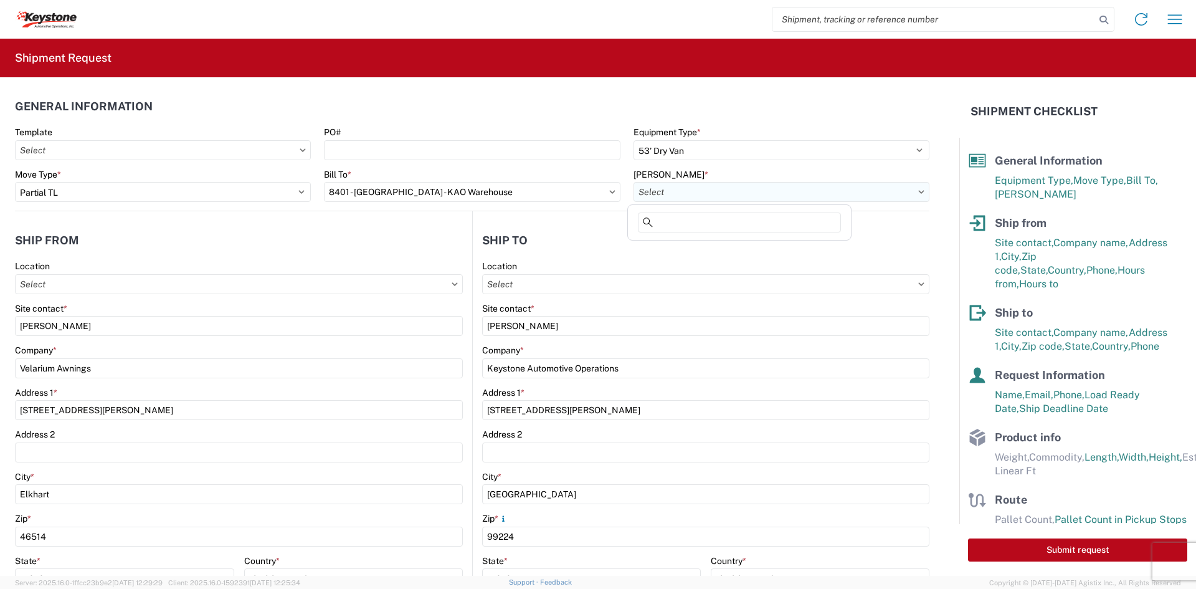
click at [682, 196] on input "[PERSON_NAME] *" at bounding box center [782, 192] width 296 height 20
type input "8401"
click at [675, 241] on div "8401-6300-66012-0000 - 8401 Transfers" at bounding box center [740, 247] width 218 height 20
type input "8401-6300-66012-0000 - 8401 Transfers, 8401-6300-66012-0000 - 8401 Transfers"
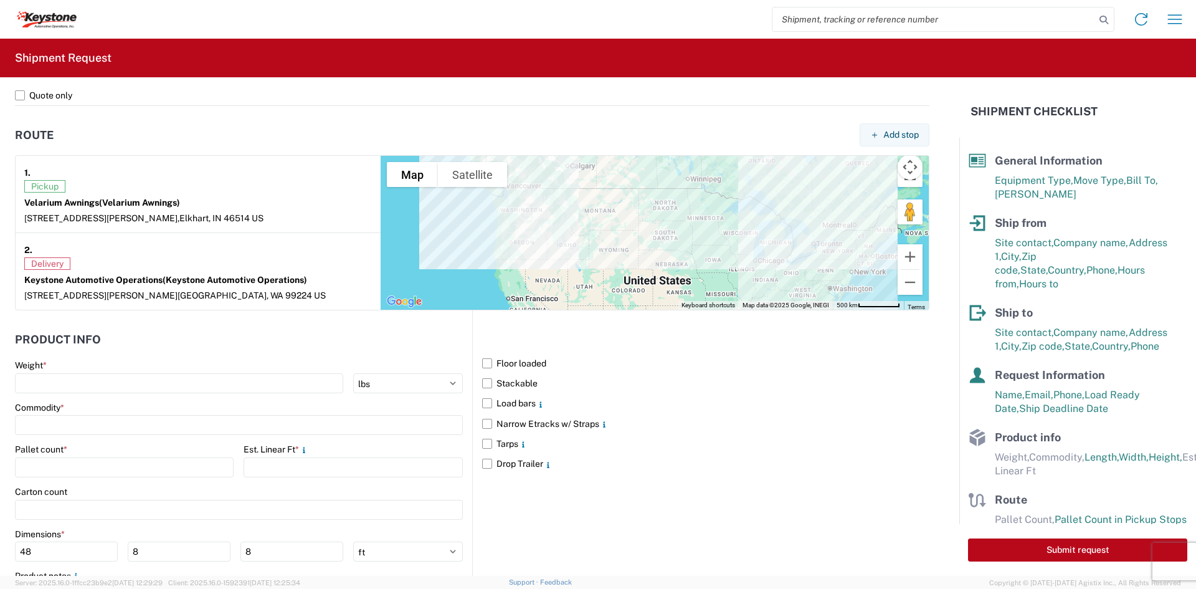
scroll to position [935, 0]
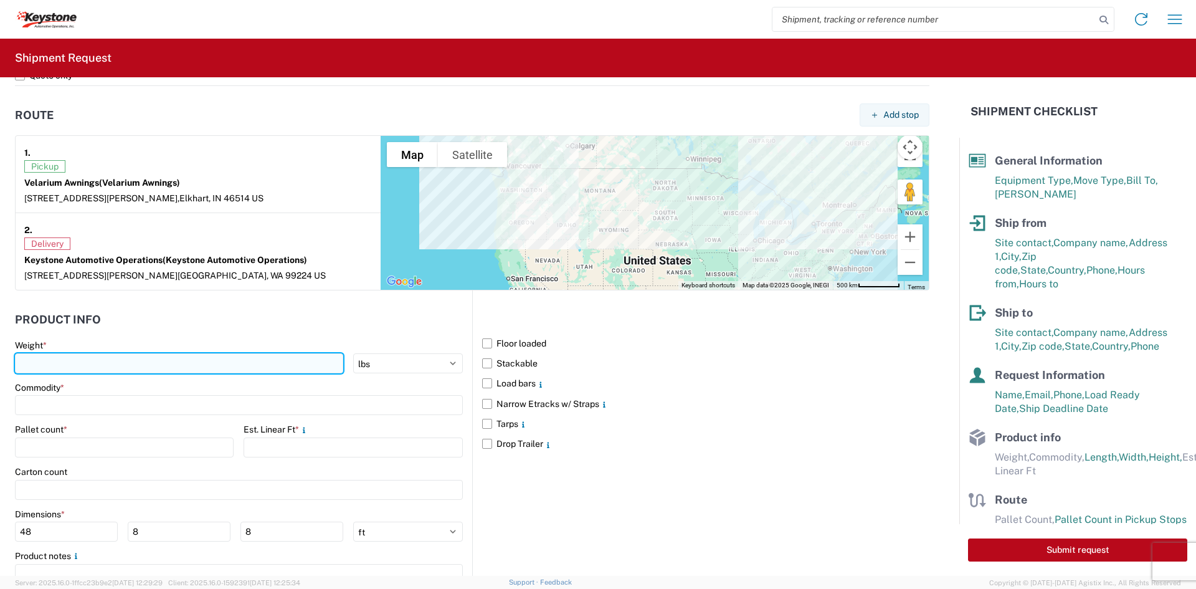
click at [184, 371] on input "number" at bounding box center [179, 363] width 328 height 20
type input "270"
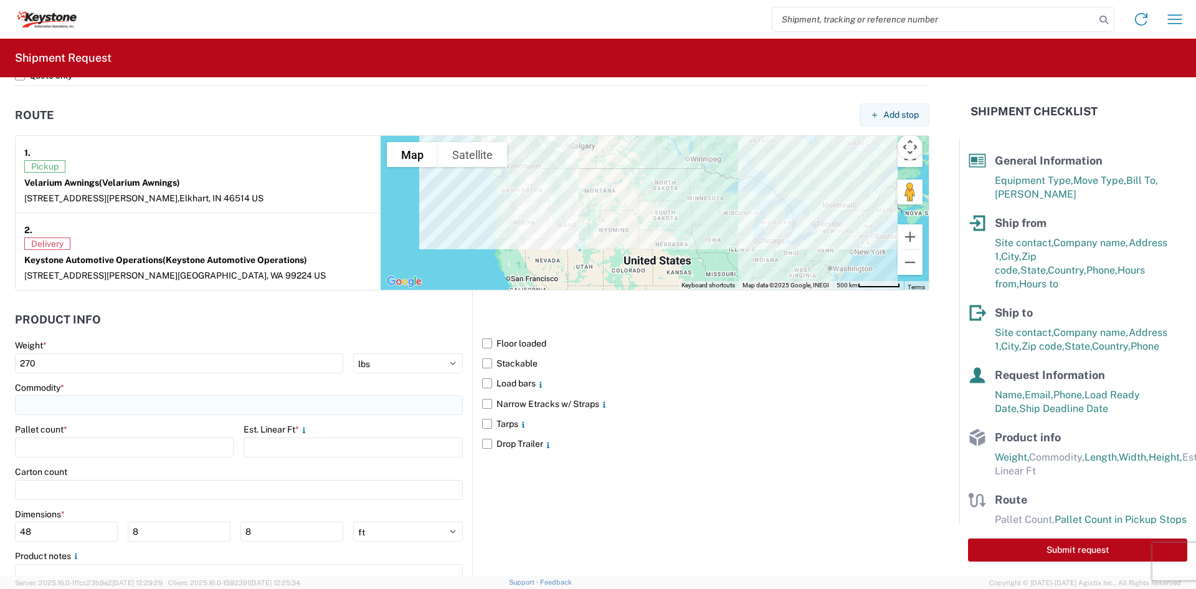
click at [142, 406] on input at bounding box center [239, 405] width 448 height 20
type input "awnings"
click at [118, 497] on div "Add new "awnings"..." at bounding box center [127, 489] width 218 height 25
type input "awnings"
click at [106, 447] on input "number" at bounding box center [124, 447] width 219 height 20
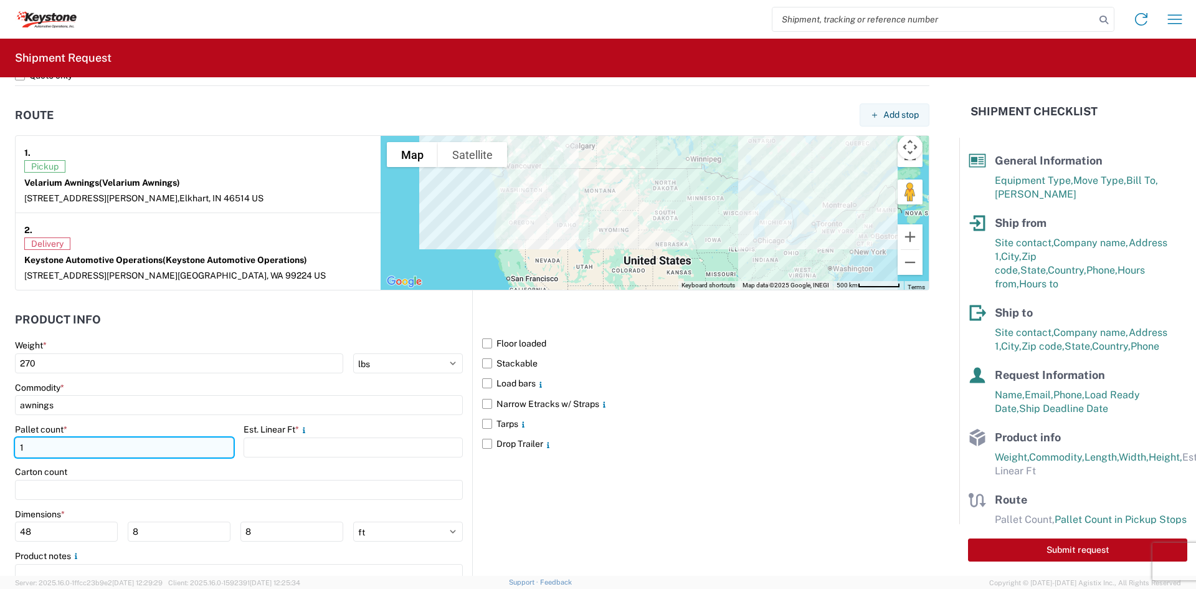
type input "1"
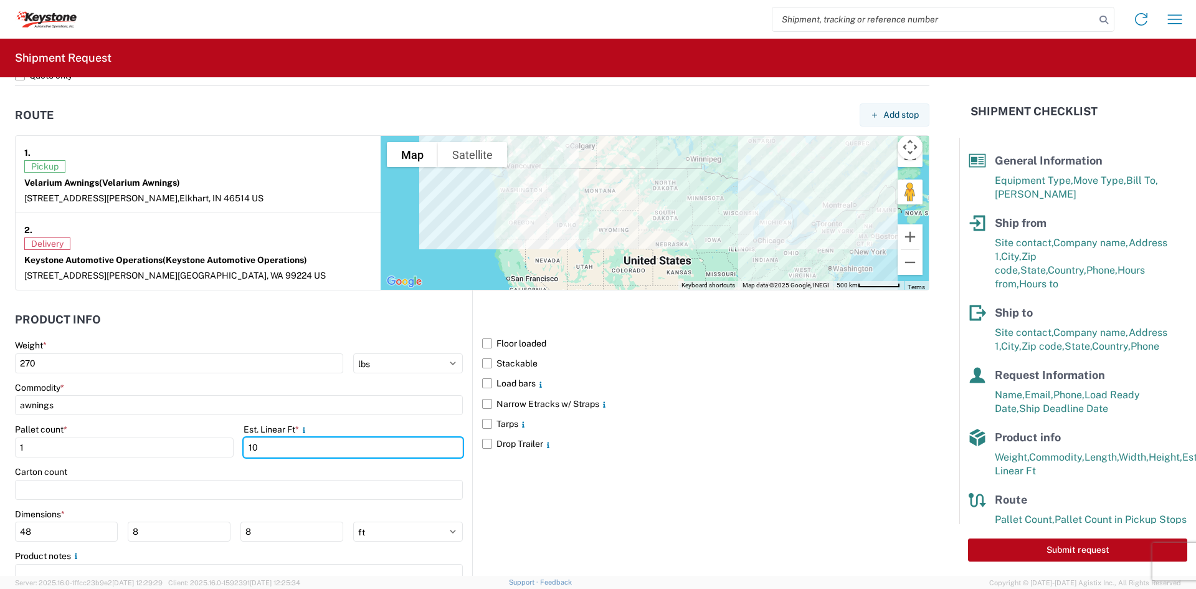
type input "10"
click at [209, 472] on div "Carton count" at bounding box center [239, 471] width 448 height 11
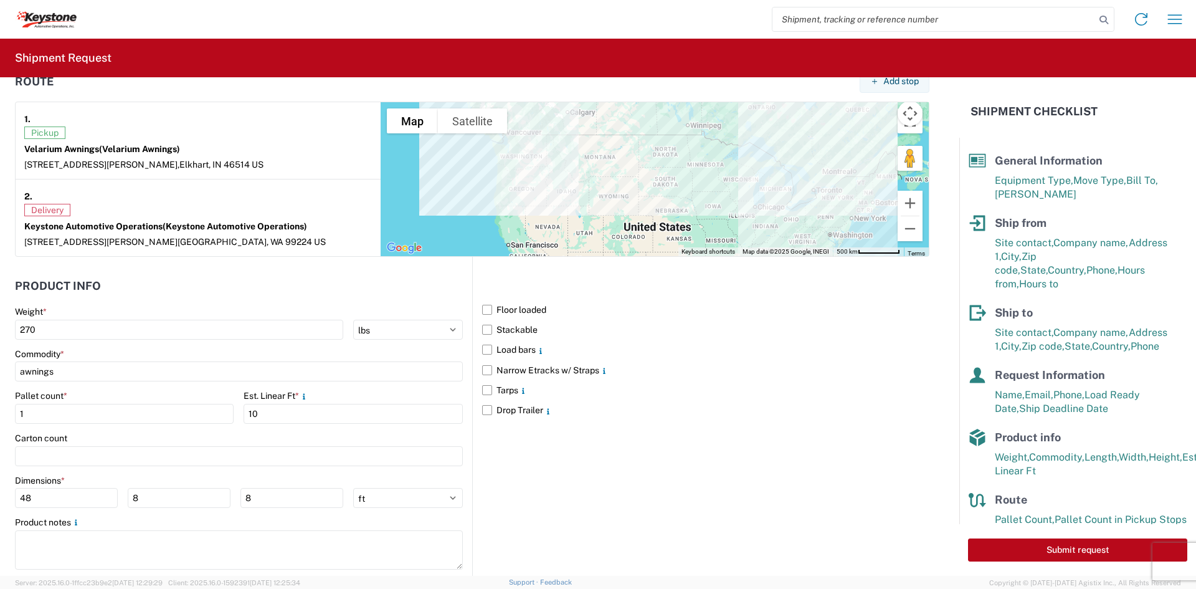
scroll to position [996, 0]
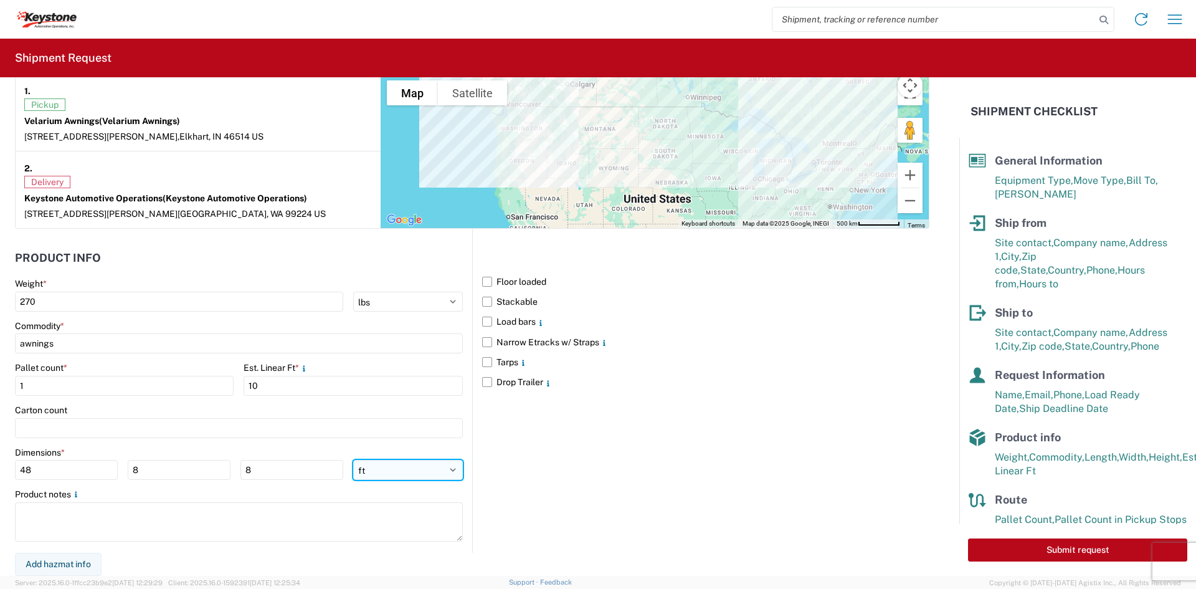
click at [397, 472] on select "ft in cm" at bounding box center [408, 470] width 110 height 20
select select "IN"
click at [353, 460] on select "ft in cm" at bounding box center [408, 470] width 110 height 20
type input "576"
type input "96"
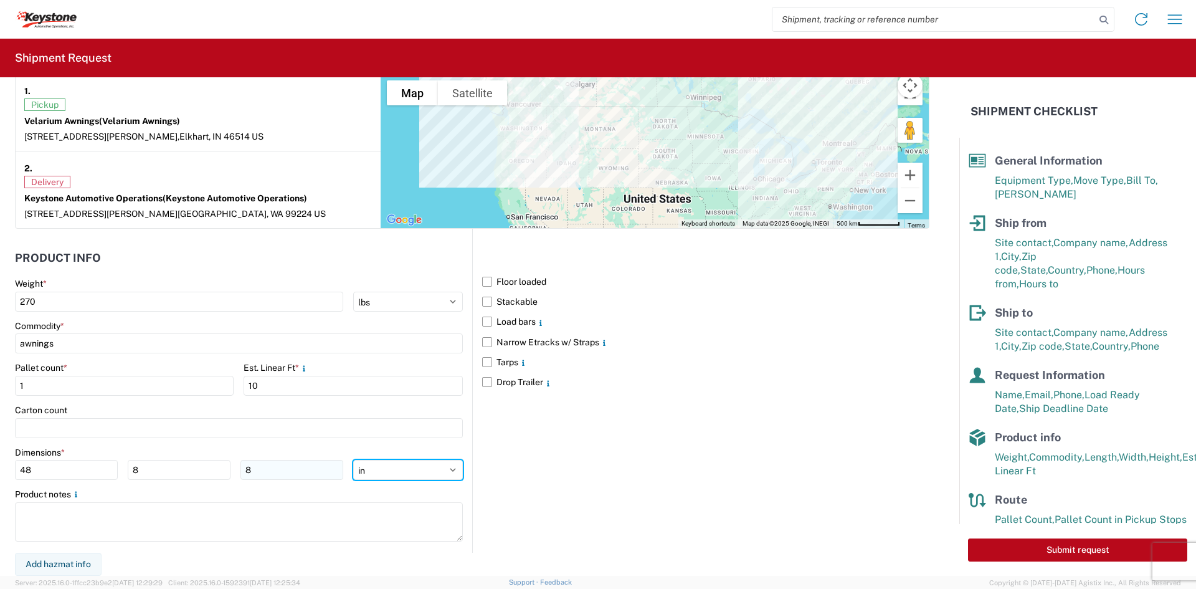
type input "96"
click at [29, 472] on input "576" at bounding box center [66, 470] width 103 height 20
type input "109"
type input "44"
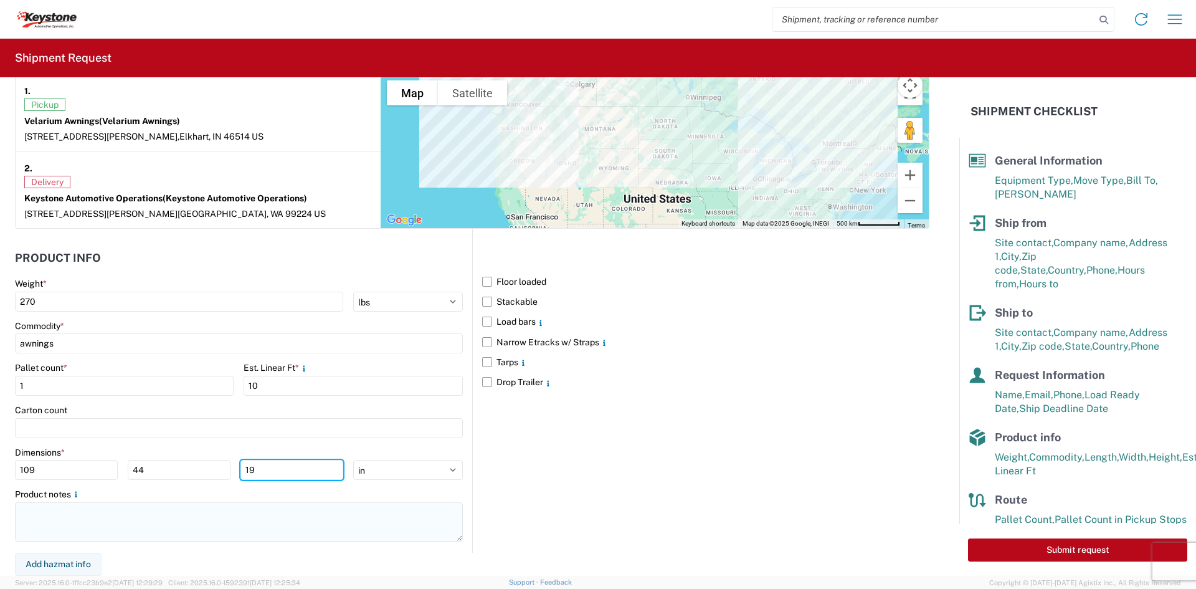
type input "19"
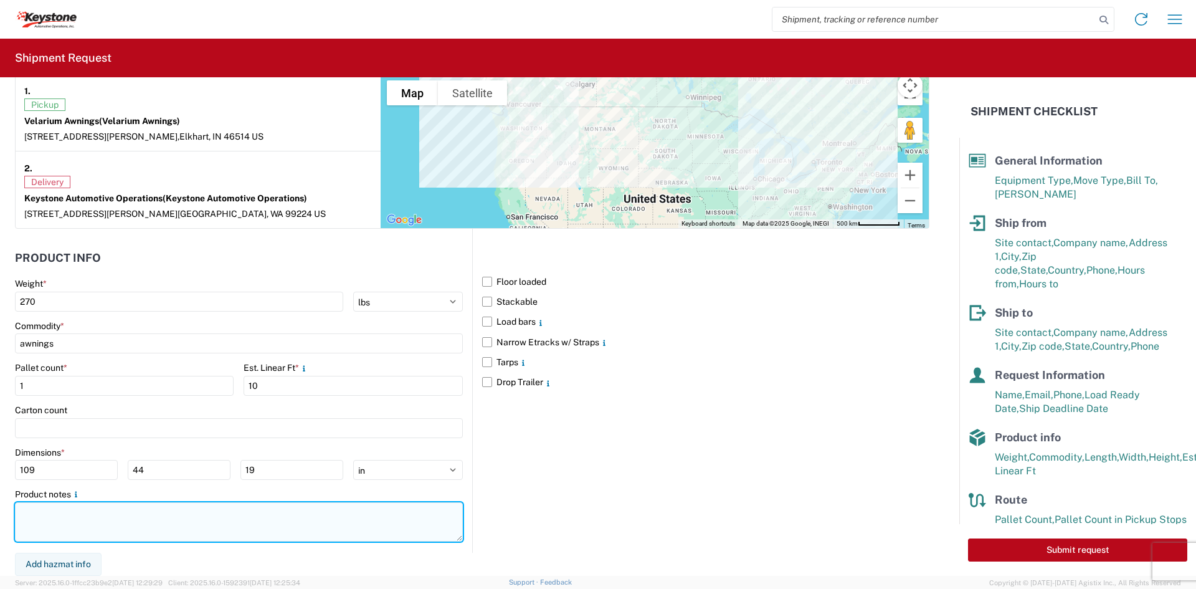
click at [66, 535] on textarea at bounding box center [239, 521] width 448 height 39
paste textarea "109" x 44" x 19" 270LBS"
type textarea "109" x 44" x 19" 270LBS"
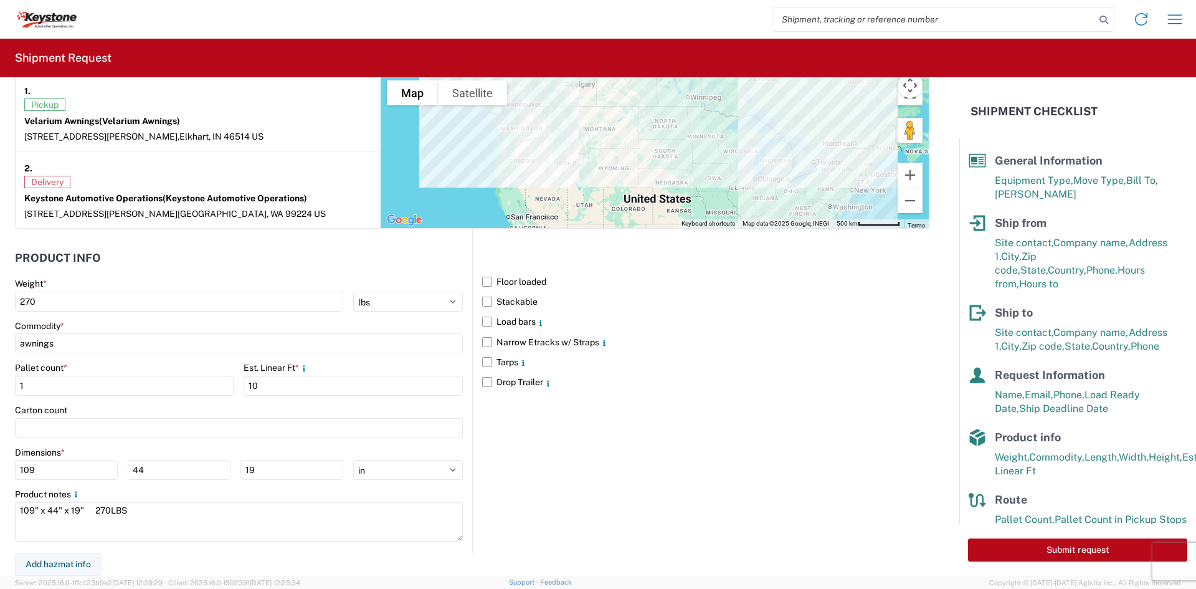
click at [177, 558] on form "General Information Template PO# Equipment Type * Select 53’ Dry Van Flatbed Dr…" at bounding box center [479, 326] width 959 height 498
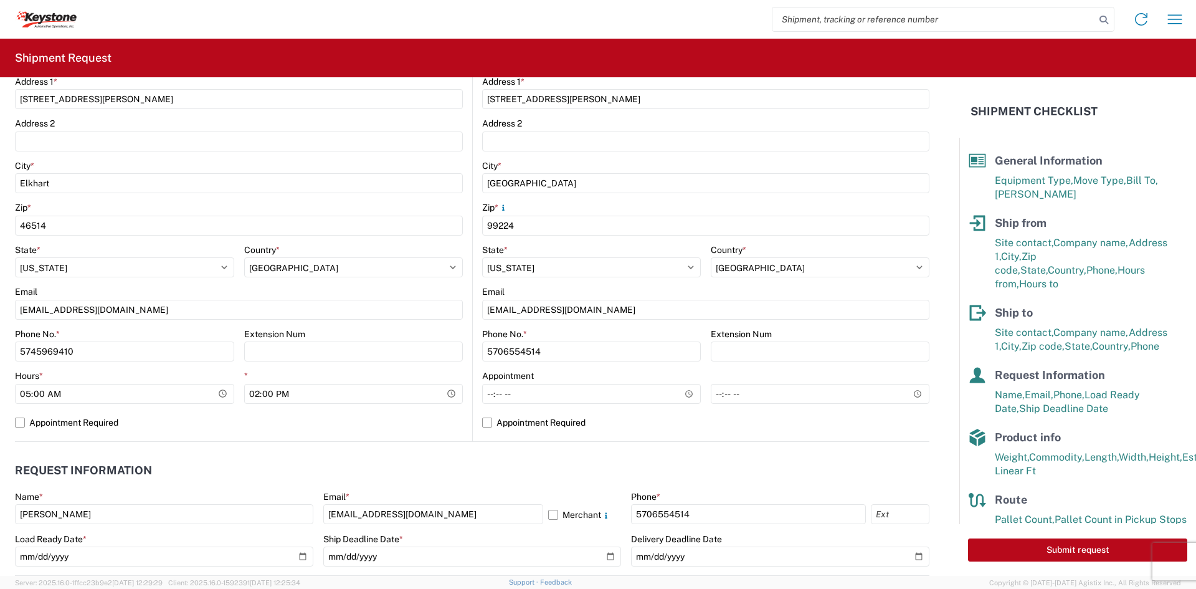
scroll to position [0, 0]
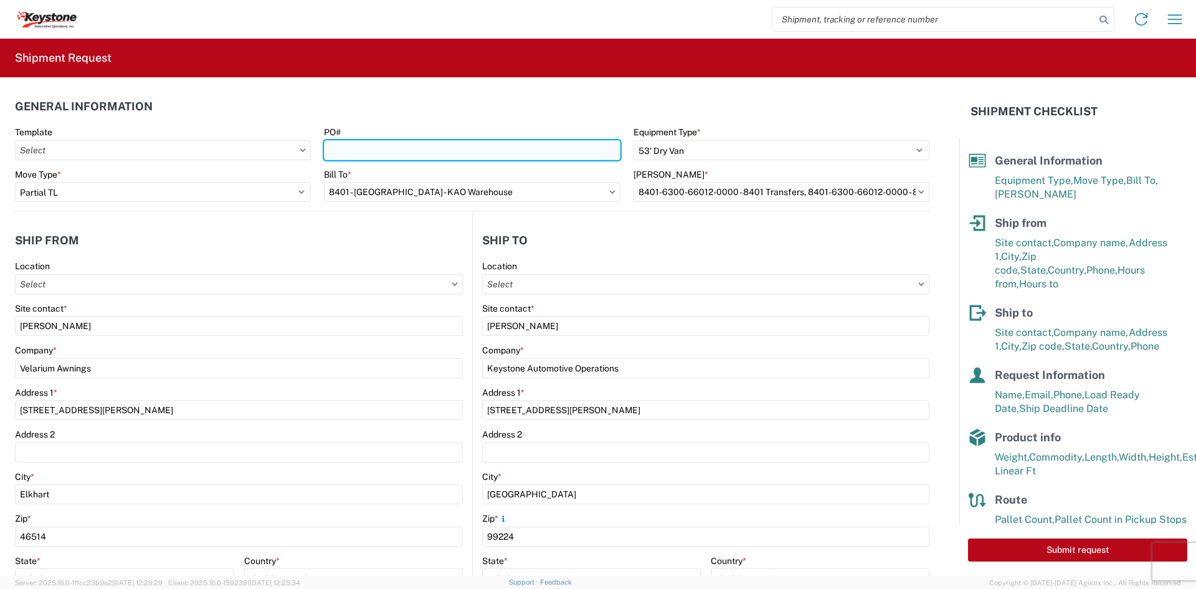
click at [352, 151] on input "PO#" at bounding box center [472, 150] width 296 height 20
paste input "2211734"
type input "2211734"
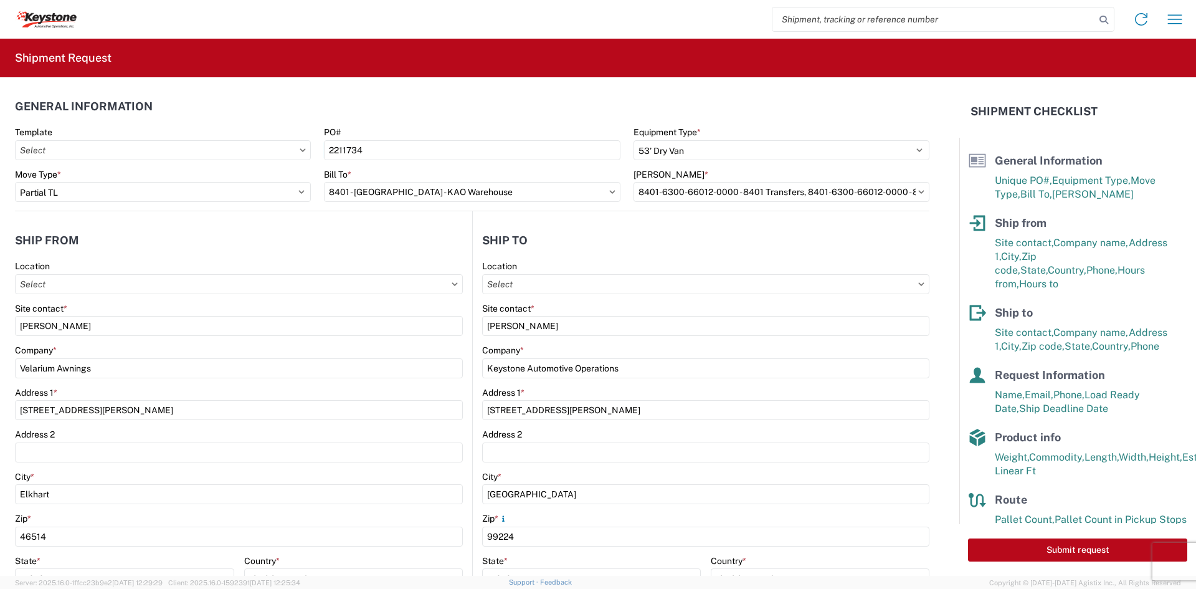
click at [340, 220] on agx-shipment-stop-widget-v2 "Ship from Location Site contact * [PERSON_NAME] Company * Velarium Awnings Addr…" at bounding box center [243, 481] width 457 height 541
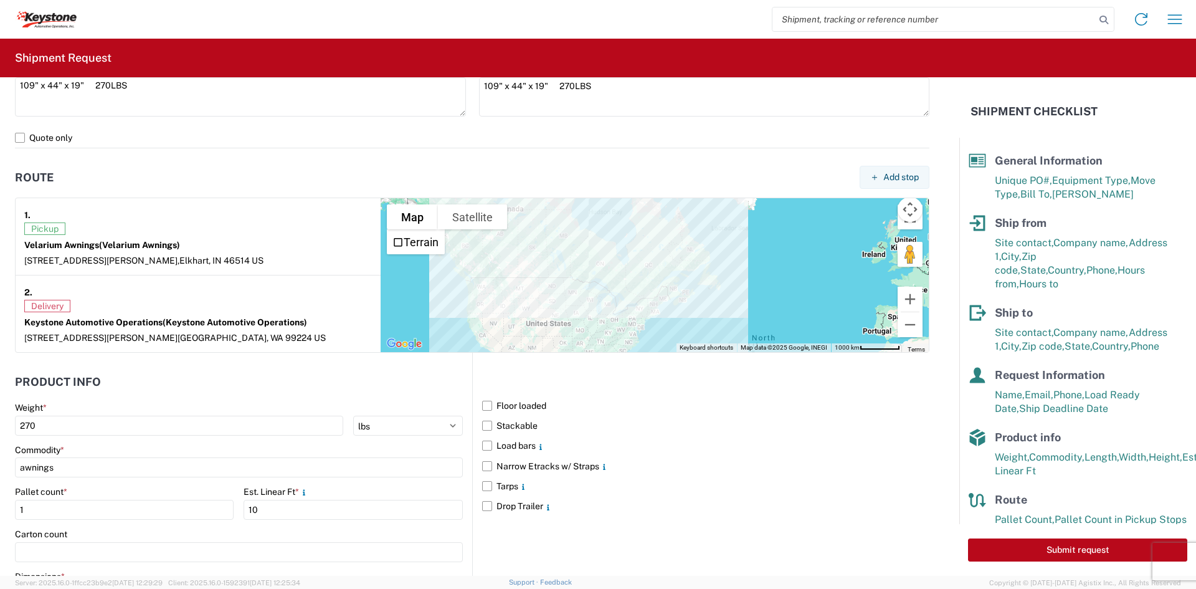
scroll to position [996, 0]
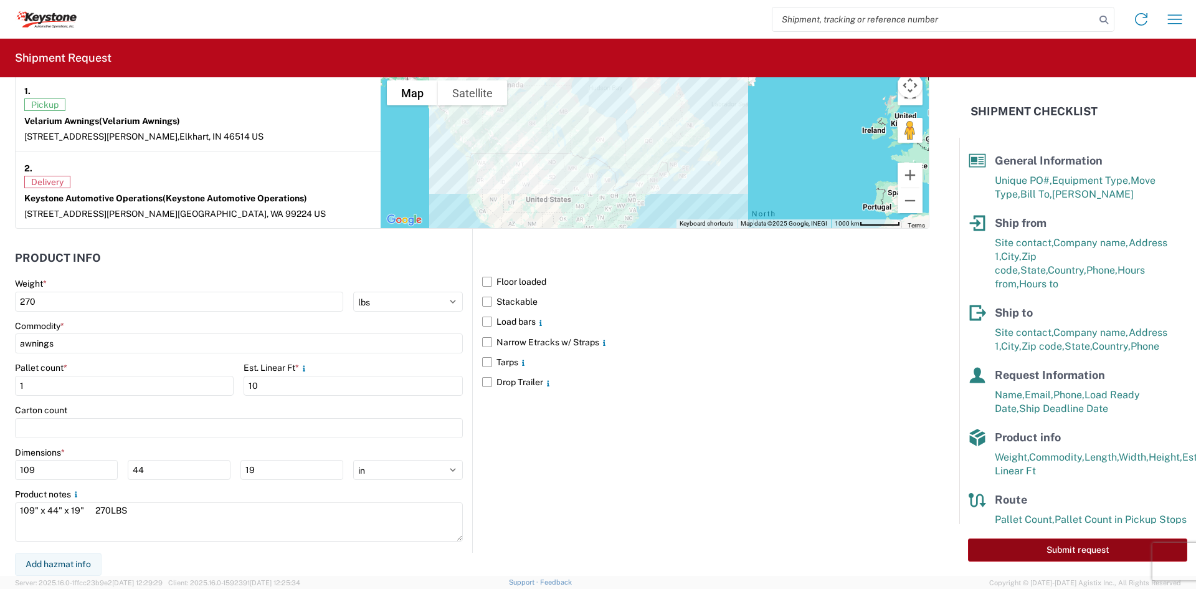
click at [1010, 551] on button "Submit request" at bounding box center [1077, 549] width 219 height 23
select select "US"
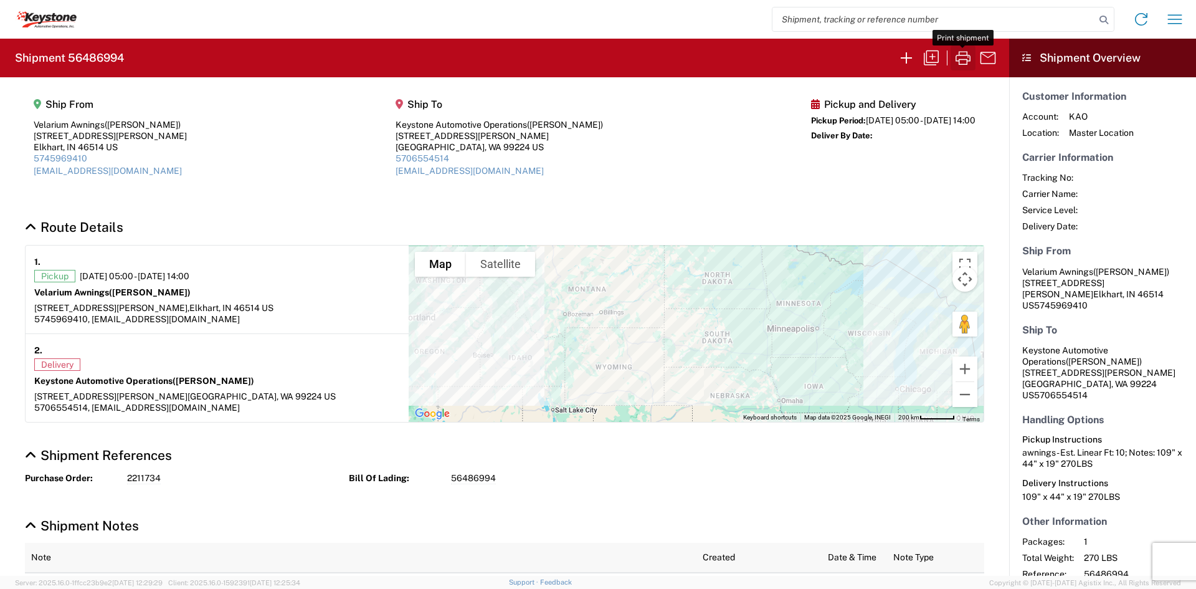
click at [963, 67] on icon "button" at bounding box center [963, 58] width 20 height 20
click at [909, 54] on icon "button" at bounding box center [907, 58] width 20 height 20
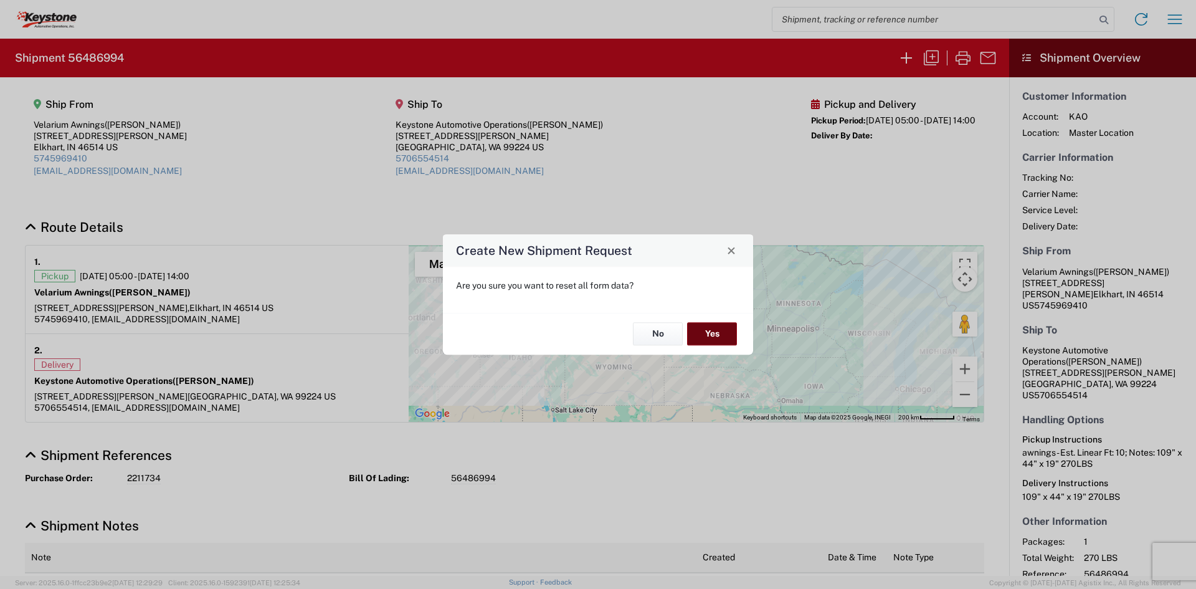
click at [723, 332] on button "Yes" at bounding box center [712, 334] width 50 height 23
select select "FULL"
select select "US"
select select "LBS"
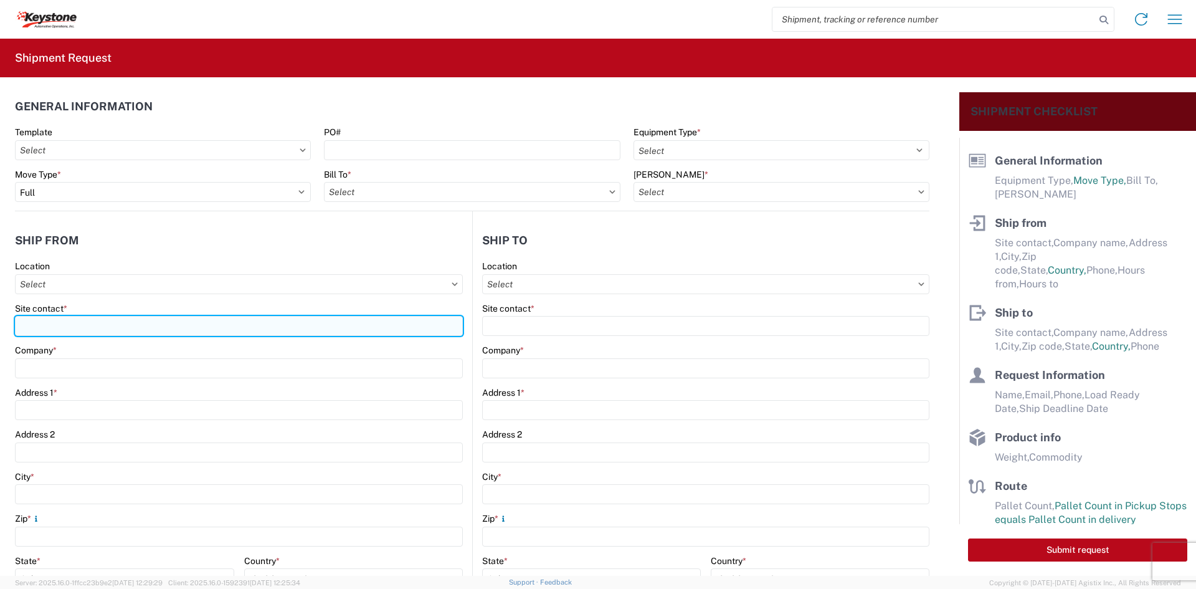
click at [213, 319] on input "Site contact *" at bounding box center [239, 326] width 448 height 20
type input "[PERSON_NAME]"
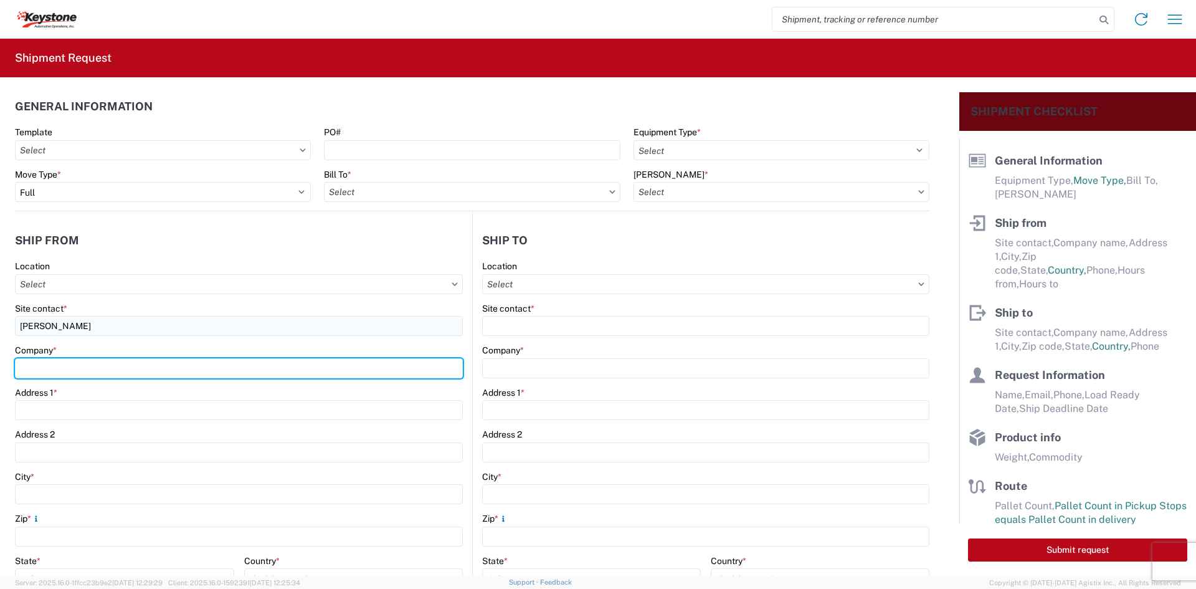
type input "Velarium Awnings"
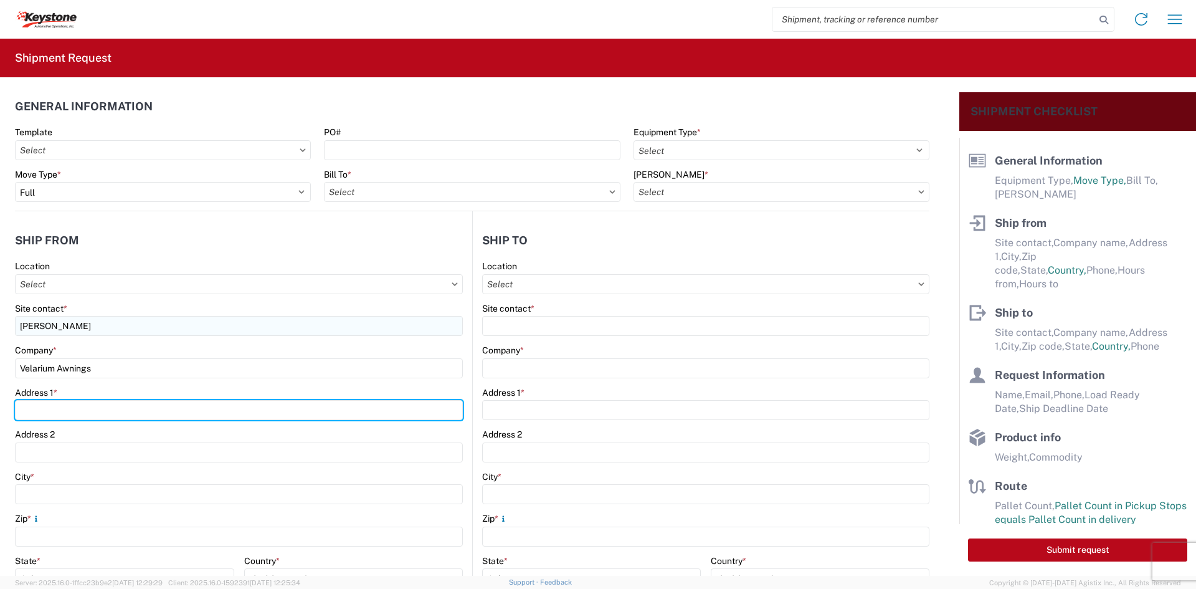
type input "[STREET_ADDRESS][PERSON_NAME]"
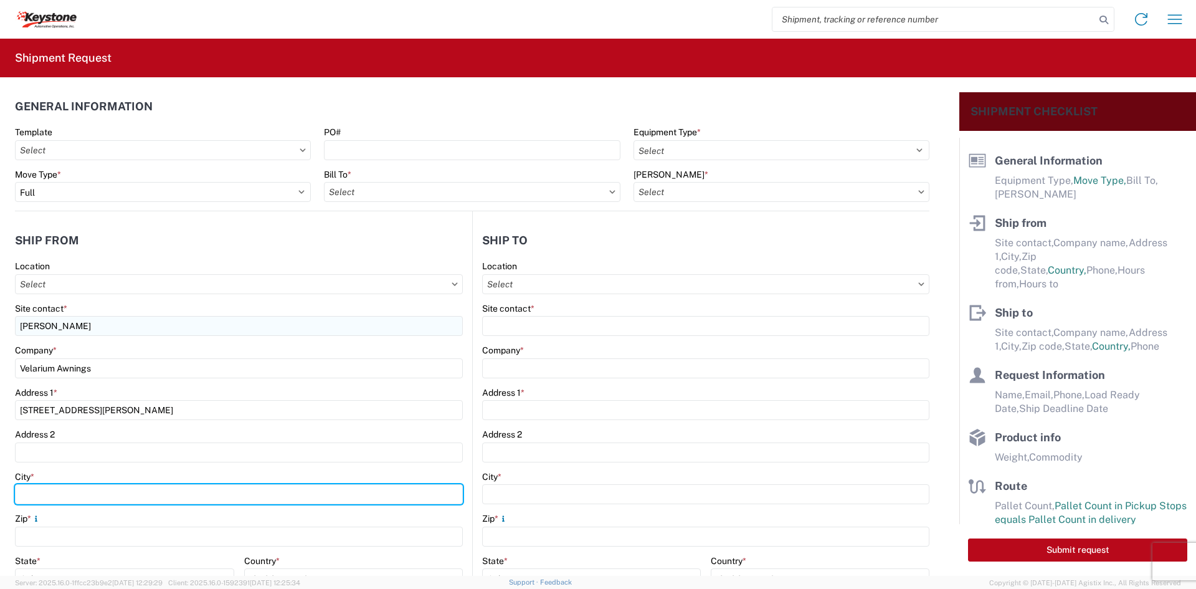
type input "Elkhart"
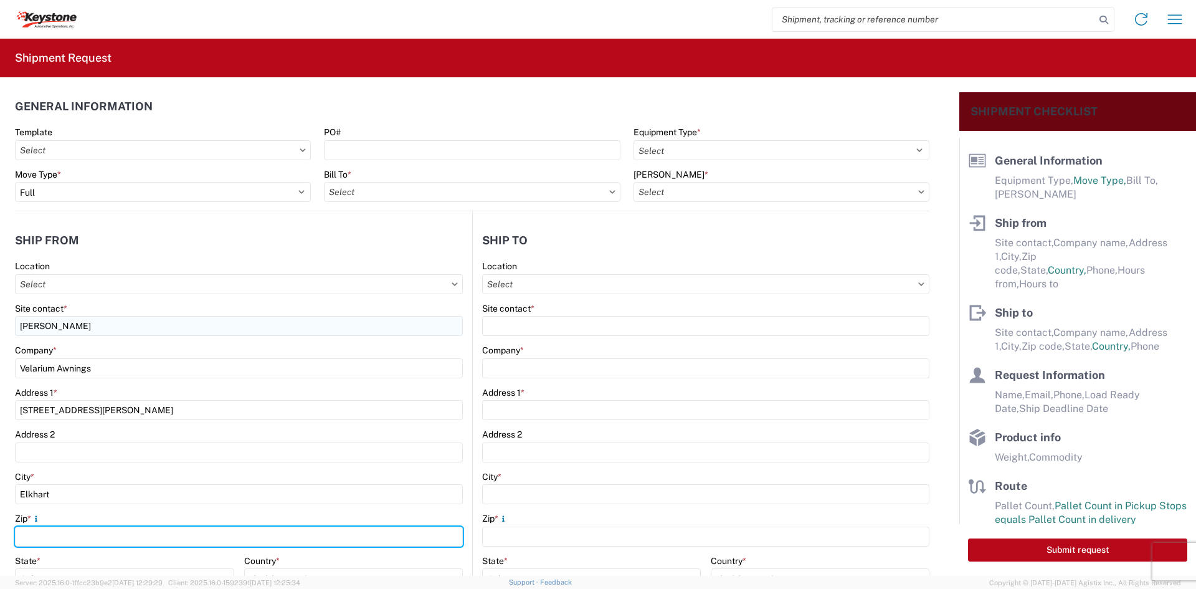
type input "46514"
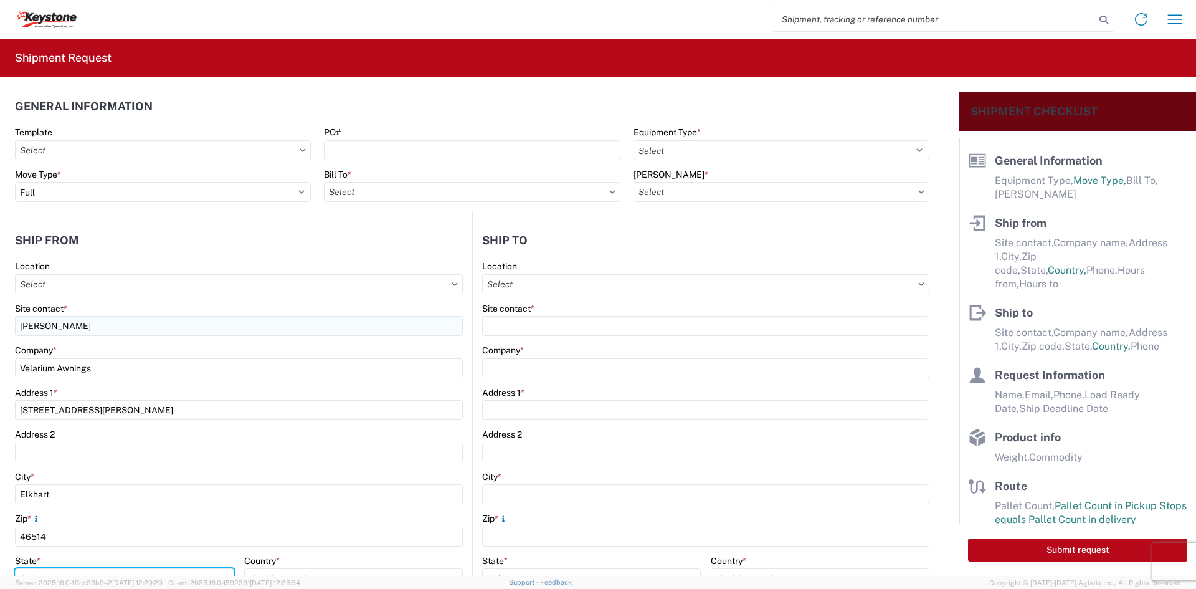
select select "IN"
type input "[EMAIL_ADDRESS][DOMAIN_NAME]"
type input "5745969410"
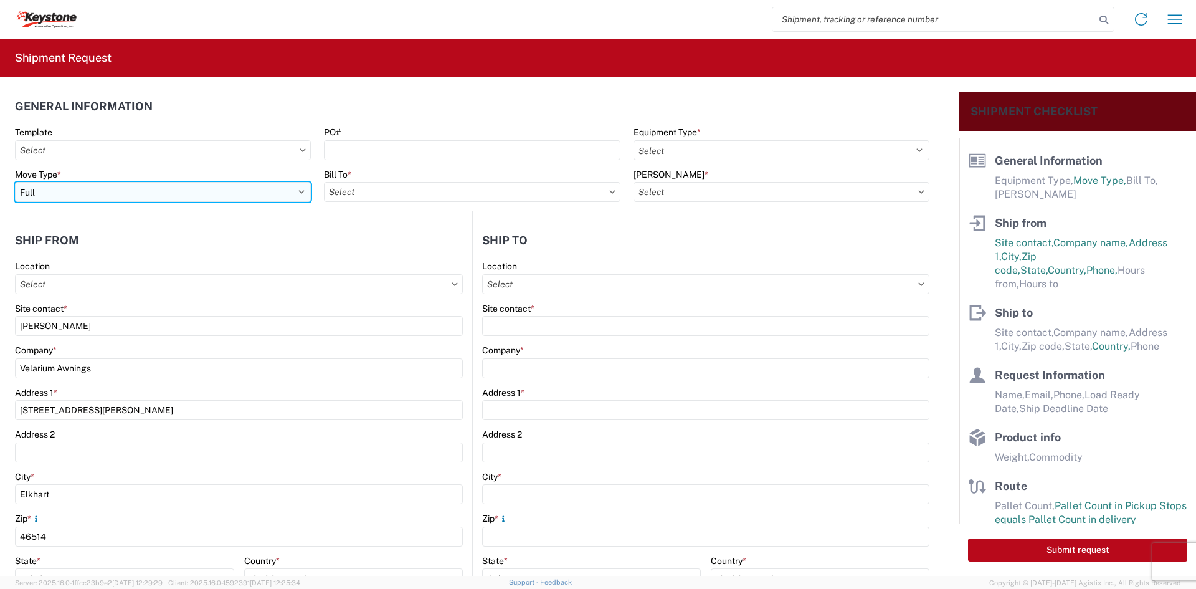
click at [150, 196] on select "Select Full Partial TL" at bounding box center [163, 192] width 296 height 20
select select "PARTIAL_TL"
click at [15, 182] on select "Select Full Partial TL" at bounding box center [163, 192] width 296 height 20
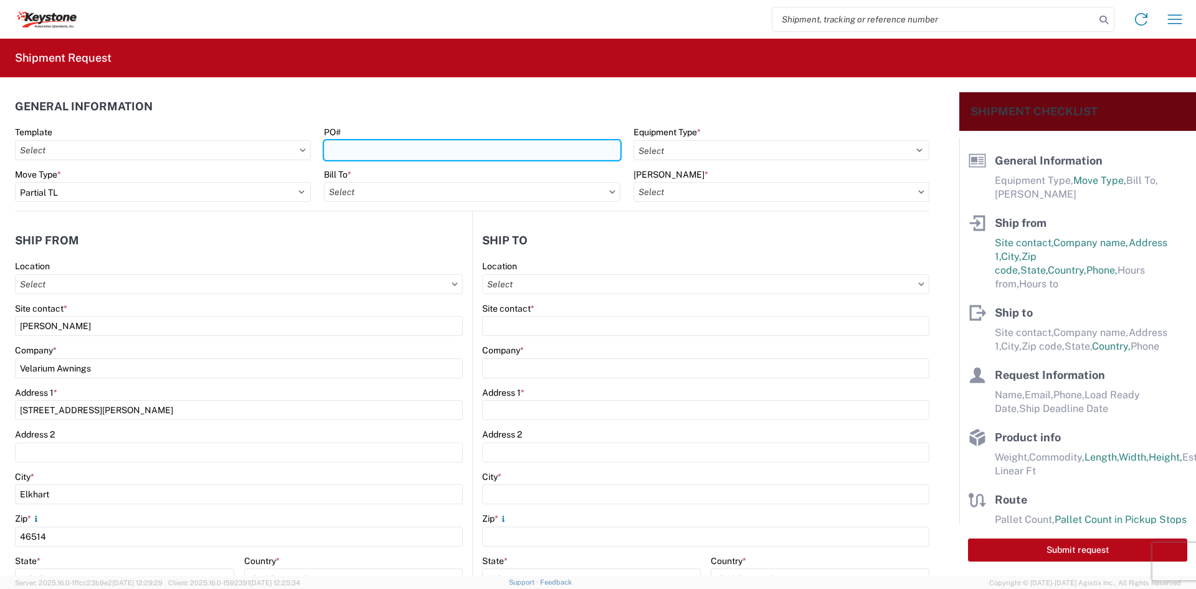
click at [397, 143] on input "PO#" at bounding box center [472, 150] width 296 height 20
paste input "463570"
type input "463570"
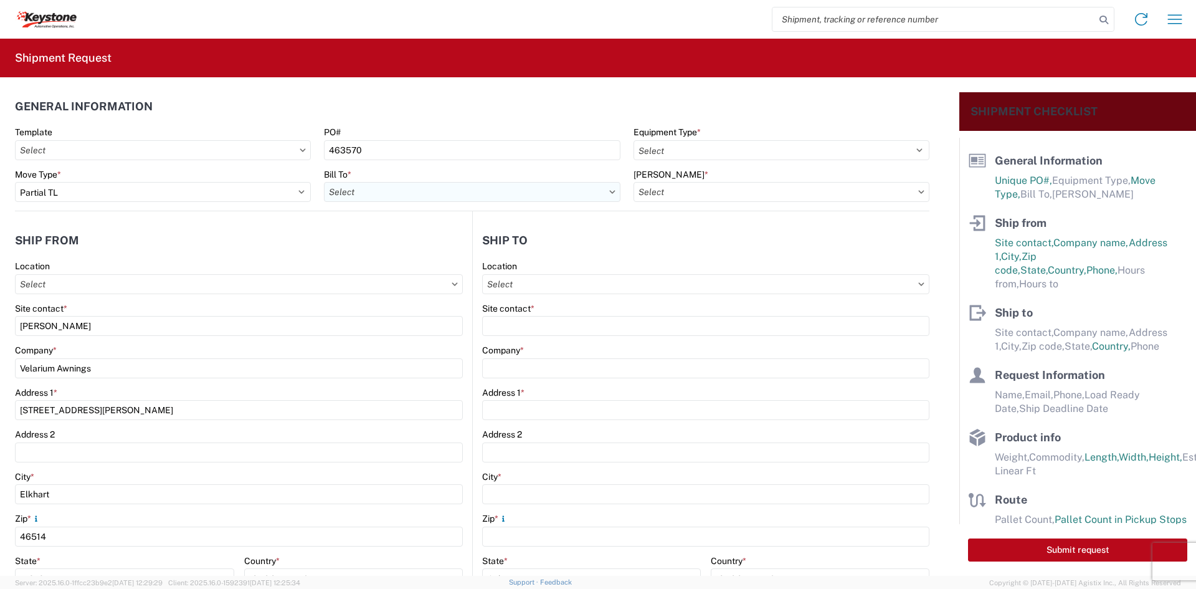
click at [384, 192] on input "Bill To *" at bounding box center [472, 192] width 296 height 20
type input "8401"
click at [416, 248] on div "8401 - [GEOGRAPHIC_DATA] - KAO Warehouse" at bounding box center [433, 247] width 218 height 20
type input "8401 - [GEOGRAPHIC_DATA] - KAO Warehouse"
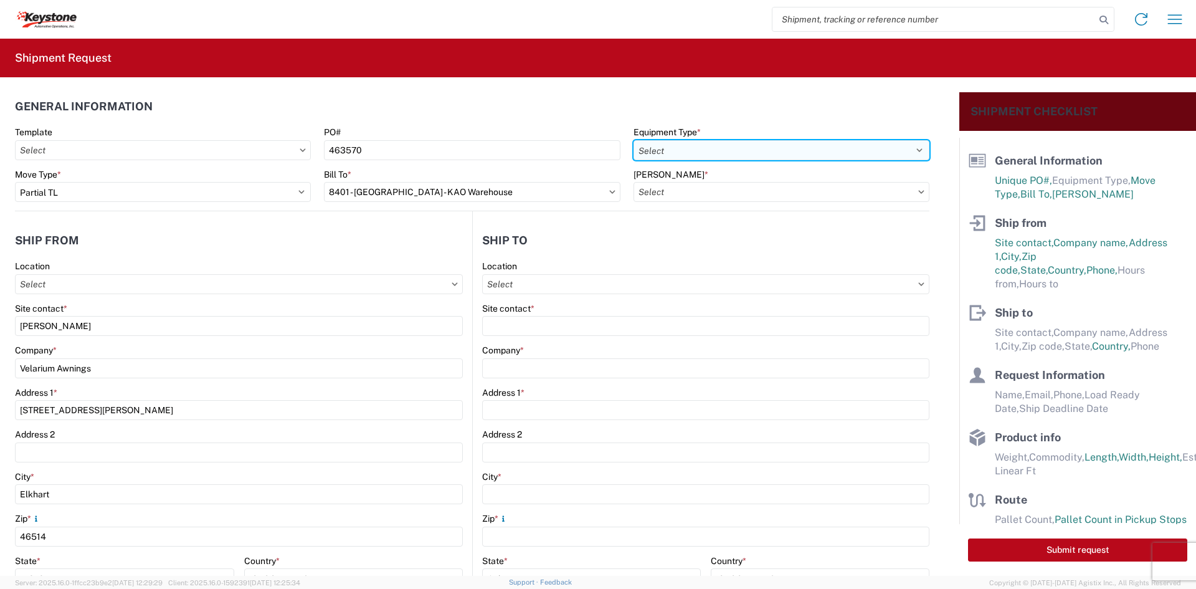
click at [691, 143] on select "Select 53’ Dry Van Flatbed Dropdeck (van) Lowboy (flatbed) Rail" at bounding box center [782, 150] width 296 height 20
select select "STDV"
click at [634, 140] on select "Select 53’ Dry Van Flatbed Dropdeck (van) Lowboy (flatbed) Rail" at bounding box center [782, 150] width 296 height 20
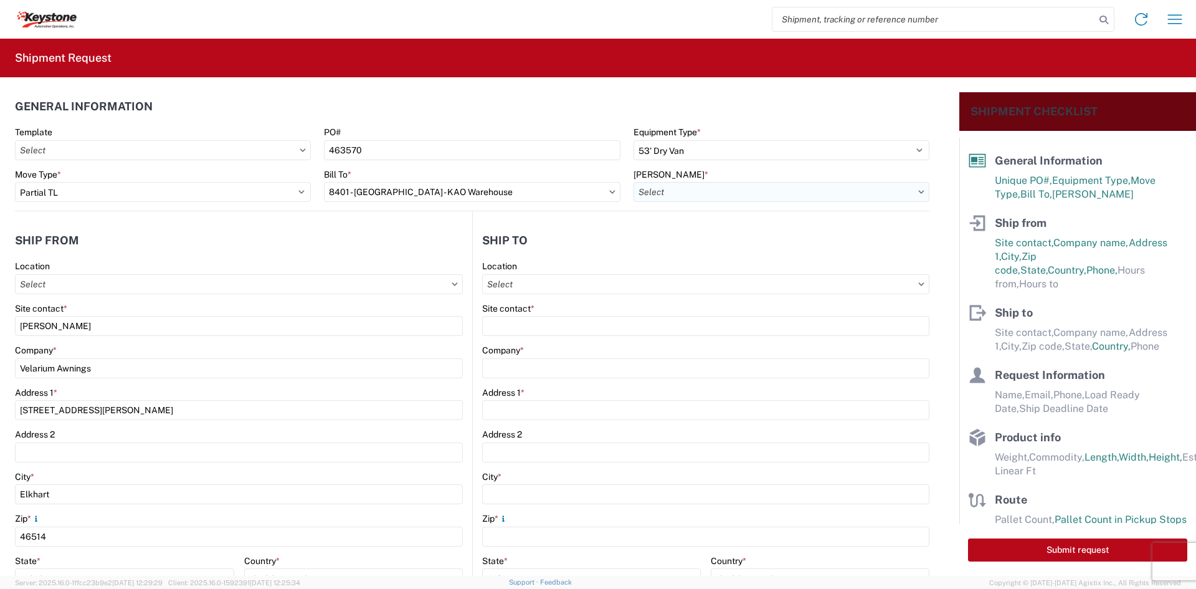
click at [673, 186] on input "[PERSON_NAME] *" at bounding box center [782, 192] width 296 height 20
type input "8401"
click at [676, 244] on div "8401-6300-66012-0000 - 8401 Transfers" at bounding box center [740, 247] width 218 height 20
type input "8401-6300-66012-0000 - 8401 Transfers, 8401-6300-66012-0000 - 8401 Transfers"
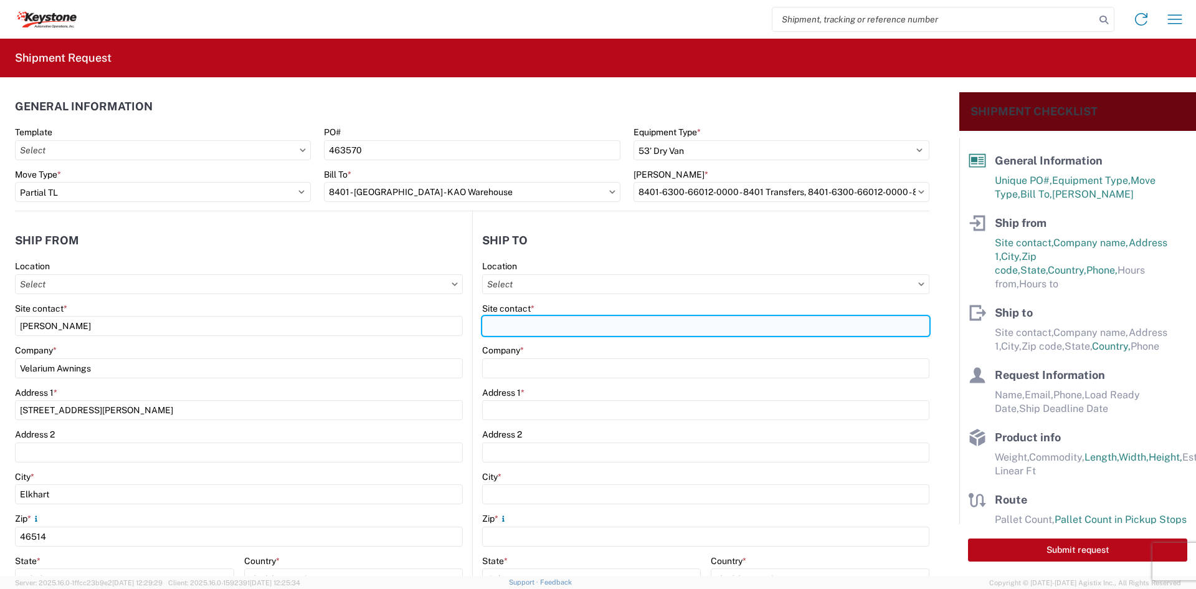
click at [518, 333] on input "Site contact *" at bounding box center [705, 326] width 447 height 20
type input "[PERSON_NAME]"
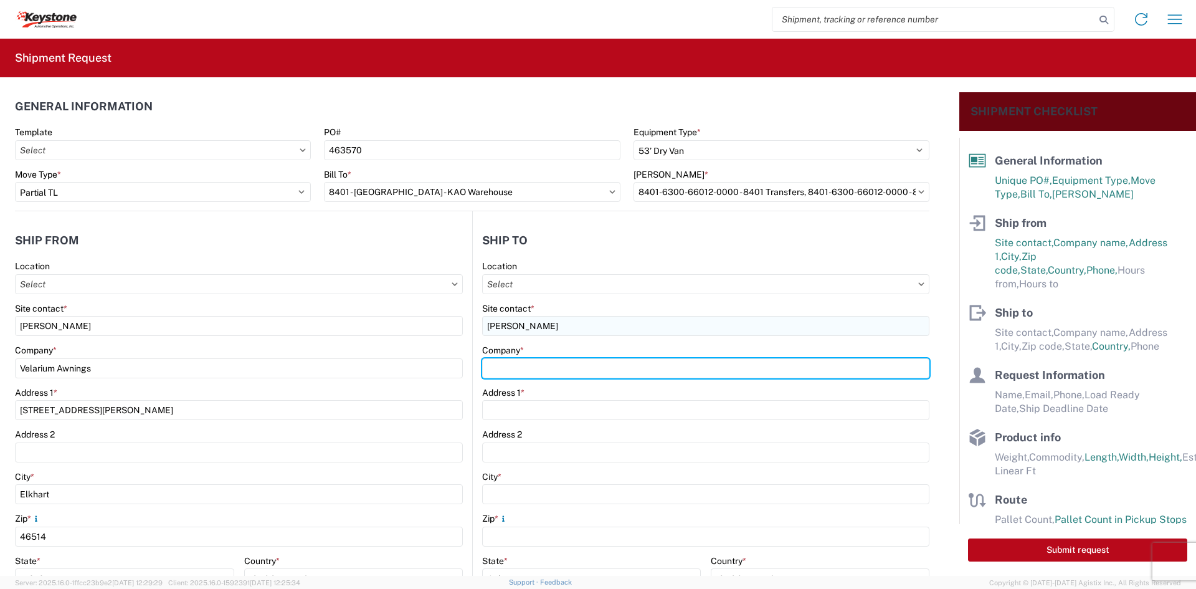
type input "Keystone Automotive Operations"
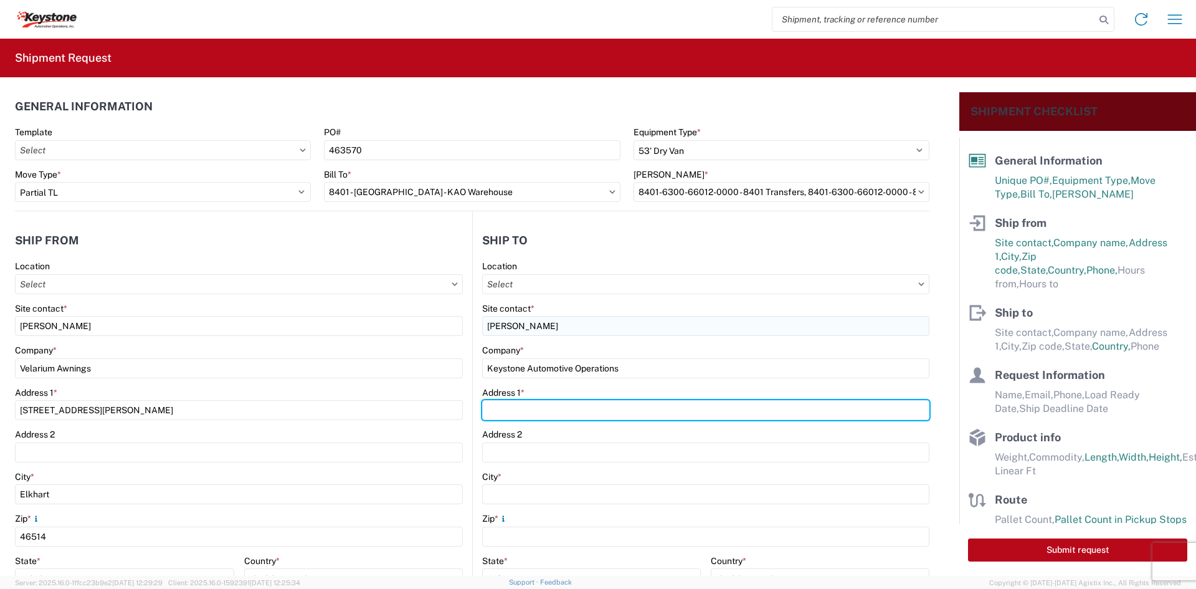
type input "[STREET_ADDRESS][PERSON_NAME]"
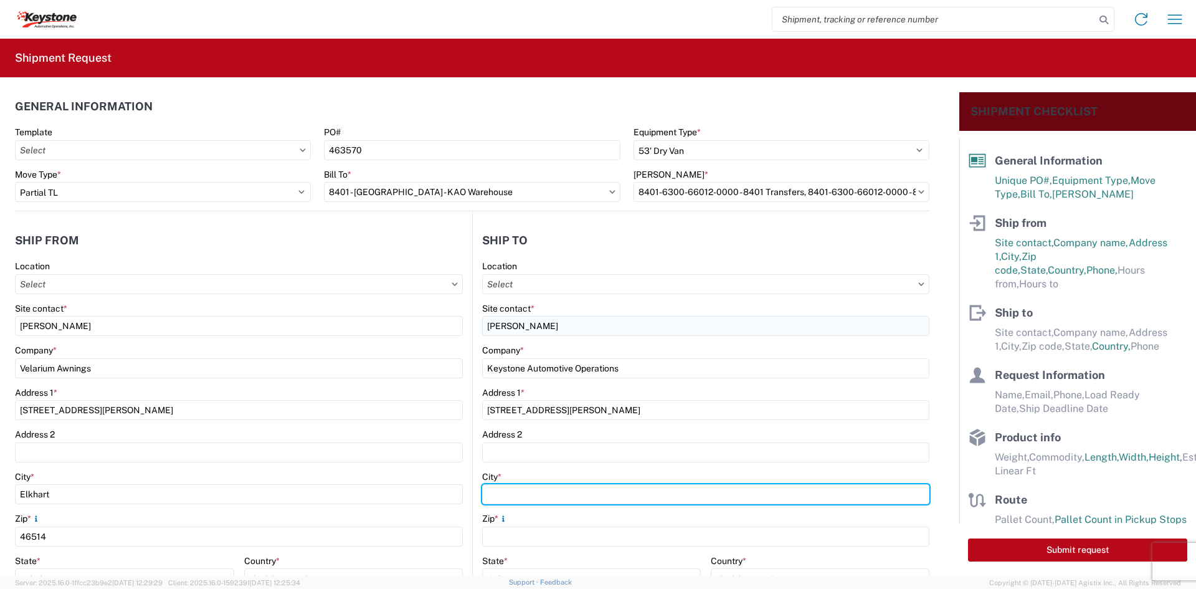
type input "[GEOGRAPHIC_DATA]"
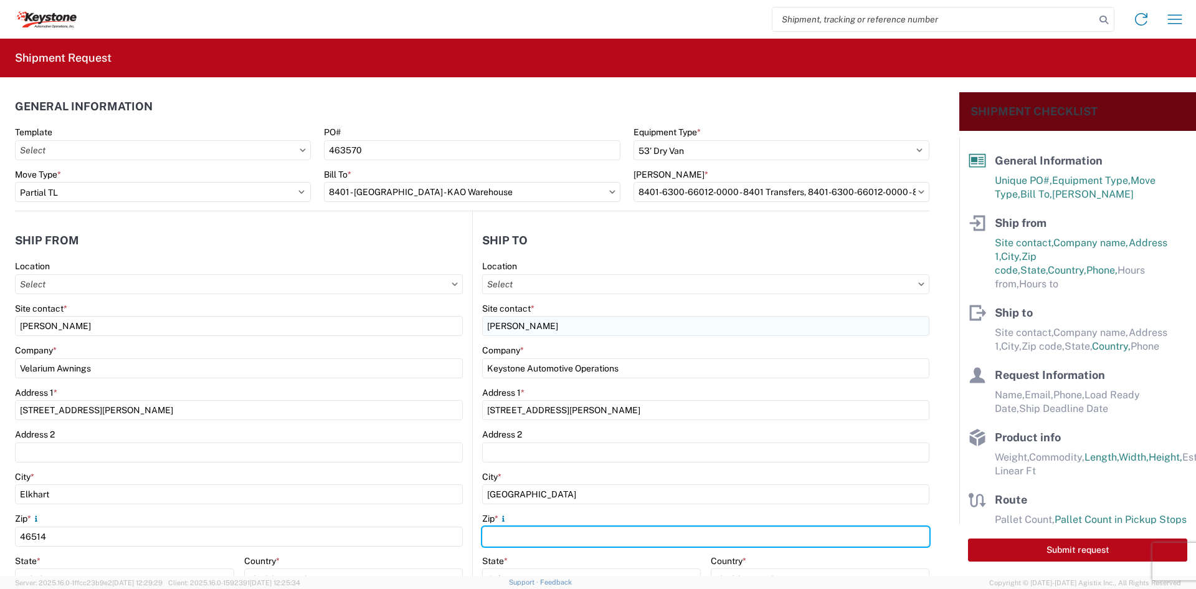
type input "18643"
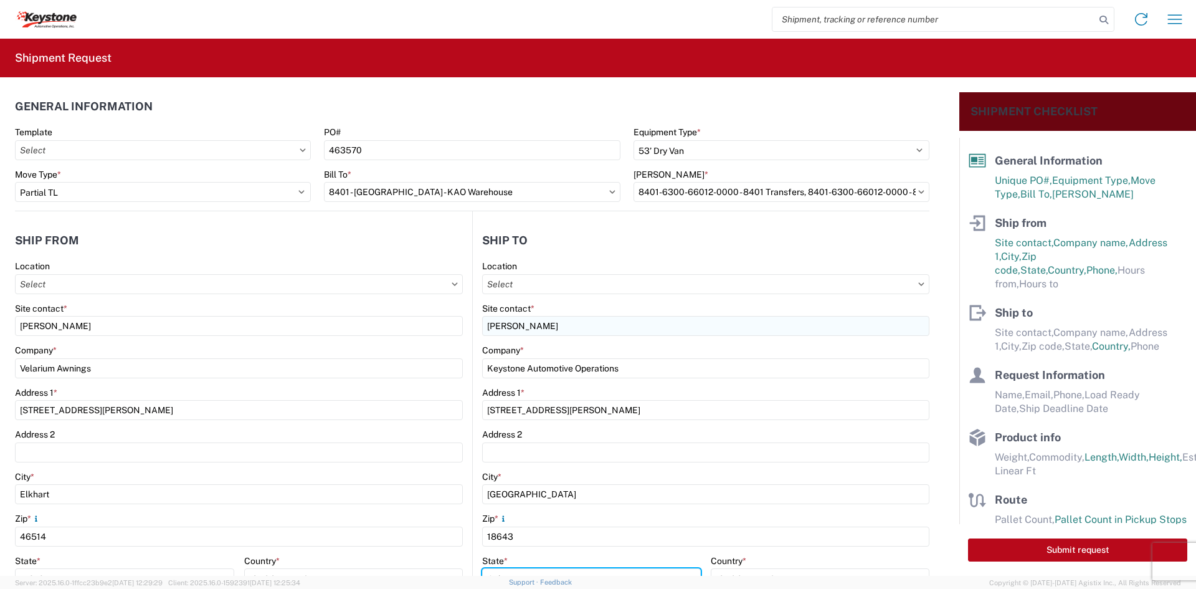
select select "PA"
type input "[EMAIL_ADDRESS][DOMAIN_NAME]"
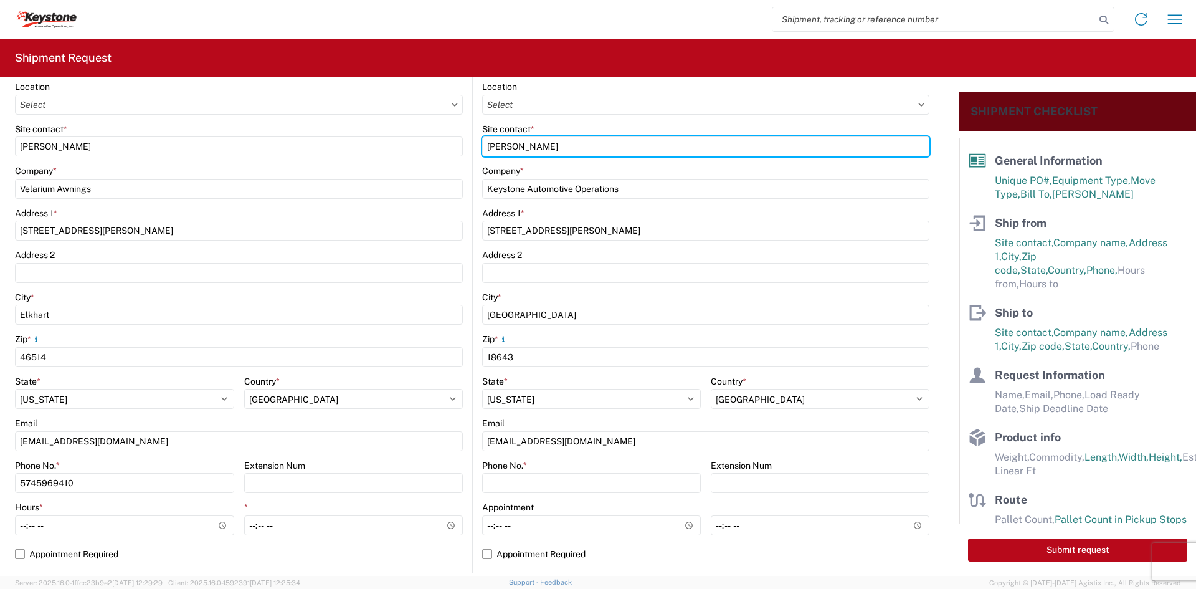
scroll to position [187, 0]
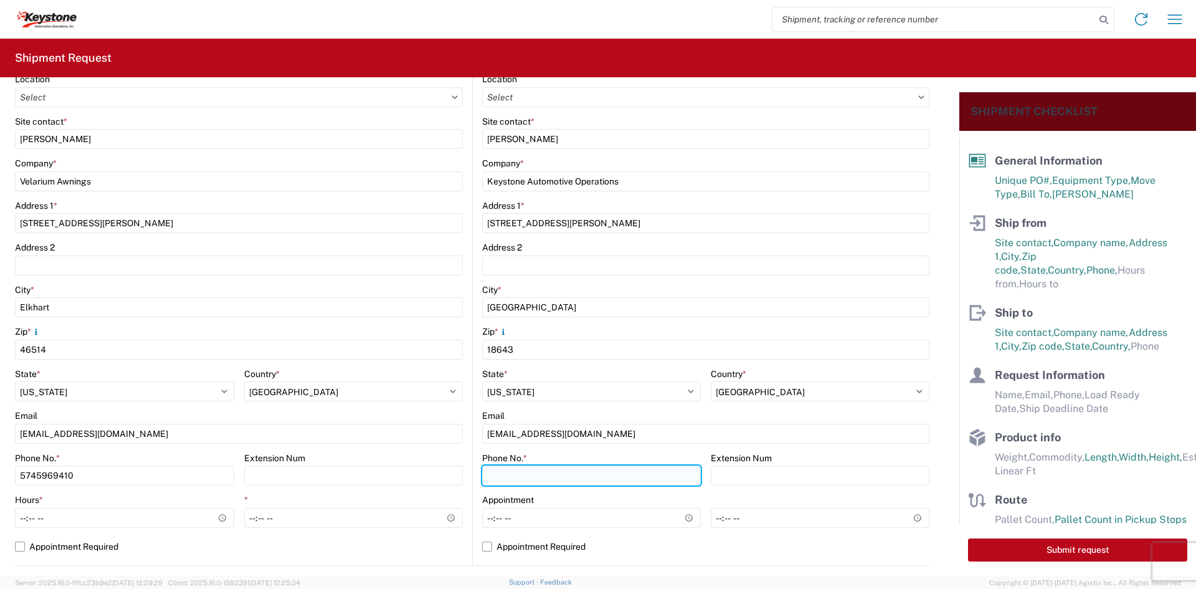
click at [627, 474] on input "Phone No. *" at bounding box center [591, 475] width 219 height 20
type input "5706554514"
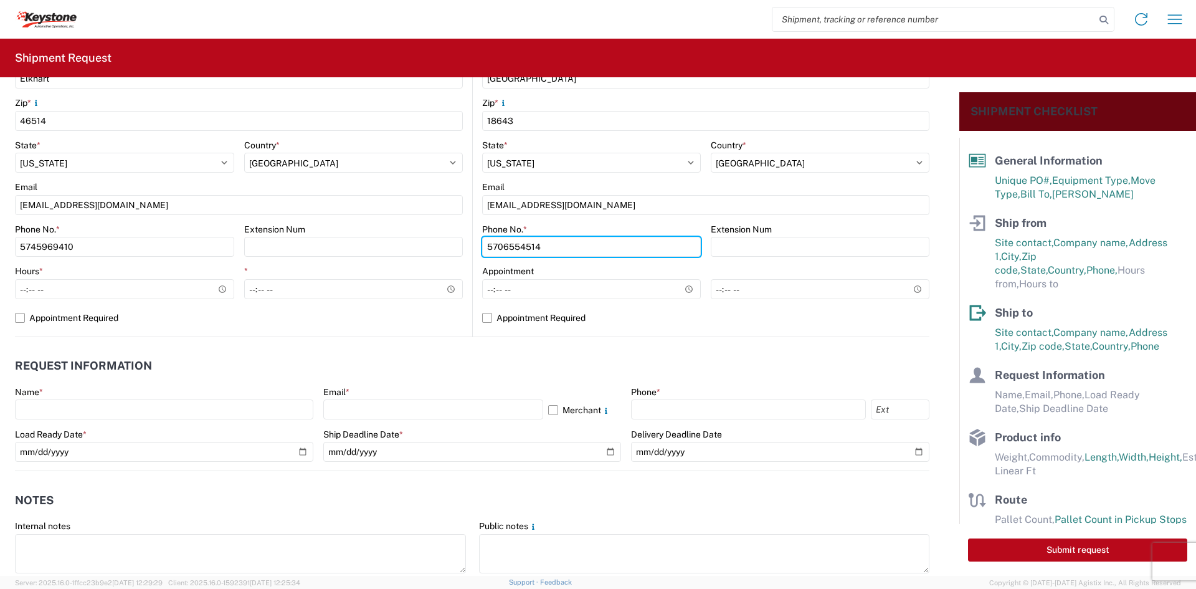
scroll to position [436, 0]
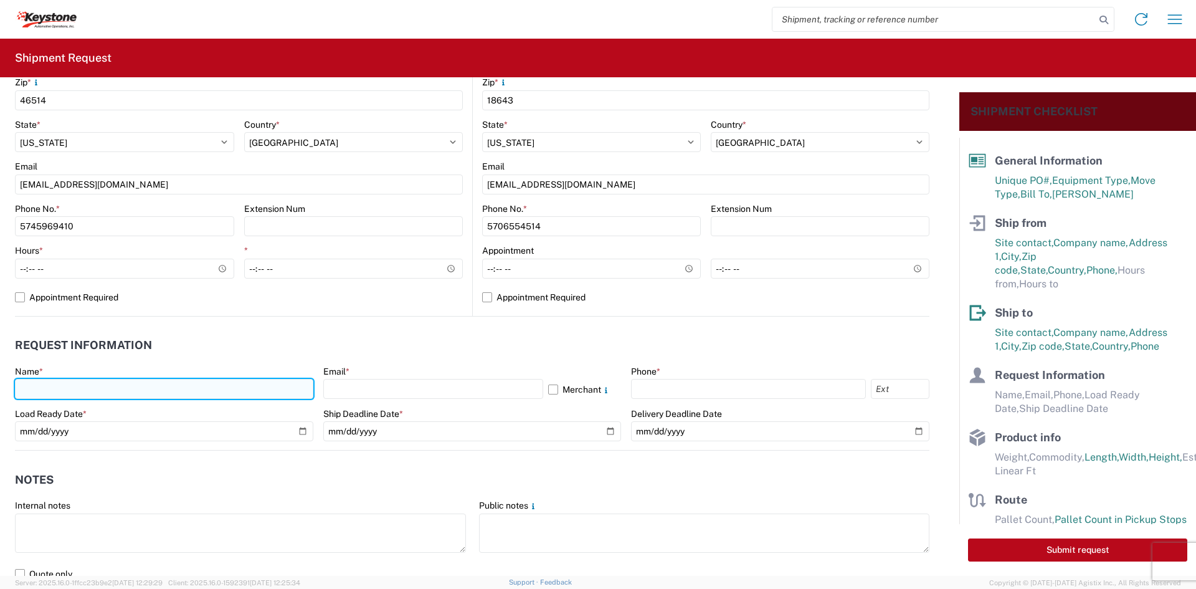
click at [189, 386] on input "text" at bounding box center [164, 389] width 298 height 20
type input "[PERSON_NAME]"
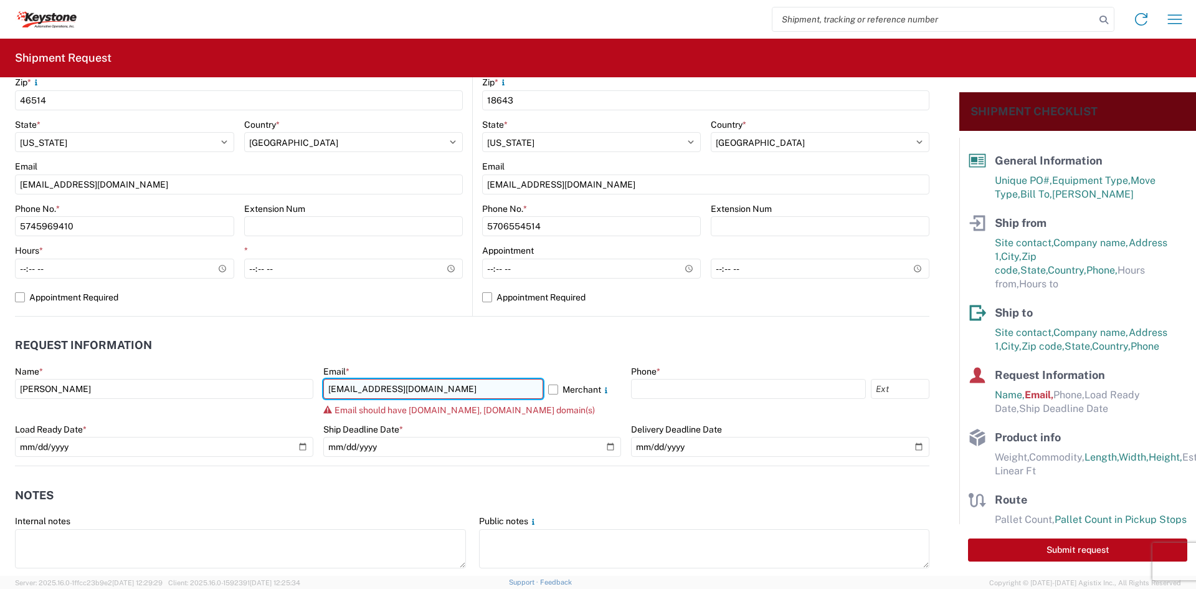
drag, startPoint x: 492, startPoint y: 384, endPoint x: 383, endPoint y: 388, distance: 109.1
click at [383, 388] on input "[EMAIL_ADDRESS][DOMAIN_NAME]" at bounding box center [433, 389] width 220 height 20
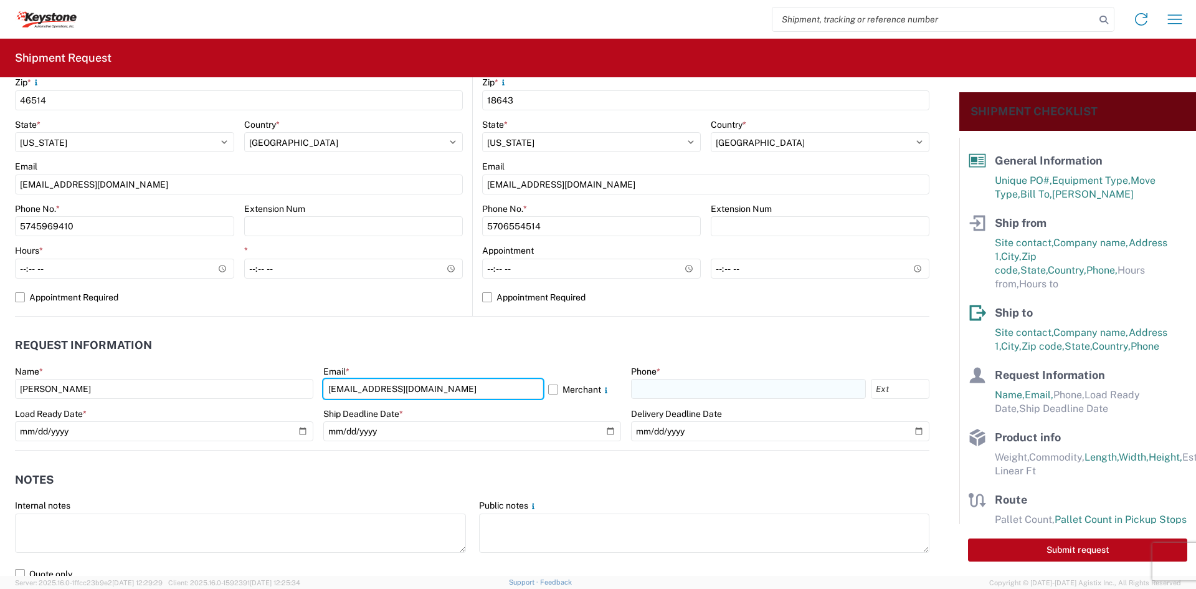
type input "[EMAIL_ADDRESS][DOMAIN_NAME]"
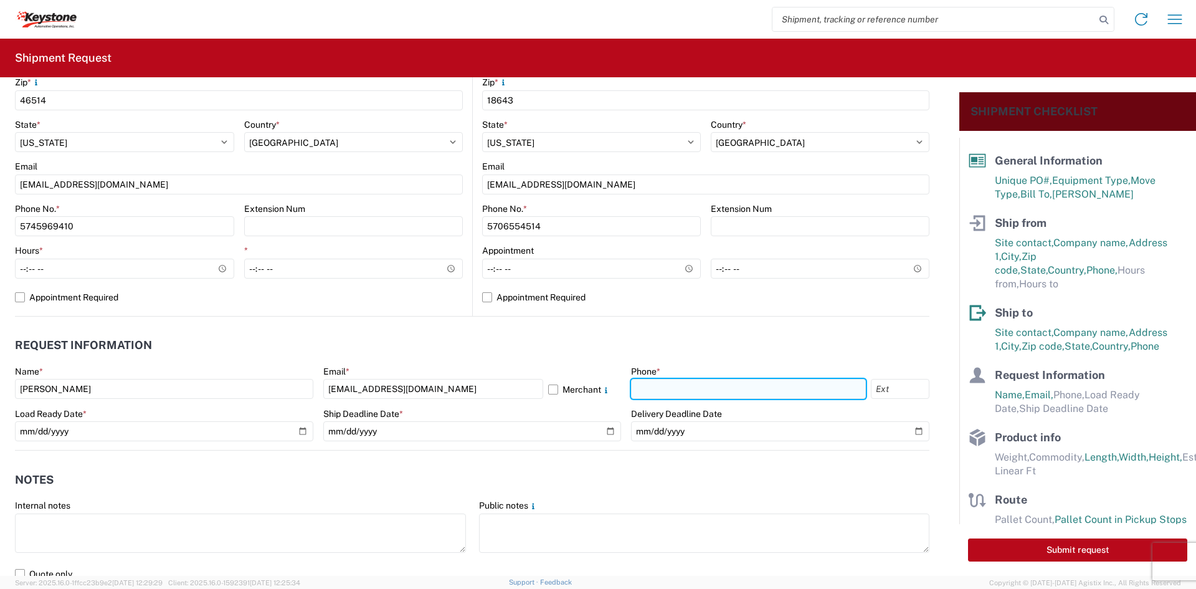
click at [693, 392] on input "text" at bounding box center [748, 389] width 235 height 20
type input "5706554514"
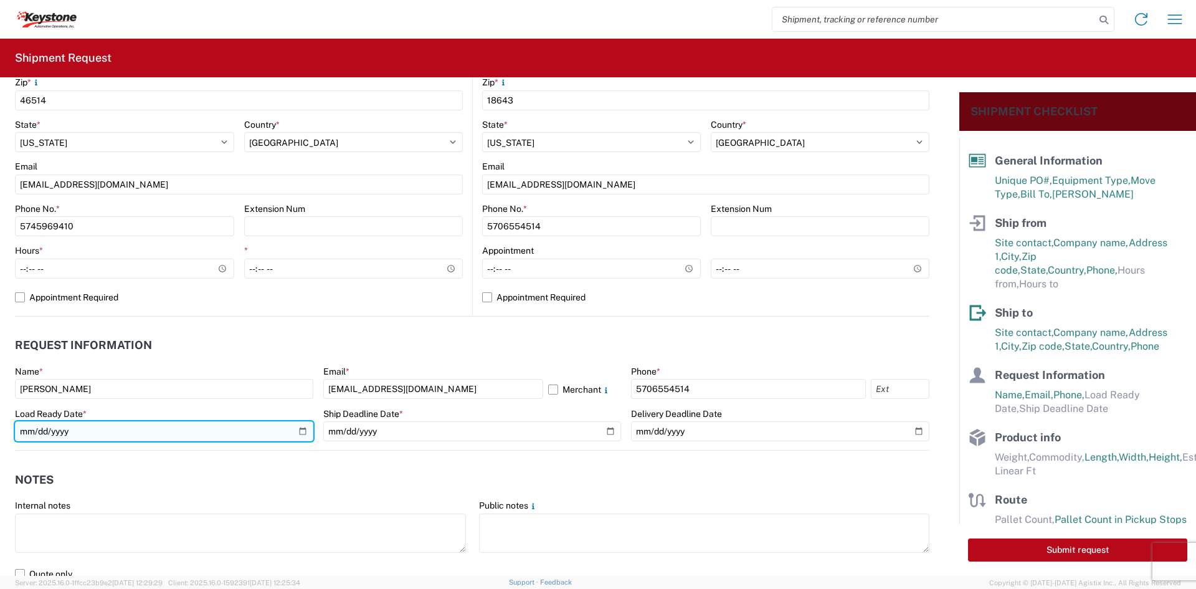
click at [297, 431] on input "date" at bounding box center [164, 431] width 298 height 20
type input "[DATE]"
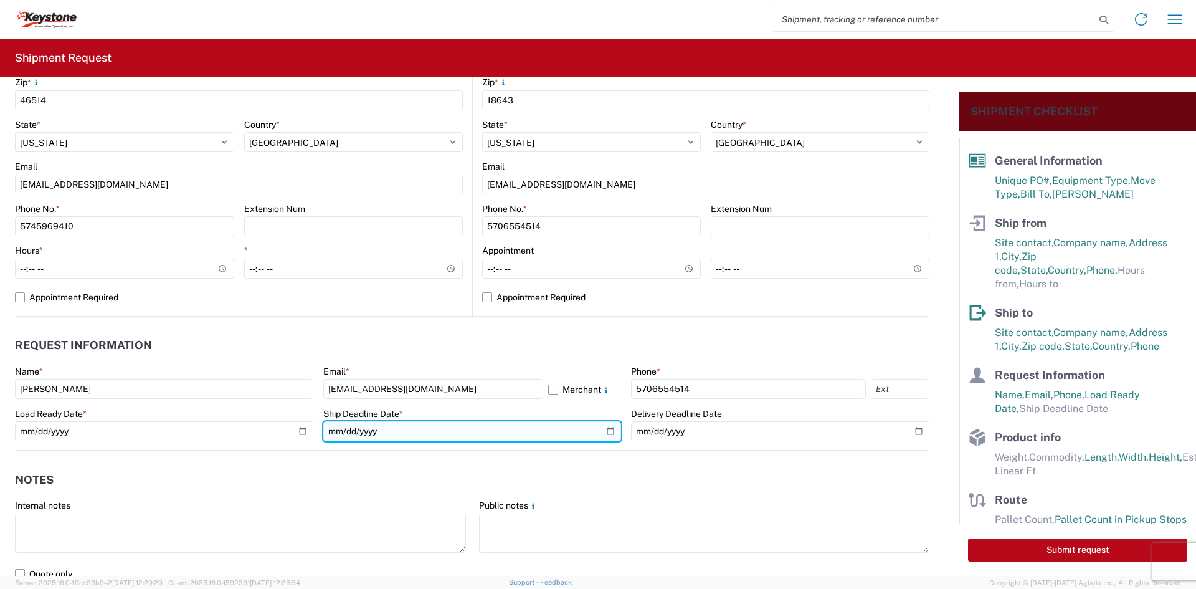
click at [609, 432] on input "date" at bounding box center [472, 431] width 298 height 20
type input "[DATE]"
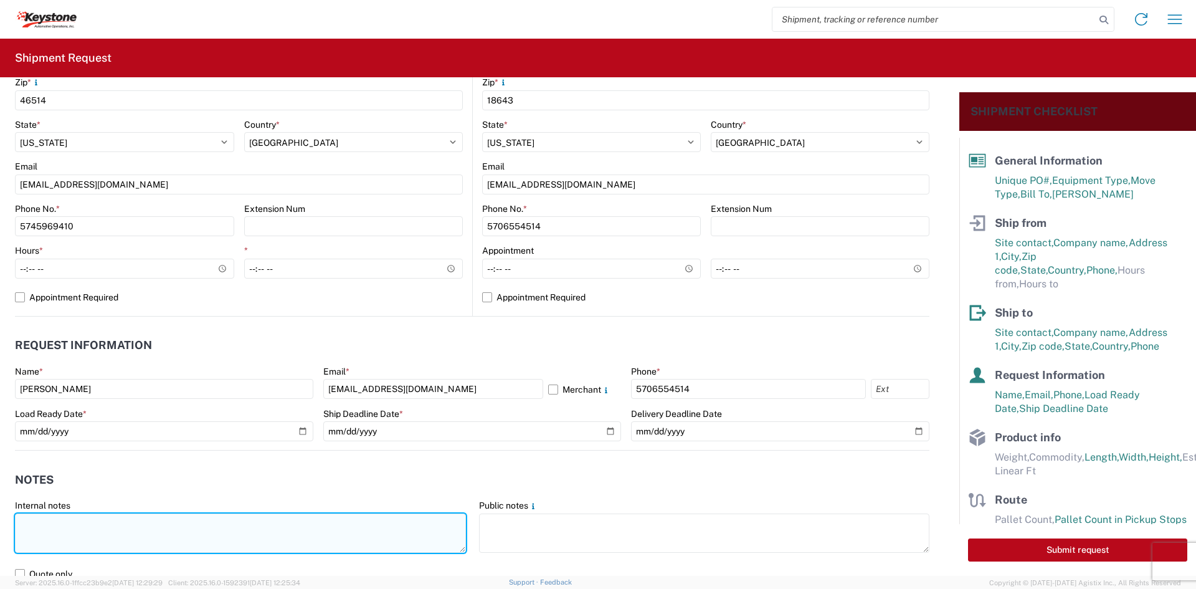
click at [251, 523] on textarea at bounding box center [240, 532] width 451 height 39
drag, startPoint x: 69, startPoint y: 538, endPoint x: -6, endPoint y: 506, distance: 81.5
click at [0, 506] on html "Home Shipment request Shipment tracking Shipment Request General Information Te…" at bounding box center [598, 294] width 1196 height 589
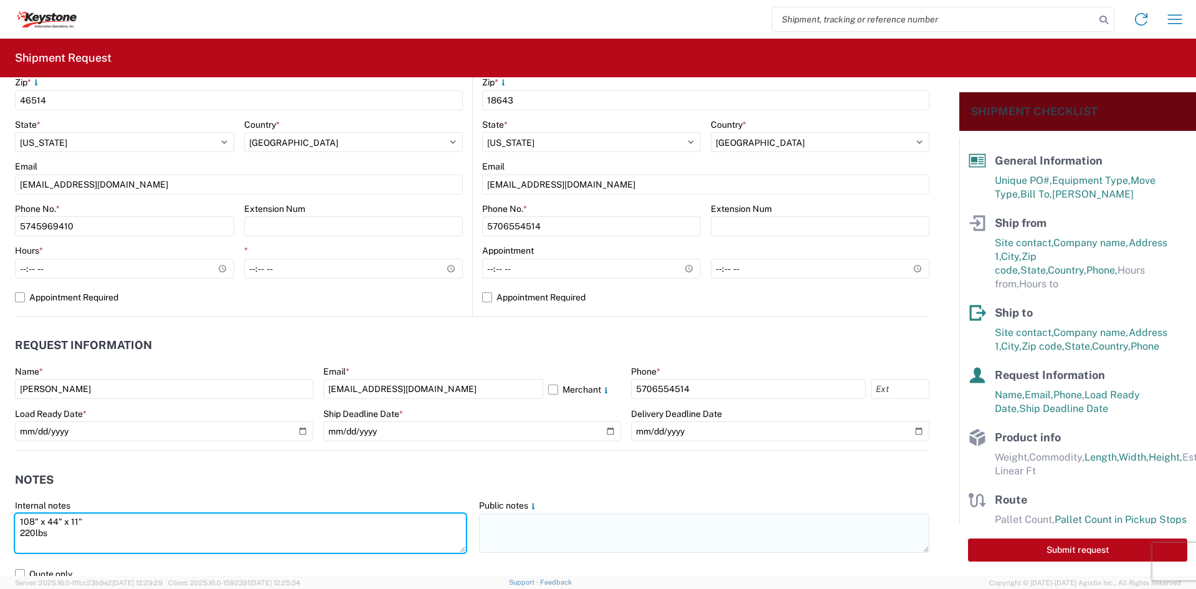
type textarea "108" x 44" x 11" 220lbs"
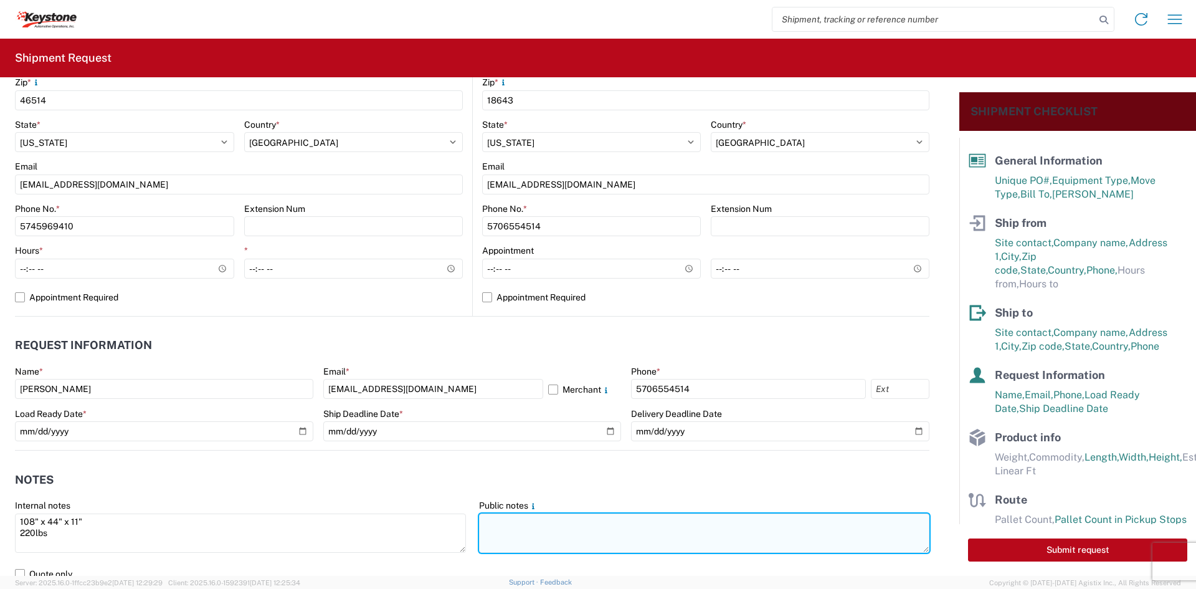
click at [692, 536] on textarea at bounding box center [704, 532] width 451 height 39
paste textarea "108" x 44" x 11" 220lbs"
type textarea "108" x 44" x 11" 220lbs"
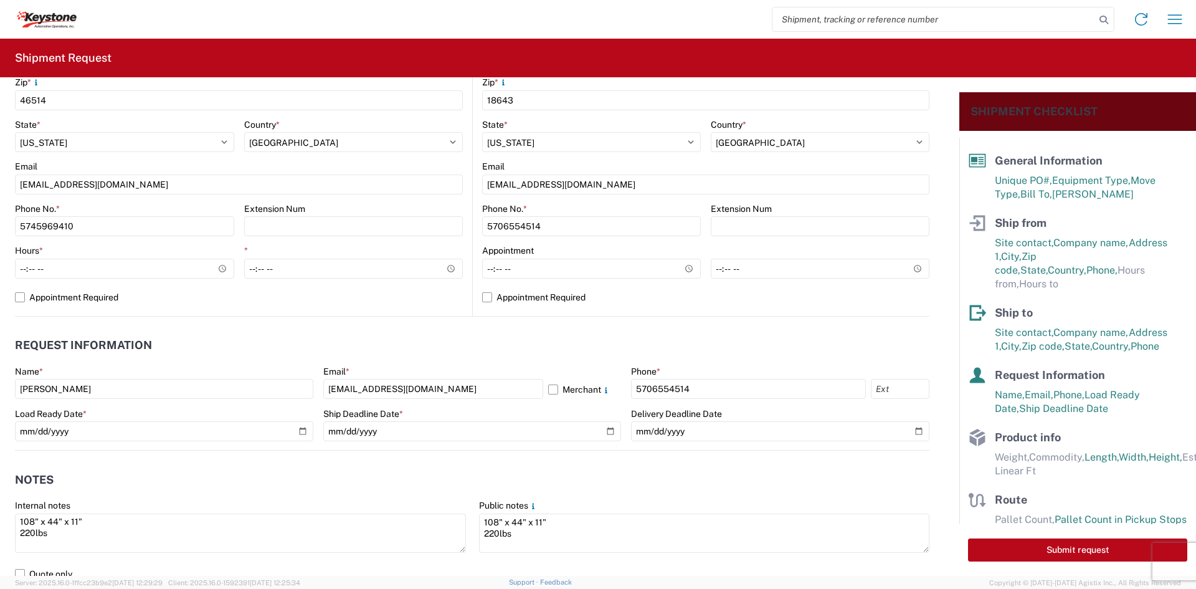
click at [520, 482] on header "Notes" at bounding box center [472, 479] width 915 height 28
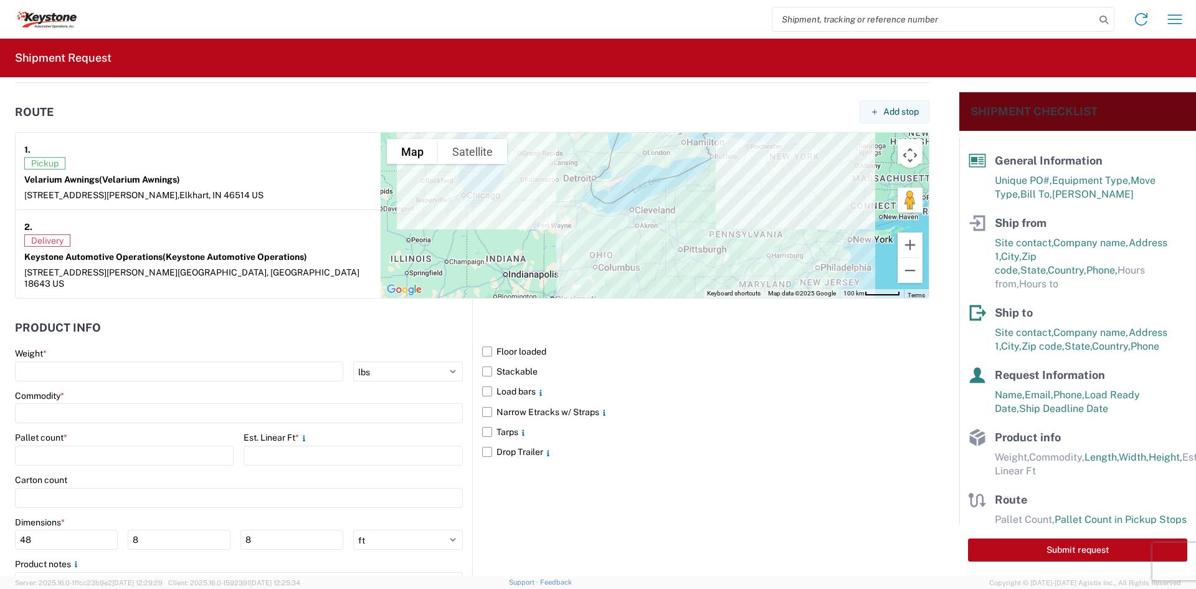
scroll to position [996, 0]
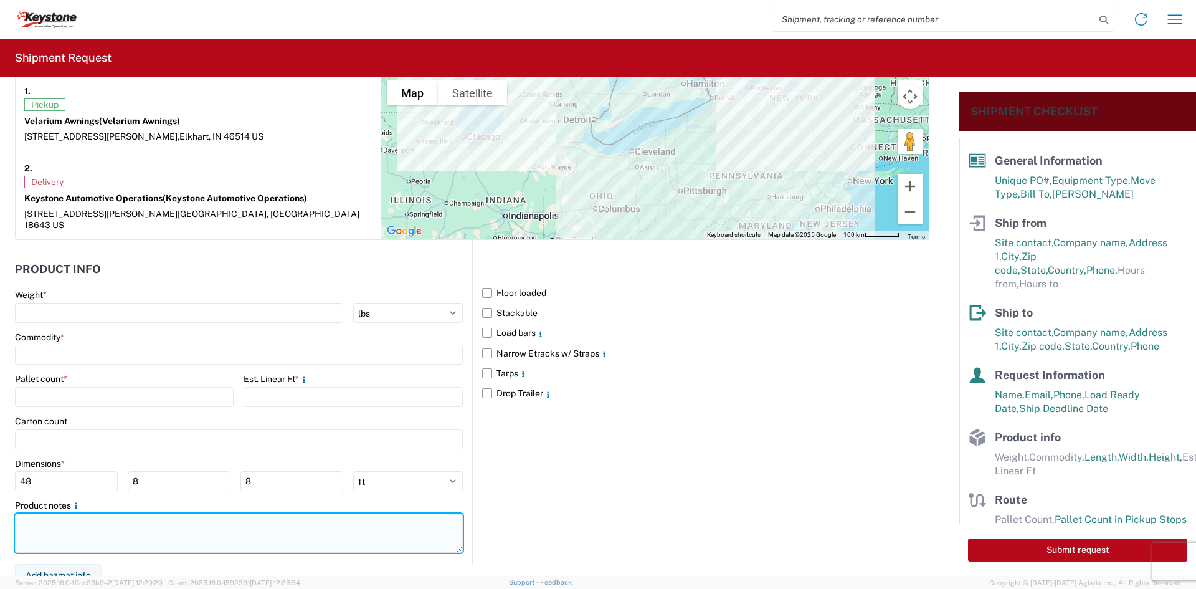
click at [122, 526] on textarea at bounding box center [239, 532] width 448 height 39
paste textarea "108" x 44" x 11" 220lbs"
type textarea "108" x 44" x 11" 220lbs"
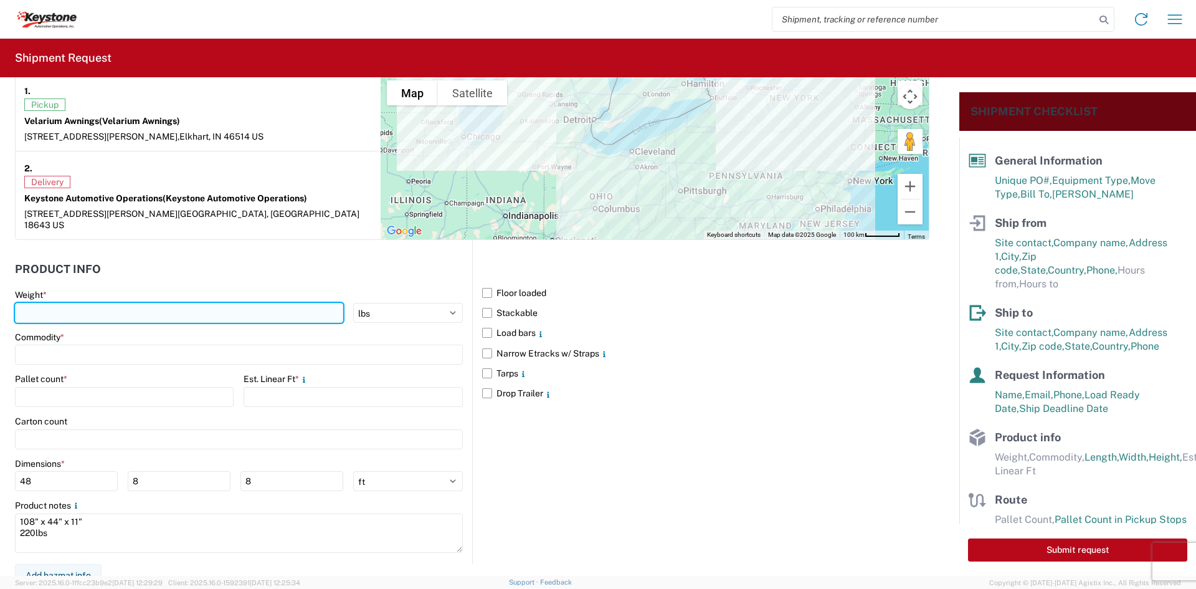
click at [92, 303] on input "number" at bounding box center [179, 313] width 328 height 20
type input "220"
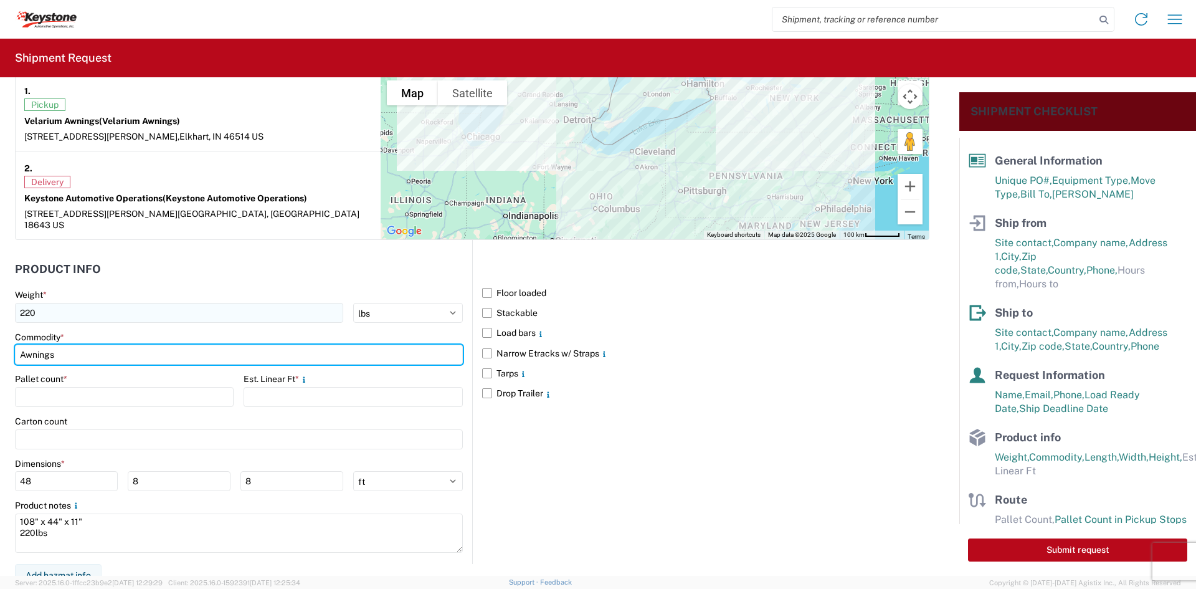
type input "Awnings"
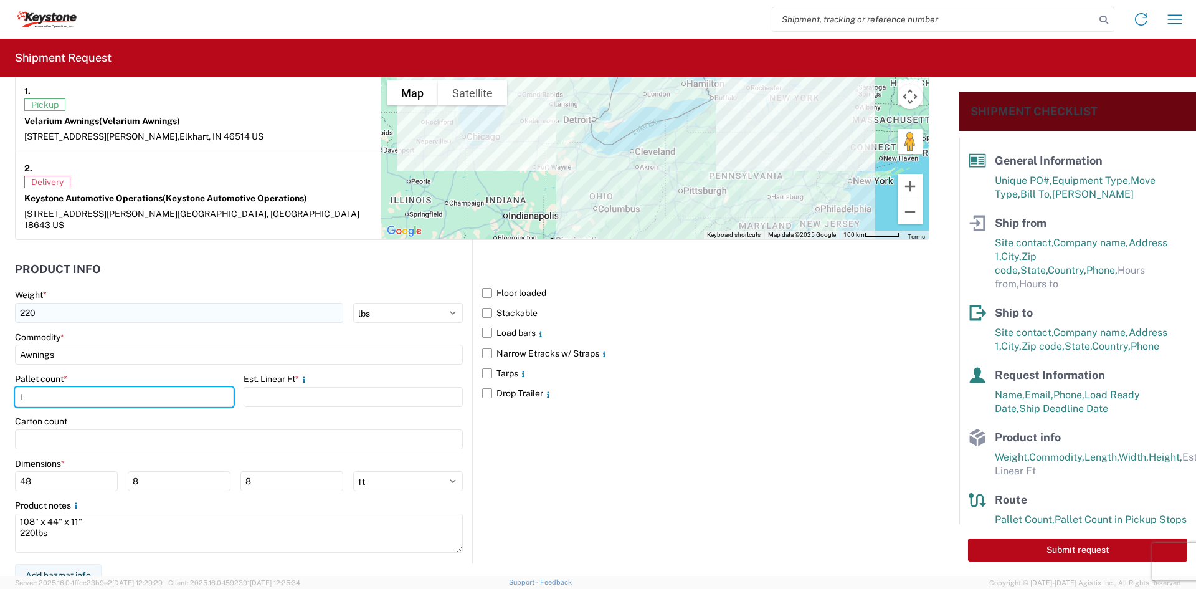
type input "1"
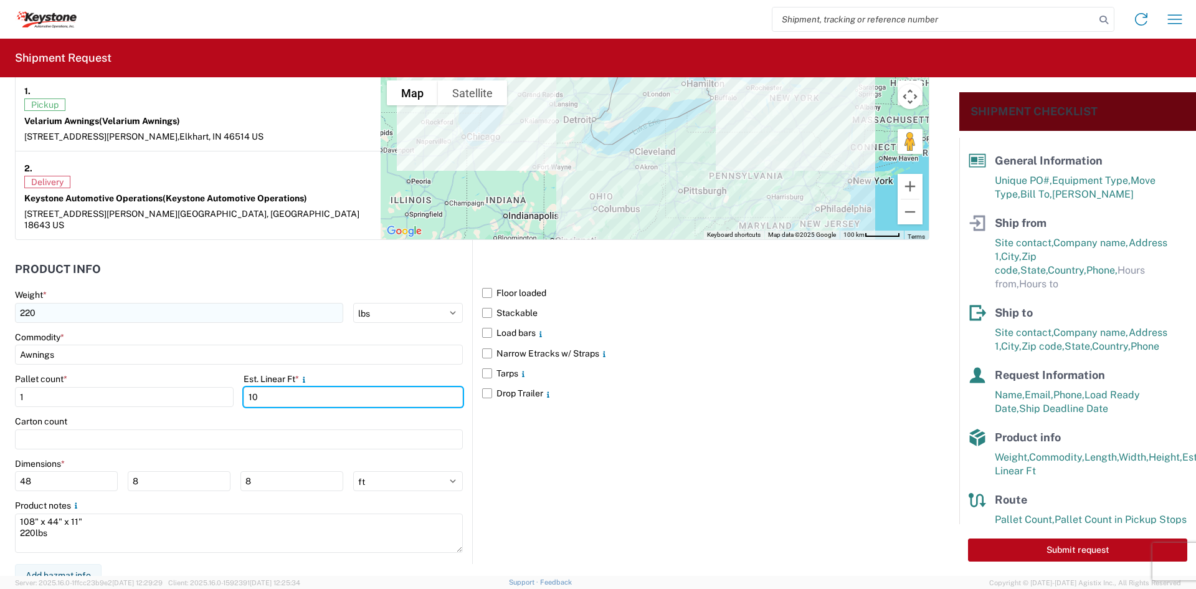
type input "10"
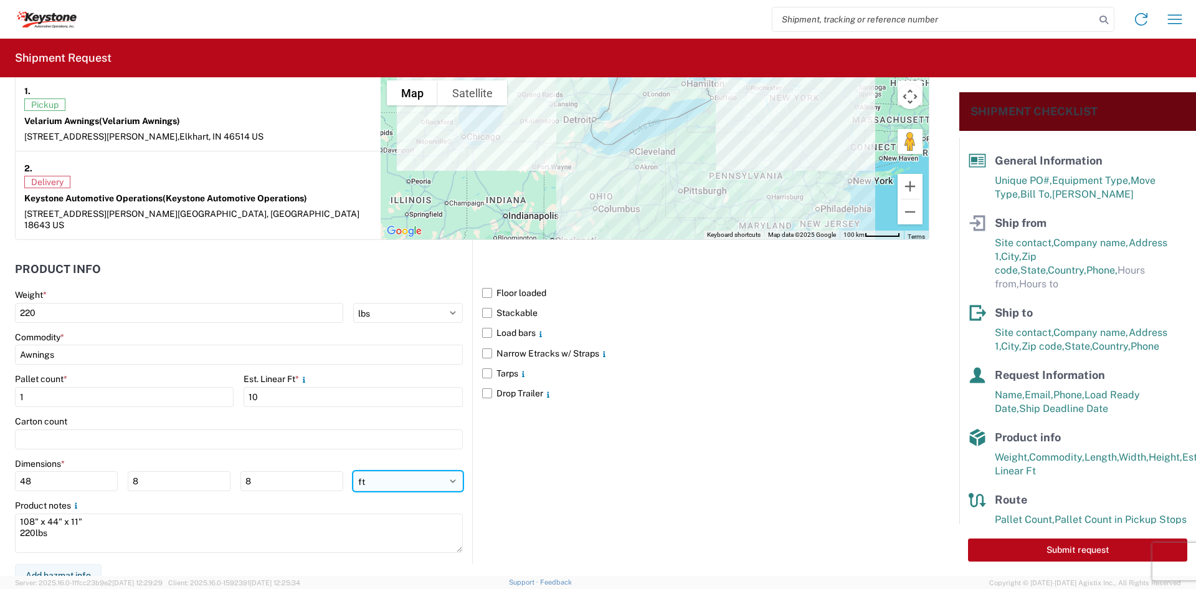
click at [378, 474] on select "ft in cm" at bounding box center [408, 481] width 110 height 20
select select "IN"
click at [353, 471] on select "ft in cm" at bounding box center [408, 481] width 110 height 20
type input "576"
type input "96"
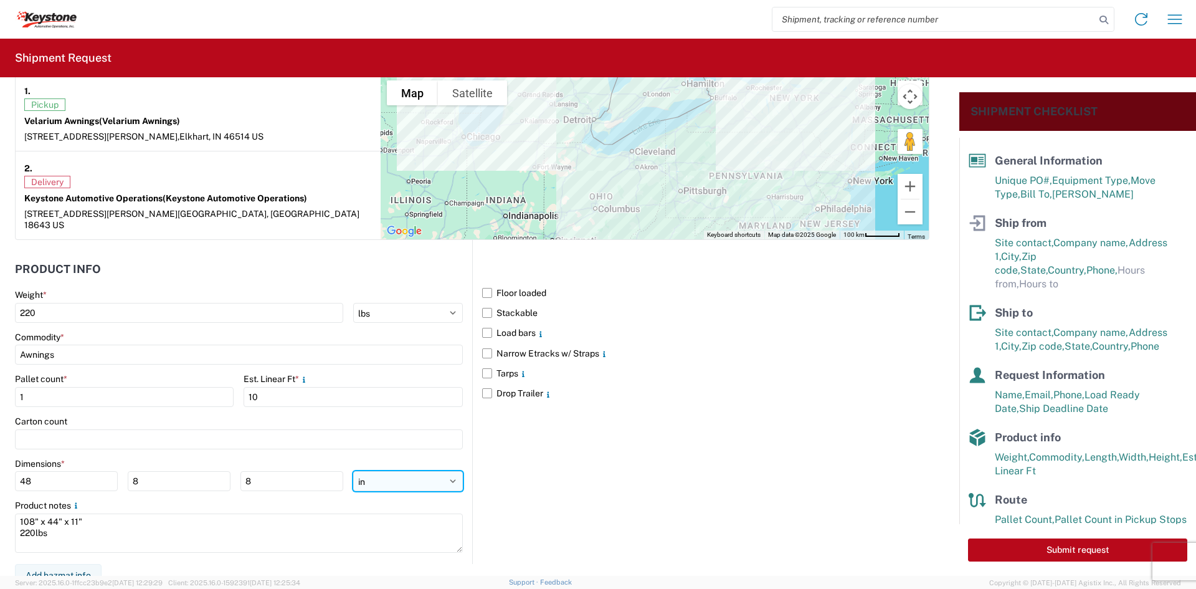
type input "96"
click at [30, 471] on input "576" at bounding box center [66, 481] width 103 height 20
type input "108"
type input "44"
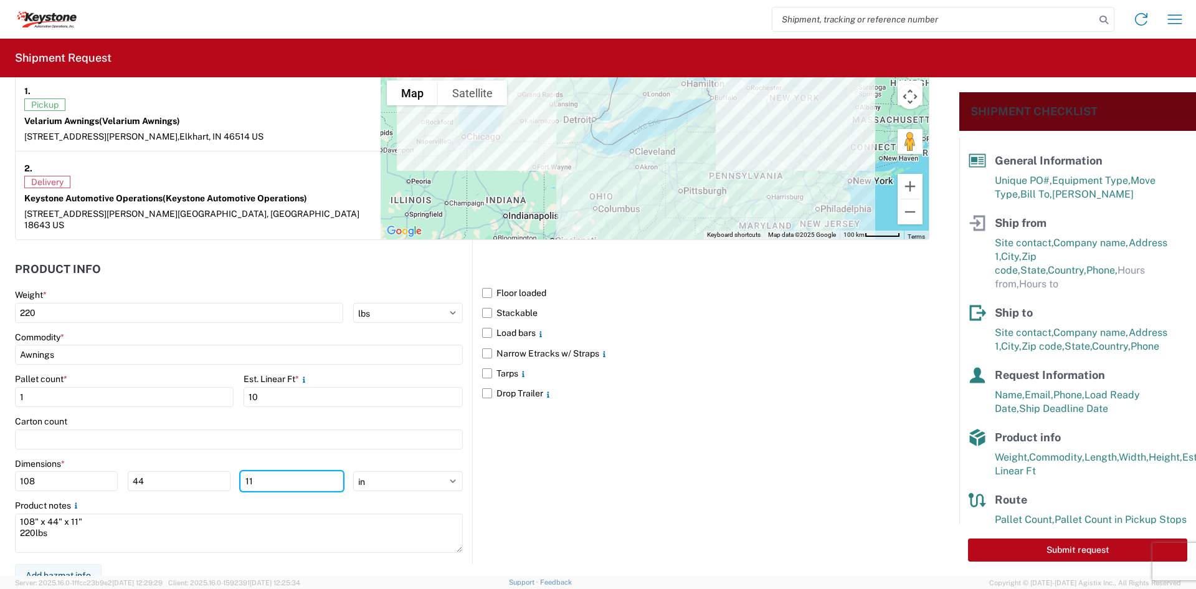
type input "11"
click at [269, 555] on form "General Information Template PO# 463570 Equipment Type * Select 53’ Dry Van Fla…" at bounding box center [479, 326] width 959 height 498
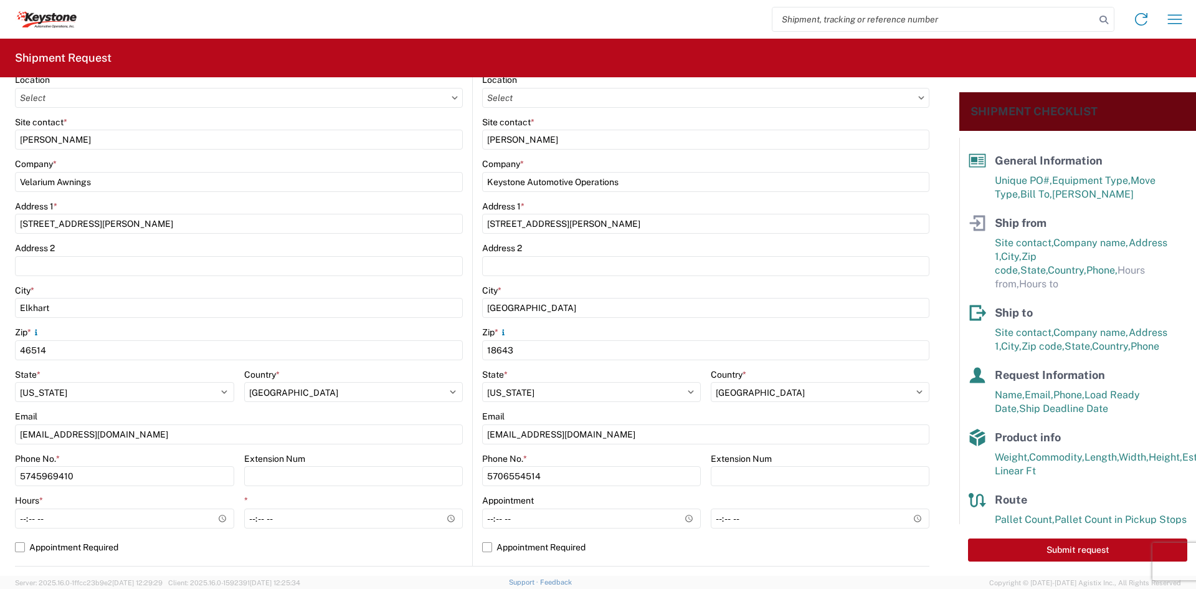
scroll to position [0, 0]
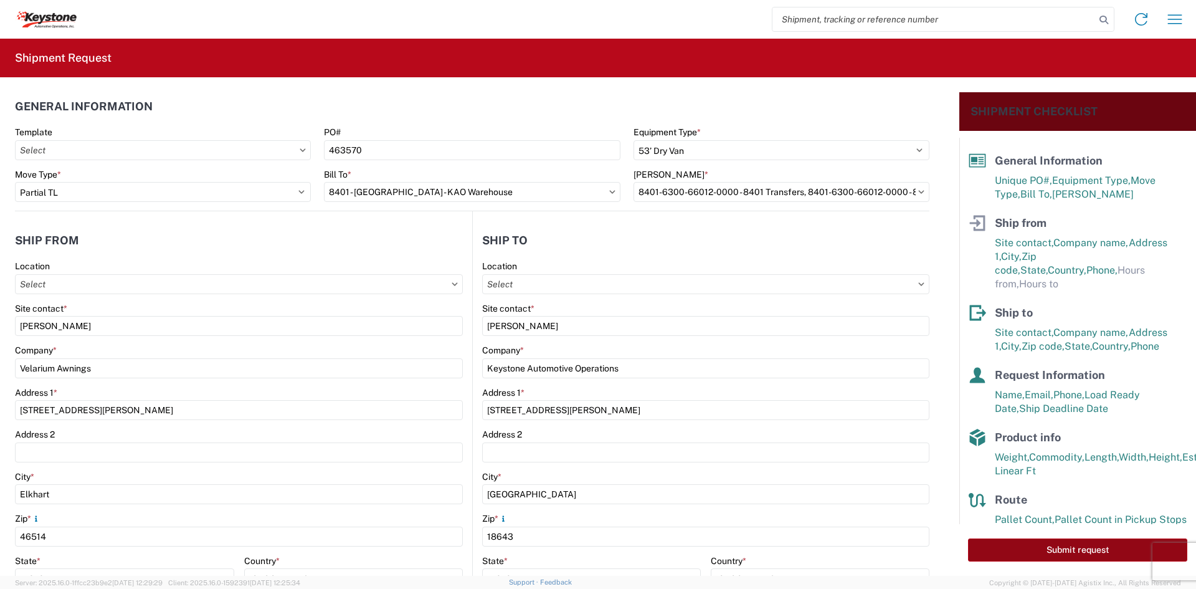
click at [1004, 542] on button "Submit request" at bounding box center [1077, 549] width 219 height 23
select select "US"
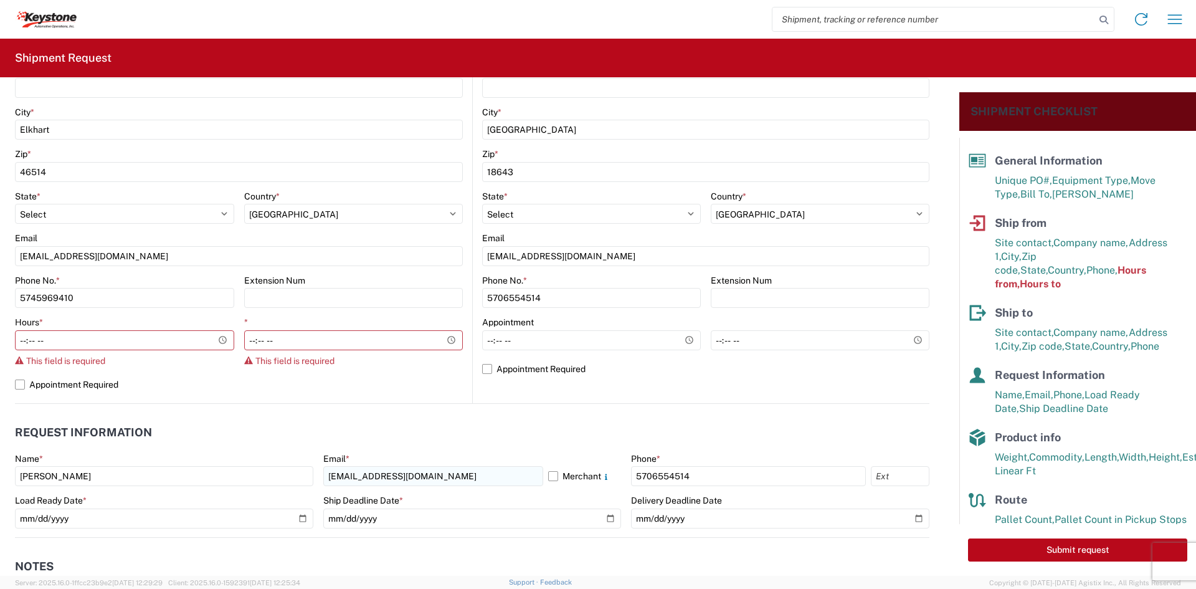
scroll to position [498, 0]
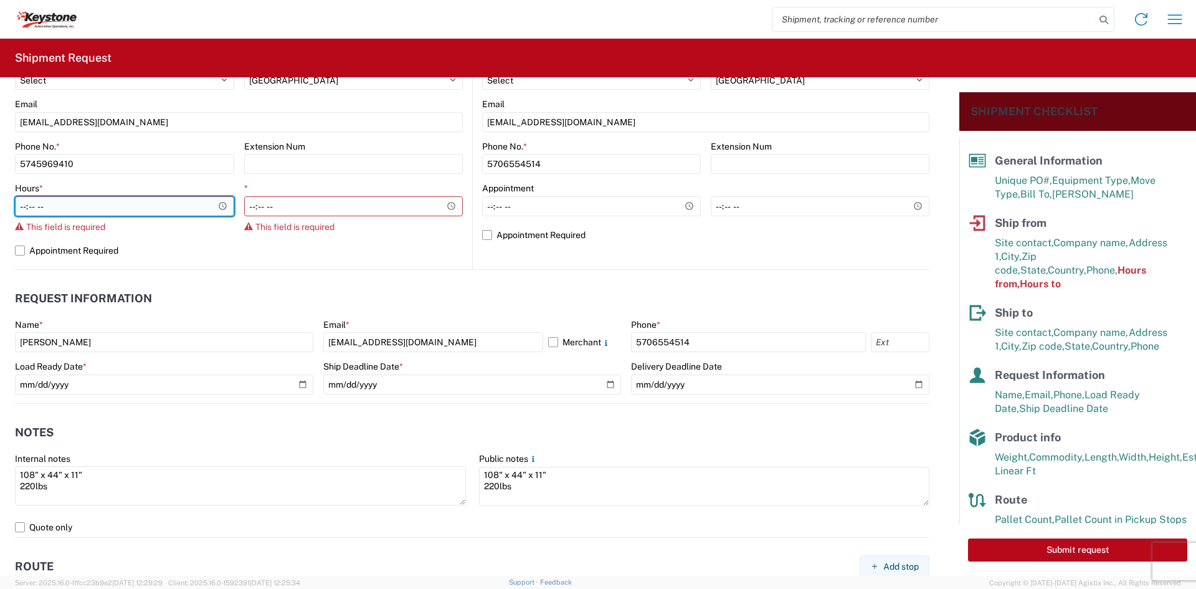
click at [27, 210] on input "Hours *" at bounding box center [124, 206] width 219 height 20
type input "05:00"
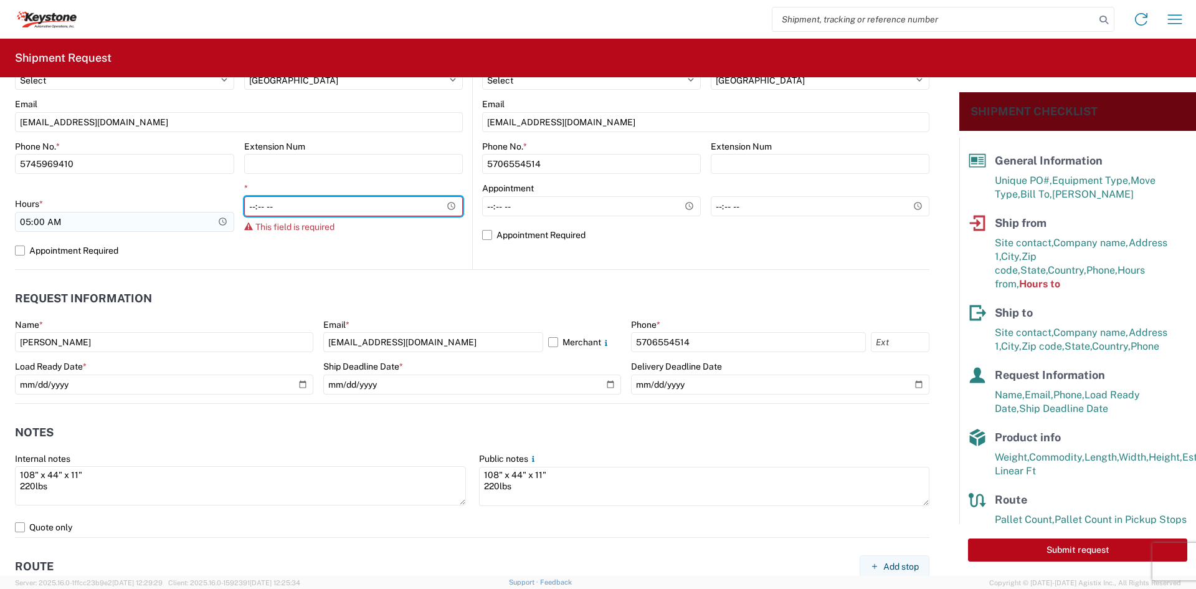
type input "14:00"
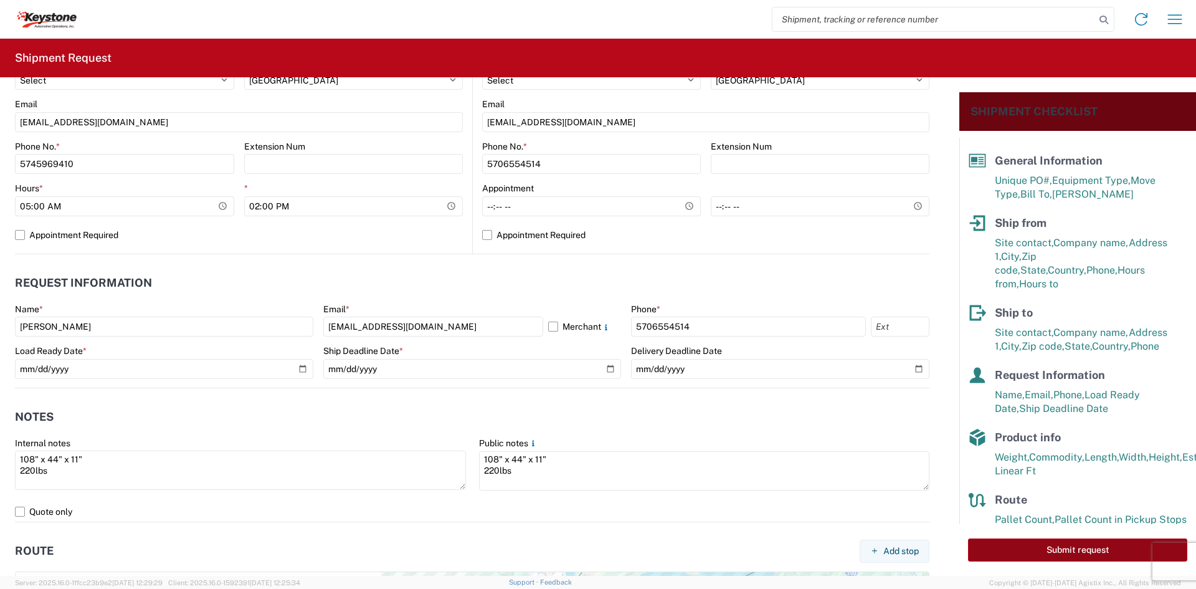
click at [1067, 551] on button "Submit request" at bounding box center [1077, 549] width 219 height 23
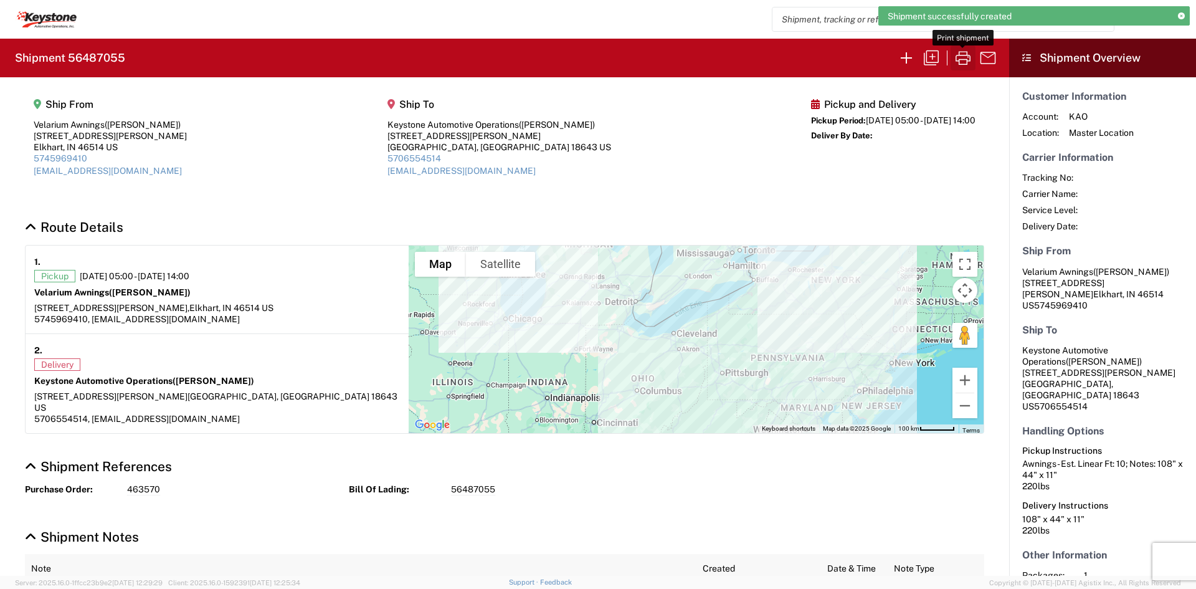
click at [968, 57] on icon "button" at bounding box center [963, 58] width 20 height 20
